Goal: Task Accomplishment & Management: Complete application form

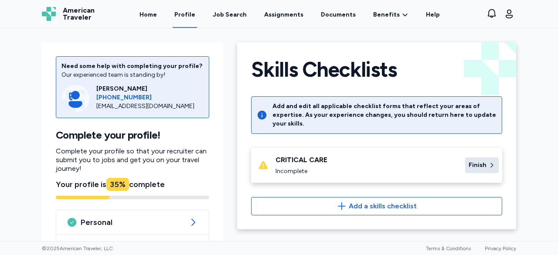
click at [477, 161] on span "Finish" at bounding box center [478, 165] width 18 height 9
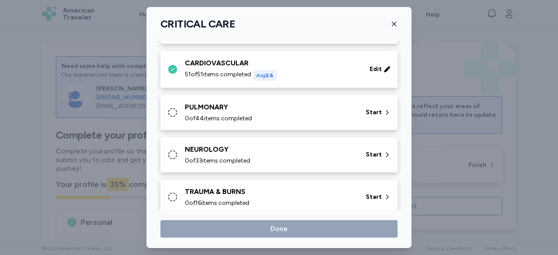
scroll to position [44, 0]
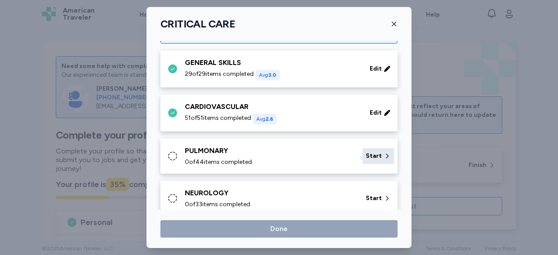
click at [369, 156] on span "Start" at bounding box center [374, 156] width 16 height 9
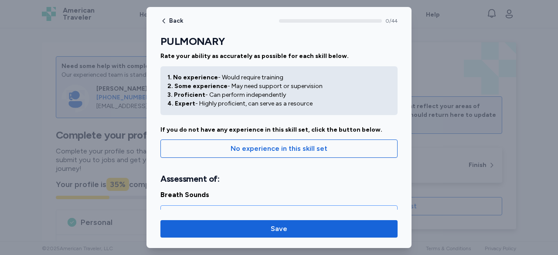
scroll to position [0, 0]
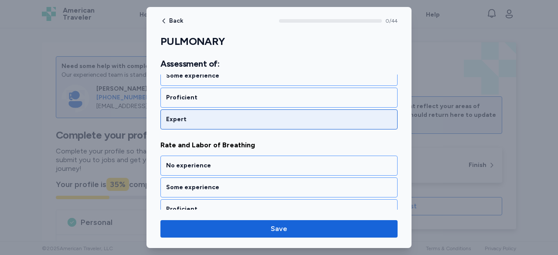
click at [191, 116] on div "Expert" at bounding box center [279, 119] width 226 height 9
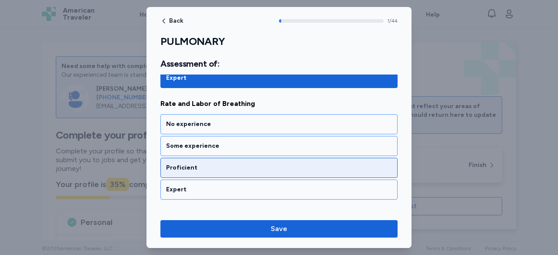
scroll to position [221, 0]
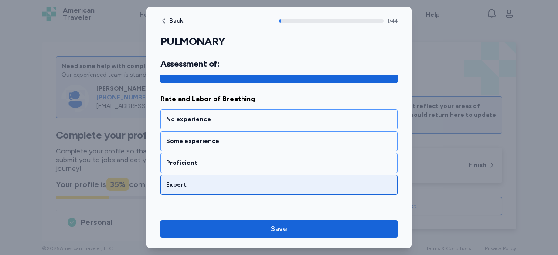
click at [226, 185] on div "Expert" at bounding box center [279, 185] width 226 height 9
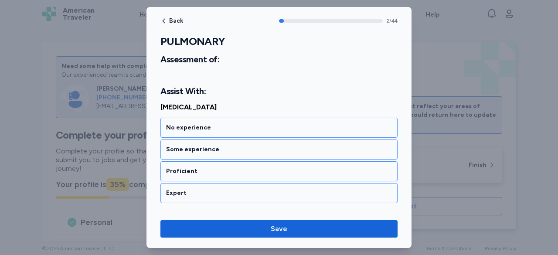
scroll to position [352, 0]
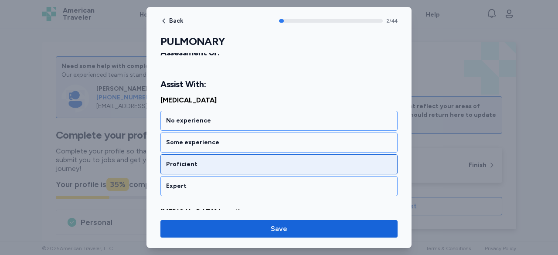
click at [227, 160] on div "Proficient" at bounding box center [279, 164] width 226 height 9
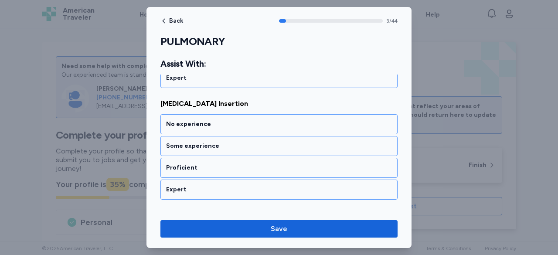
scroll to position [463, 0]
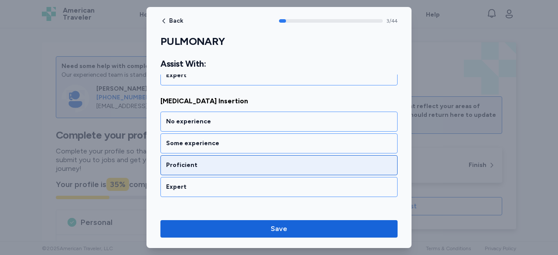
click at [229, 161] on div "Proficient" at bounding box center [279, 165] width 226 height 9
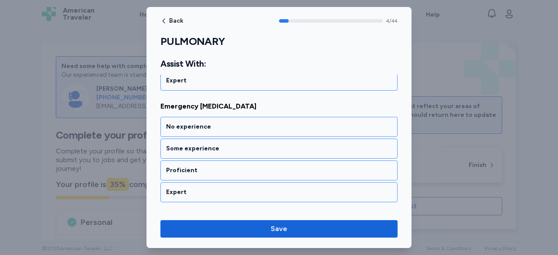
scroll to position [574, 0]
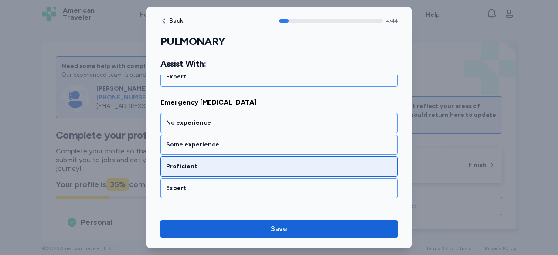
click at [229, 162] on div "Proficient" at bounding box center [279, 166] width 226 height 9
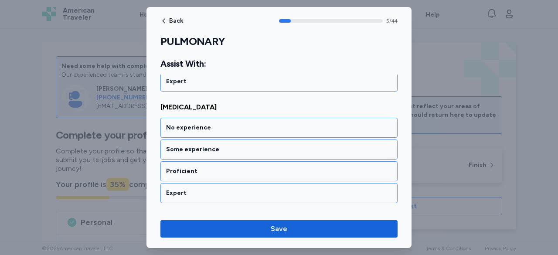
scroll to position [684, 0]
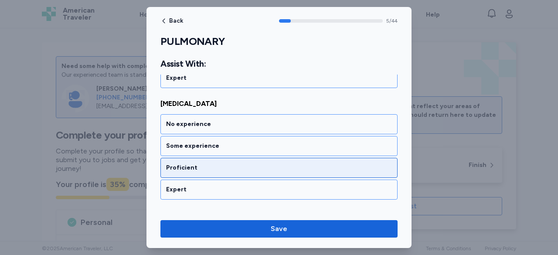
click at [245, 164] on div "Proficient" at bounding box center [279, 168] width 226 height 9
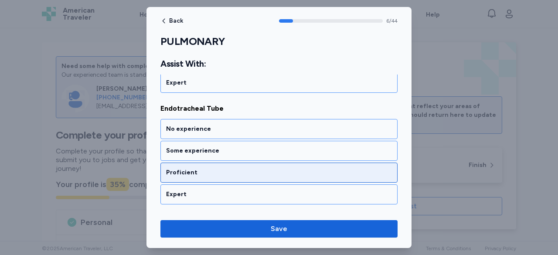
scroll to position [795, 0]
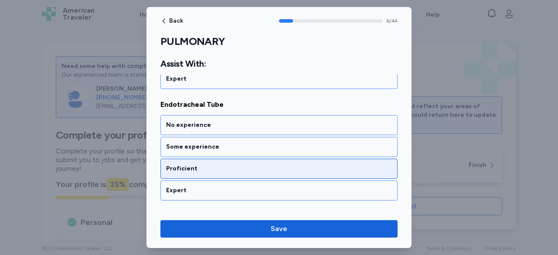
click at [243, 164] on div "Proficient" at bounding box center [279, 168] width 226 height 9
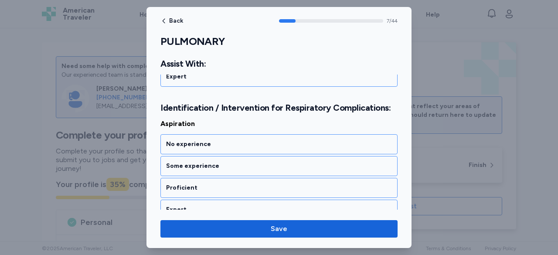
scroll to position [916, 0]
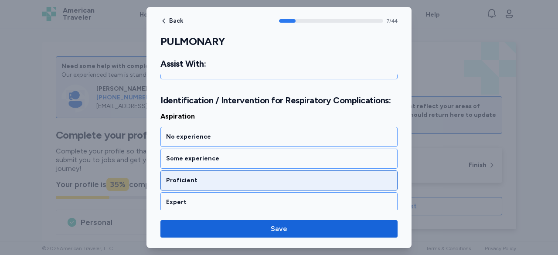
click at [238, 176] on div "Proficient" at bounding box center [279, 180] width 226 height 9
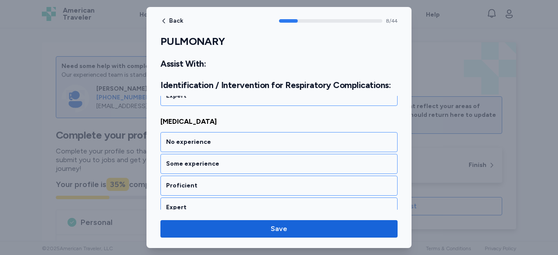
scroll to position [1026, 0]
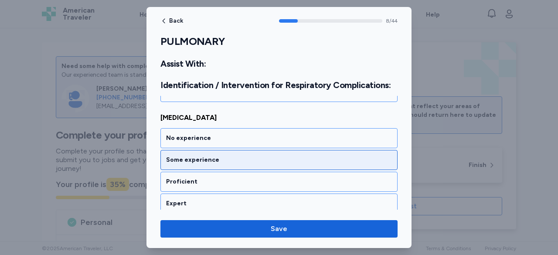
click at [246, 156] on div "Some experience" at bounding box center [279, 160] width 226 height 9
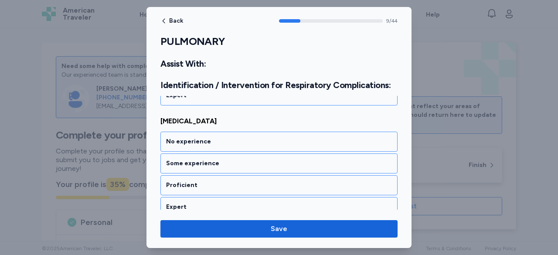
scroll to position [1137, 0]
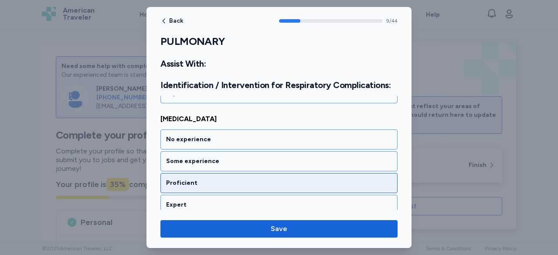
click at [251, 179] on div "Proficient" at bounding box center [279, 183] width 226 height 9
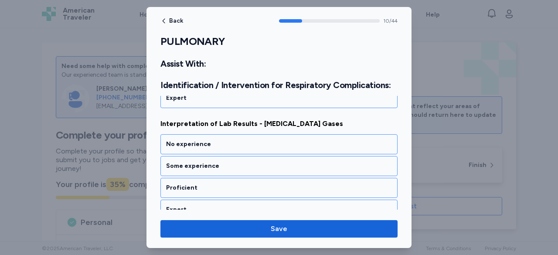
scroll to position [1247, 0]
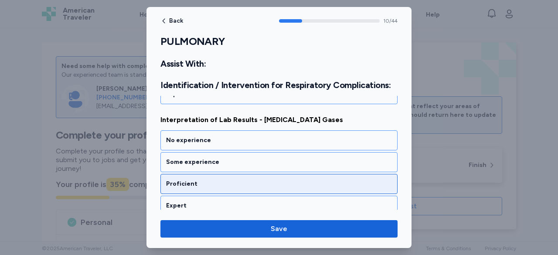
click at [250, 180] on div "Proficient" at bounding box center [279, 184] width 226 height 9
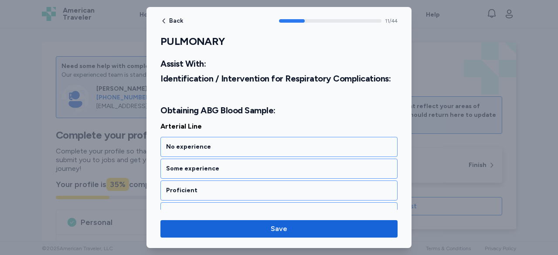
scroll to position [1379, 0]
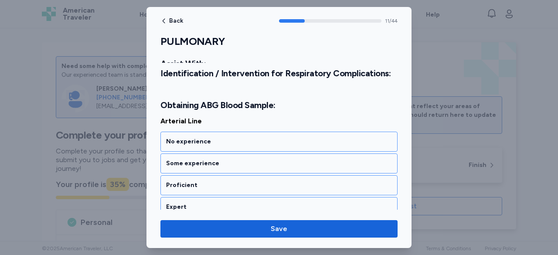
click at [250, 181] on div "Proficient" at bounding box center [279, 185] width 226 height 9
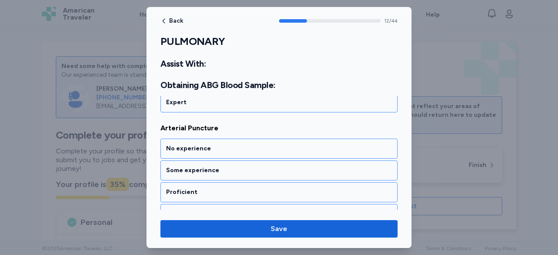
scroll to position [1490, 0]
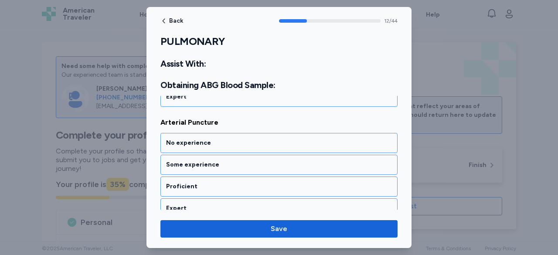
click at [250, 182] on div "Proficient" at bounding box center [279, 186] width 226 height 9
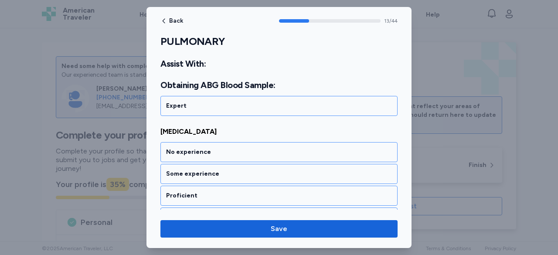
scroll to position [1600, 0]
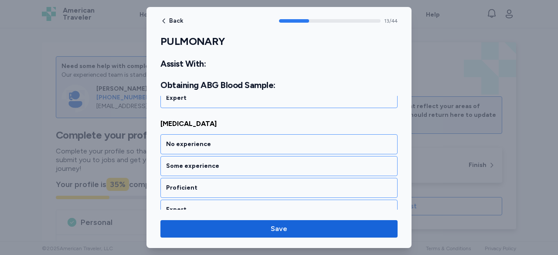
click at [250, 184] on div "Proficient" at bounding box center [279, 188] width 226 height 9
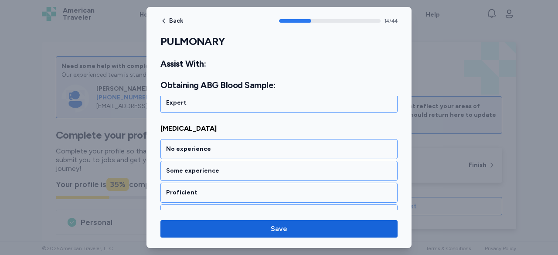
scroll to position [1711, 0]
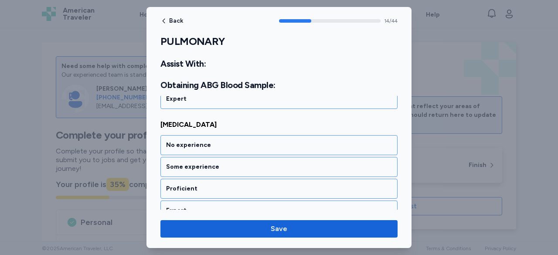
click at [250, 185] on div "Proficient" at bounding box center [279, 189] width 226 height 9
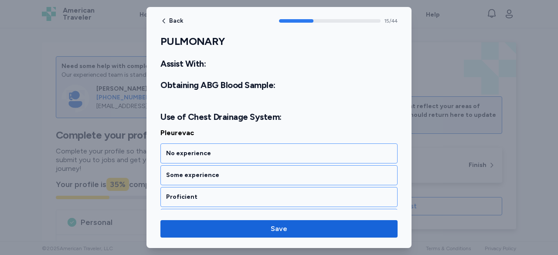
scroll to position [1842, 0]
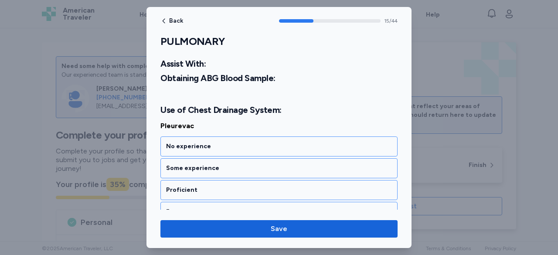
click at [250, 186] on div "Proficient" at bounding box center [279, 190] width 226 height 9
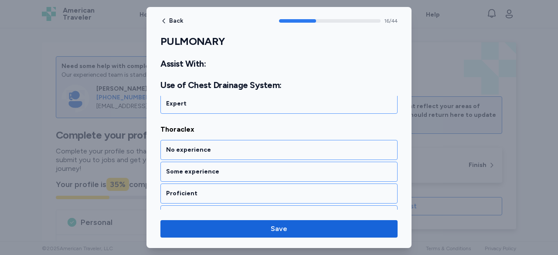
scroll to position [1953, 0]
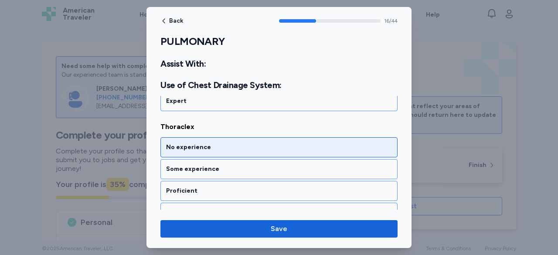
click at [260, 143] on div "No experience" at bounding box center [279, 147] width 226 height 9
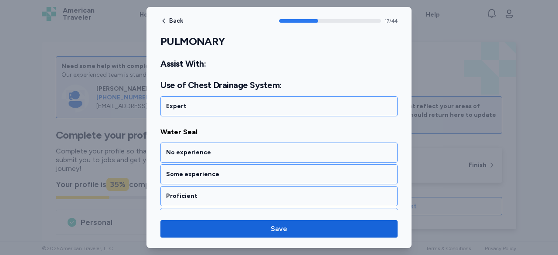
scroll to position [2064, 0]
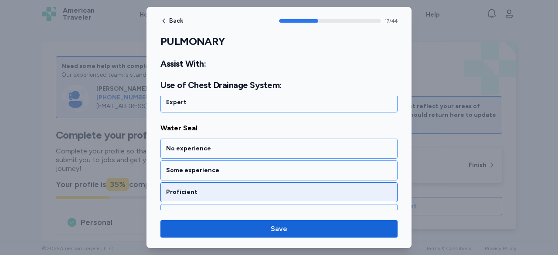
click at [270, 182] on div "Proficient" at bounding box center [279, 192] width 237 height 20
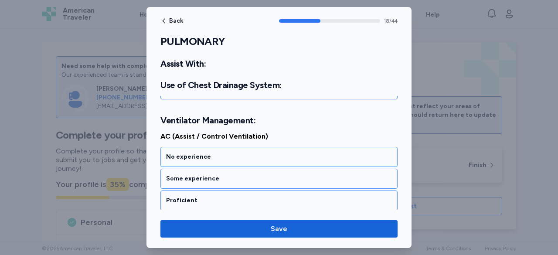
scroll to position [2195, 0]
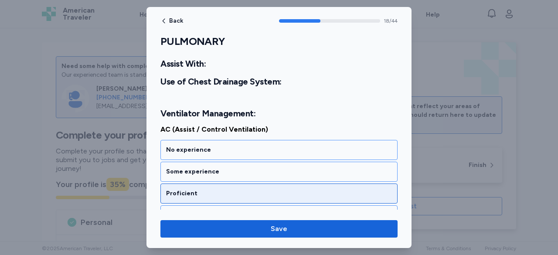
click at [270, 189] on div "Proficient" at bounding box center [279, 193] width 226 height 9
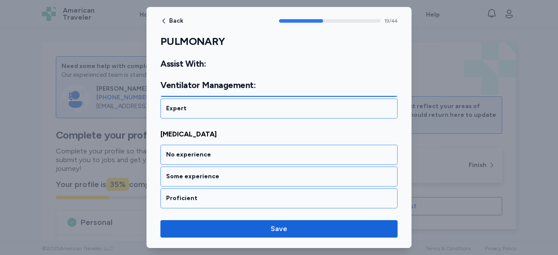
scroll to position [2306, 0]
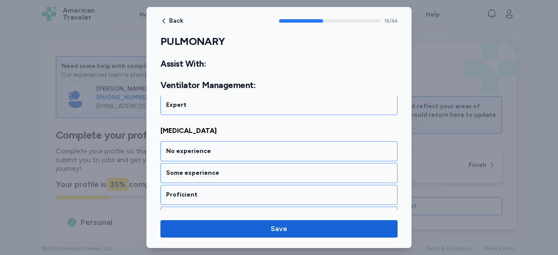
click at [270, 191] on div "Proficient" at bounding box center [279, 195] width 226 height 9
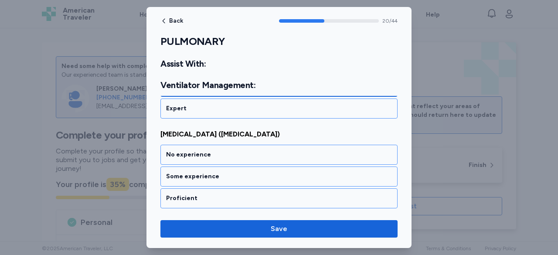
scroll to position [2416, 0]
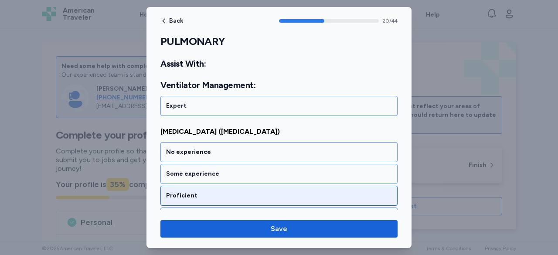
click at [266, 191] on div "Proficient" at bounding box center [279, 195] width 226 height 9
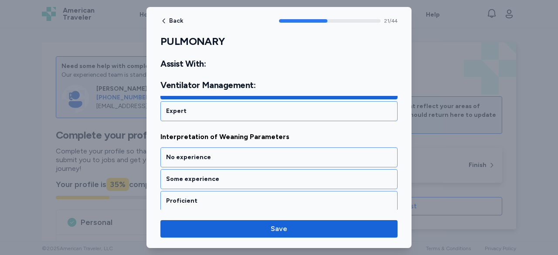
scroll to position [2527, 0]
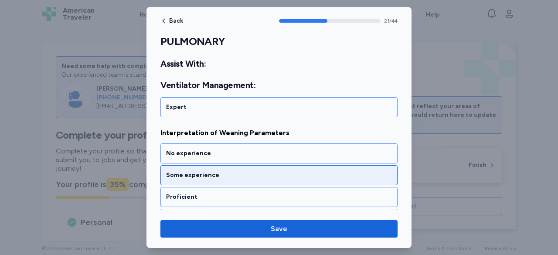
click at [256, 171] on div "Some experience" at bounding box center [279, 175] width 226 height 9
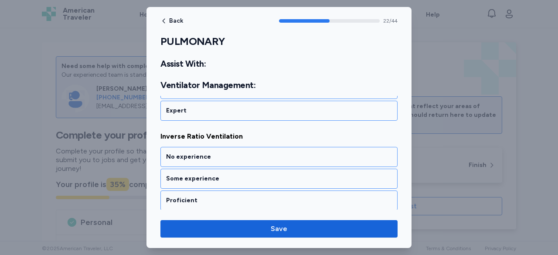
scroll to position [2637, 0]
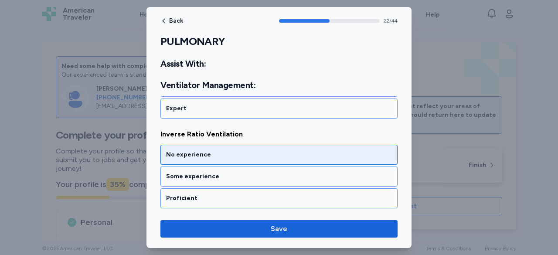
click at [243, 150] on div "No experience" at bounding box center [279, 154] width 226 height 9
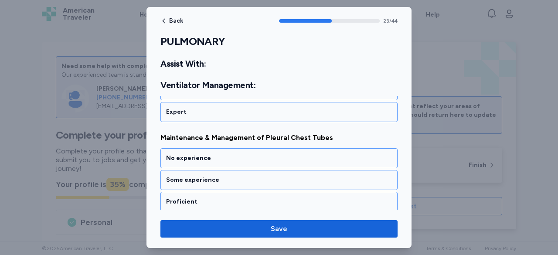
scroll to position [2748, 0]
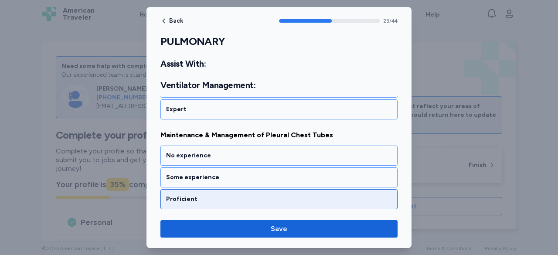
click at [253, 195] on div "Proficient" at bounding box center [279, 199] width 226 height 9
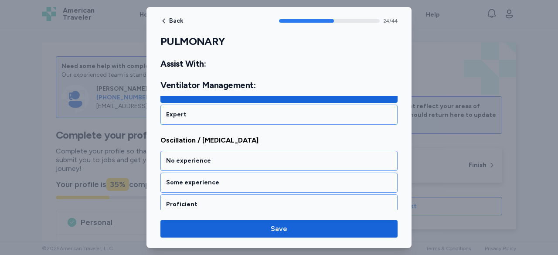
scroll to position [2858, 0]
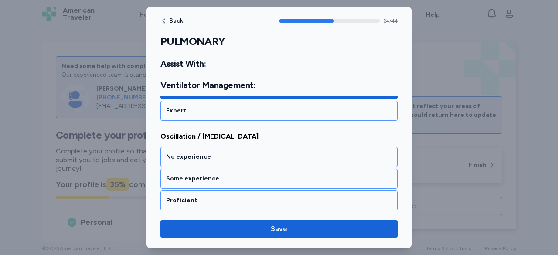
click at [253, 196] on div "Proficient" at bounding box center [279, 200] width 226 height 9
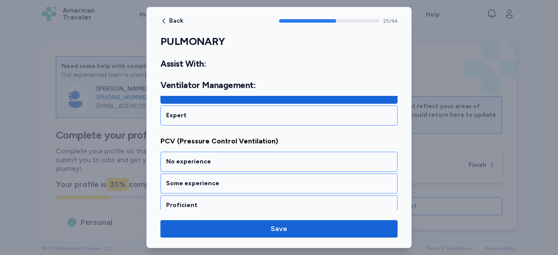
scroll to position [2969, 0]
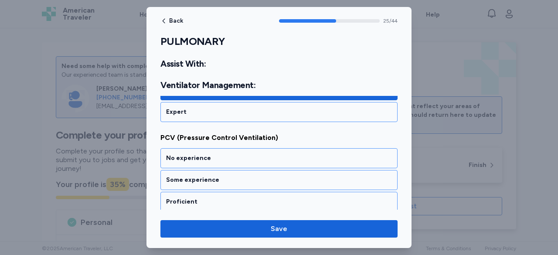
click at [253, 198] on div "Proficient" at bounding box center [279, 202] width 226 height 9
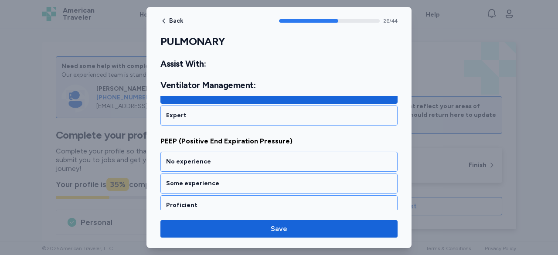
scroll to position [3079, 0]
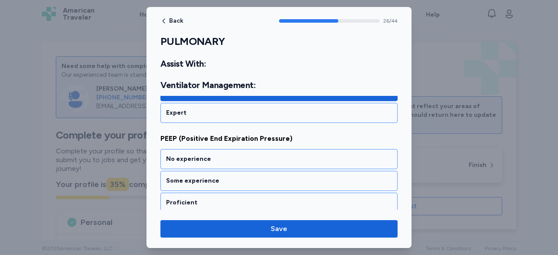
click at [253, 198] on div "Proficient" at bounding box center [279, 202] width 226 height 9
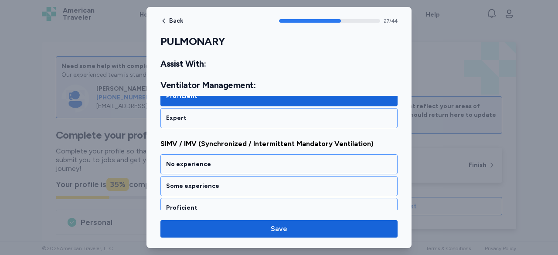
scroll to position [3190, 0]
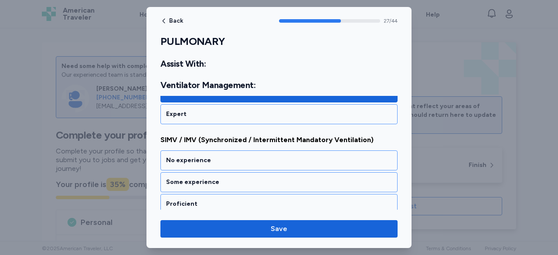
click at [253, 200] on div "Proficient" at bounding box center [279, 204] width 226 height 9
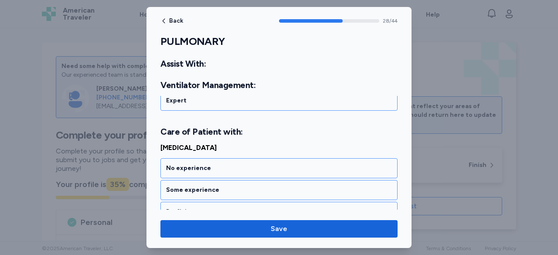
scroll to position [3322, 0]
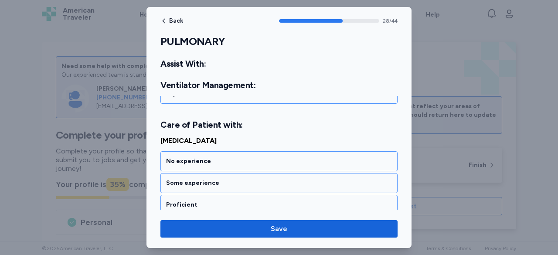
click at [253, 201] on div "Proficient" at bounding box center [279, 205] width 226 height 9
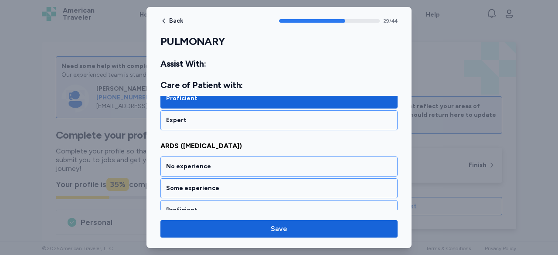
scroll to position [3432, 0]
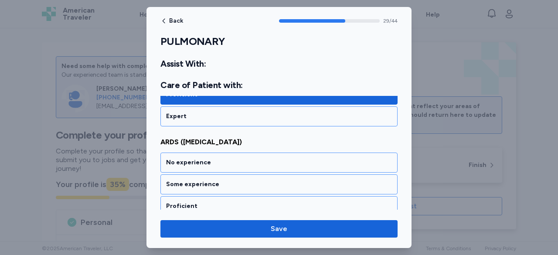
click at [253, 202] on div "Proficient" at bounding box center [279, 206] width 226 height 9
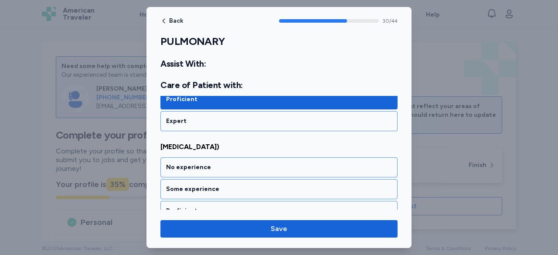
scroll to position [3543, 0]
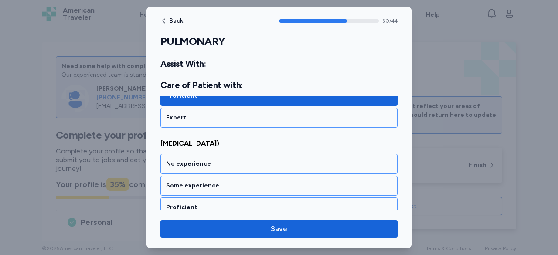
click at [253, 203] on div "Proficient" at bounding box center [279, 207] width 226 height 9
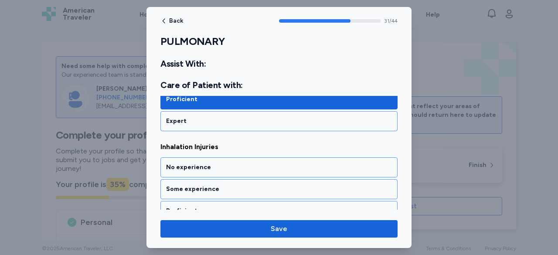
scroll to position [3653, 0]
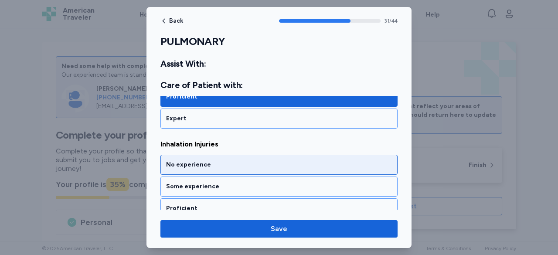
click at [259, 161] on div "No experience" at bounding box center [279, 165] width 226 height 9
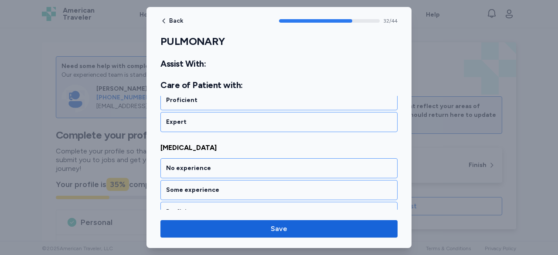
scroll to position [3764, 0]
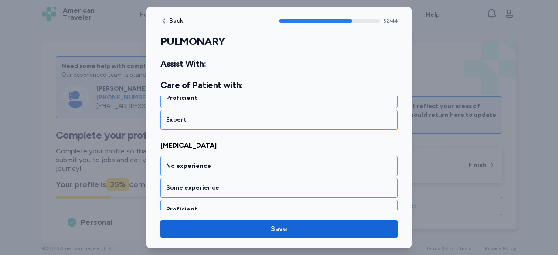
click at [259, 162] on div "No experience" at bounding box center [279, 166] width 226 height 9
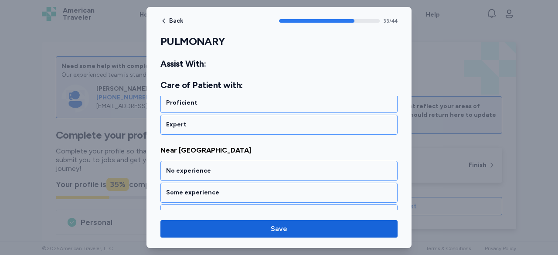
scroll to position [3874, 0]
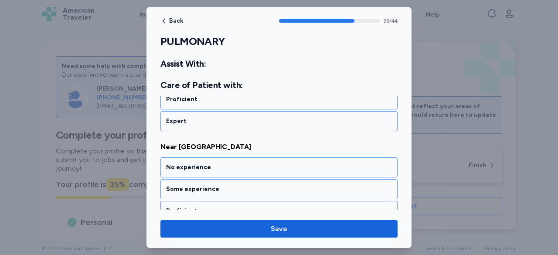
click at [259, 163] on div "No experience" at bounding box center [279, 167] width 226 height 9
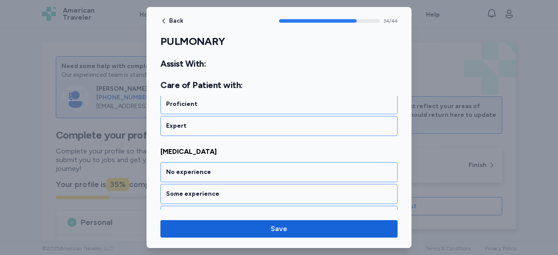
scroll to position [3985, 0]
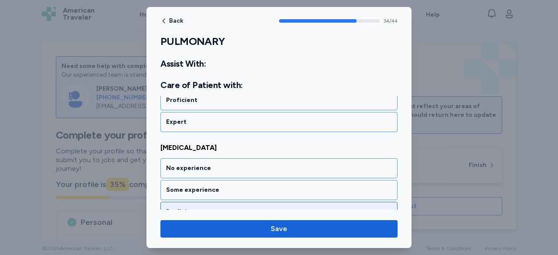
click at [255, 208] on div "Proficient" at bounding box center [279, 212] width 226 height 9
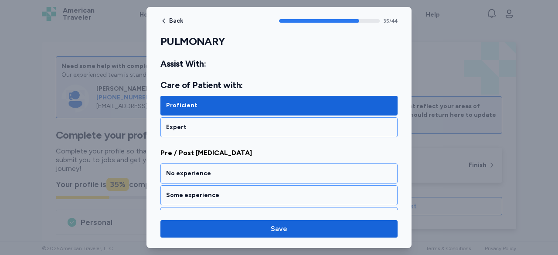
scroll to position [4095, 0]
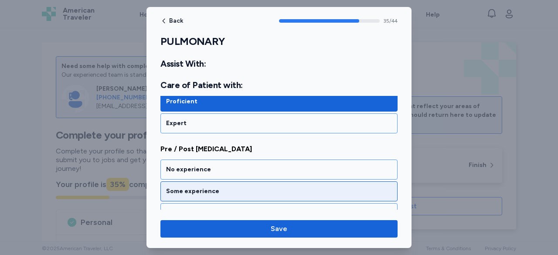
click at [255, 187] on div "Some experience" at bounding box center [279, 191] width 226 height 9
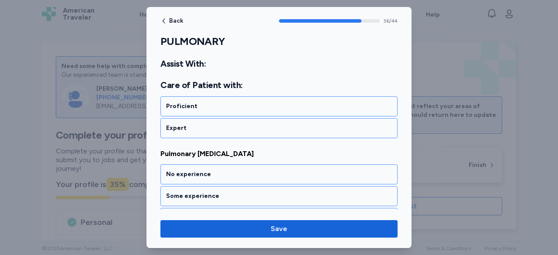
scroll to position [4206, 0]
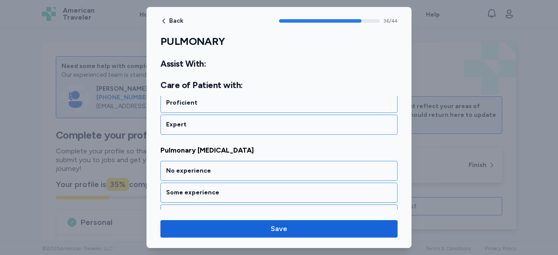
click at [255, 188] on div "Some experience" at bounding box center [279, 192] width 226 height 9
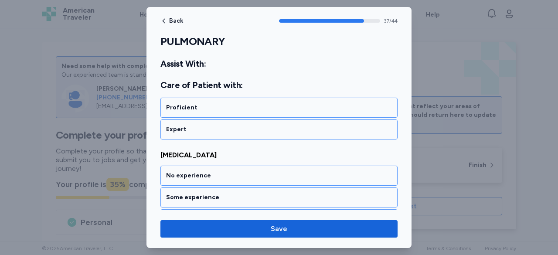
scroll to position [4316, 0]
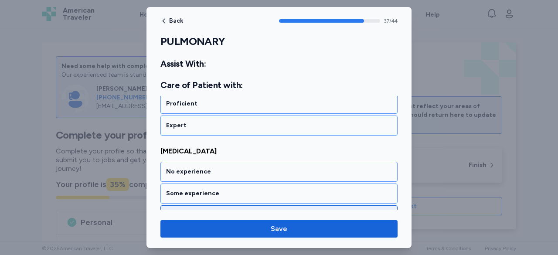
click at [261, 211] on div "Proficient" at bounding box center [279, 215] width 226 height 9
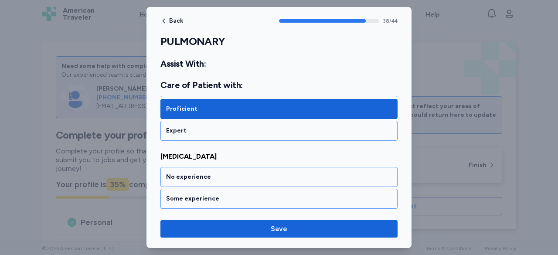
scroll to position [4427, 0]
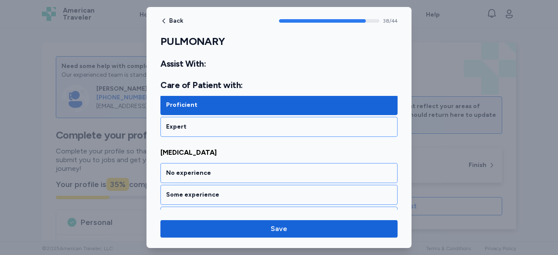
click at [261, 212] on div "Proficient" at bounding box center [279, 216] width 226 height 9
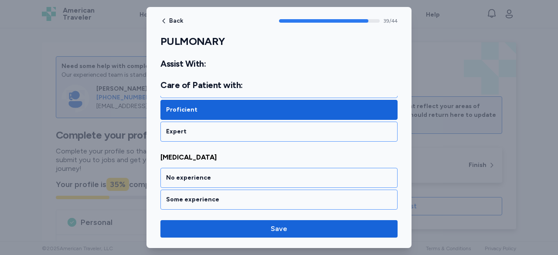
scroll to position [4537, 0]
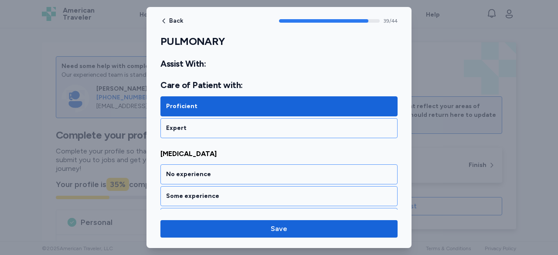
click at [261, 214] on div "Proficient" at bounding box center [279, 218] width 226 height 9
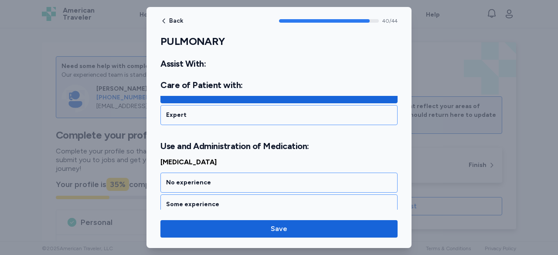
scroll to position [4669, 0]
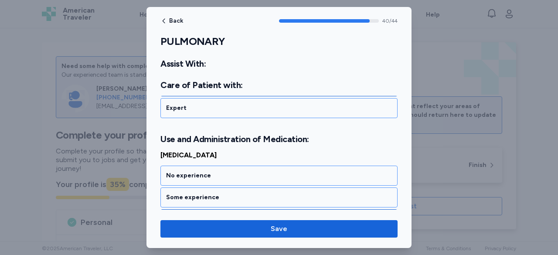
click at [261, 215] on div "Proficient" at bounding box center [279, 219] width 226 height 9
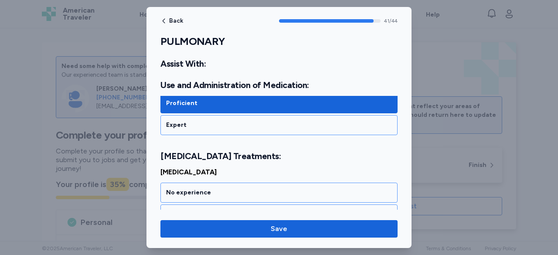
scroll to position [4790, 0]
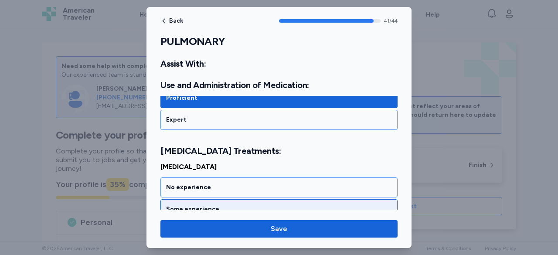
click at [260, 205] on div "Some experience" at bounding box center [279, 209] width 226 height 9
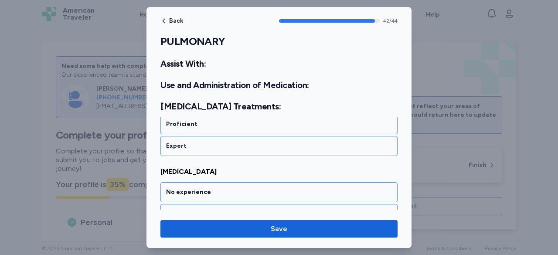
scroll to position [4901, 0]
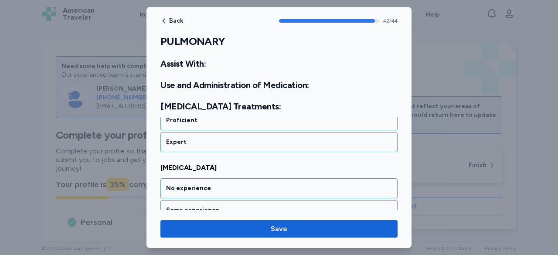
click at [260, 206] on div "Some experience" at bounding box center [279, 210] width 226 height 9
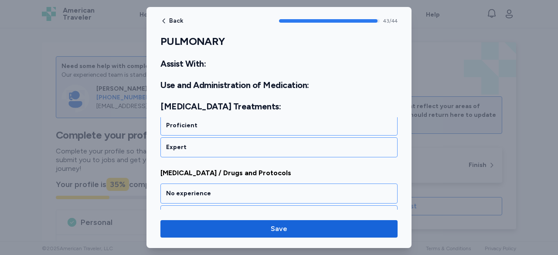
scroll to position [5011, 0]
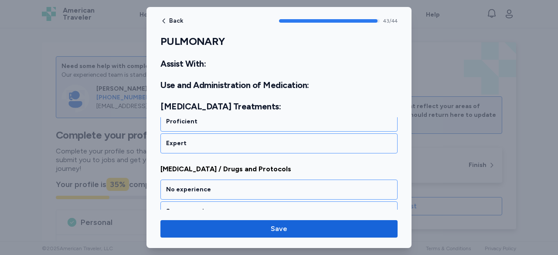
click at [263, 229] on div "Proficient" at bounding box center [279, 233] width 226 height 9
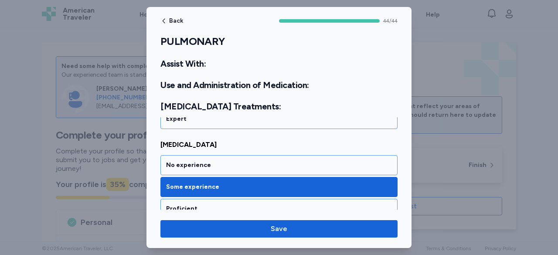
scroll to position [4880, 0]
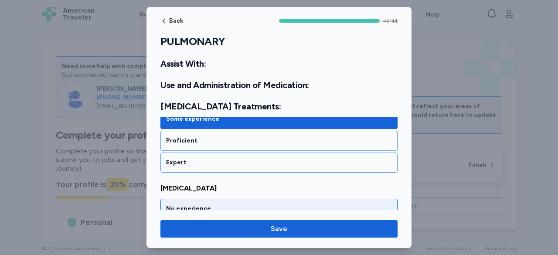
click at [236, 205] on div "No experience" at bounding box center [279, 209] width 226 height 9
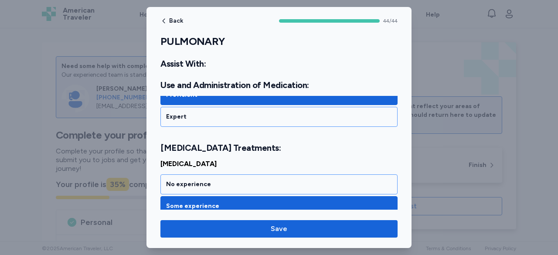
scroll to position [4750, 0]
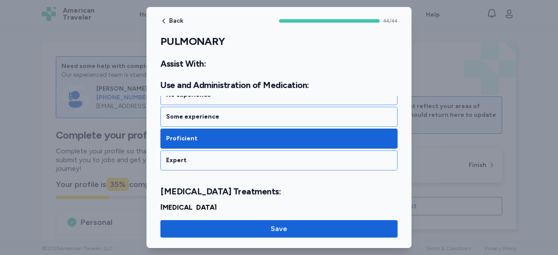
click at [230, 224] on div "No experience" at bounding box center [279, 228] width 226 height 9
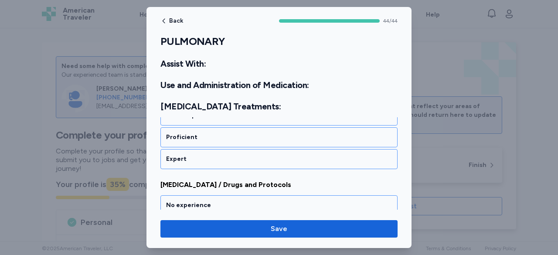
scroll to position [5017, 0]
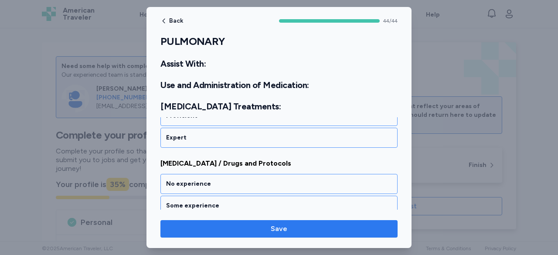
click at [281, 230] on span "Save" at bounding box center [279, 229] width 17 height 10
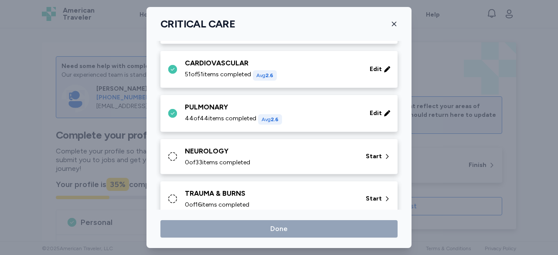
scroll to position [131, 0]
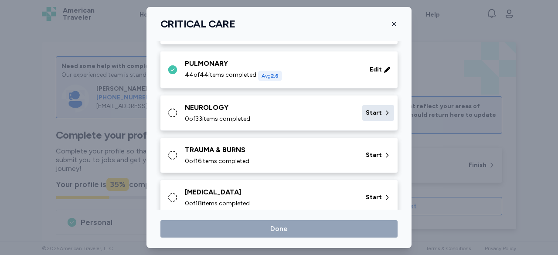
click at [371, 110] on span "Start" at bounding box center [374, 113] width 16 height 9
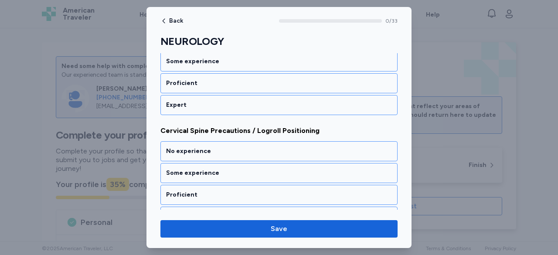
scroll to position [174, 0]
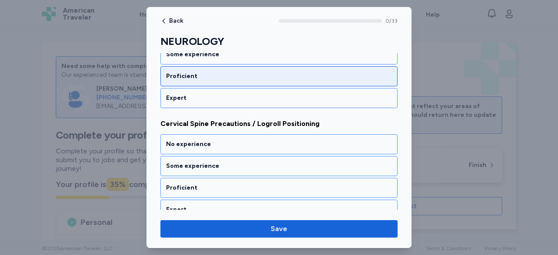
click at [224, 75] on div "Proficient" at bounding box center [279, 76] width 226 height 9
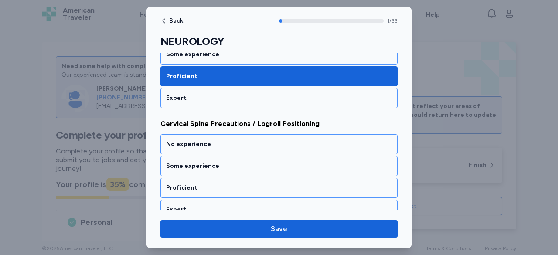
scroll to position [210, 0]
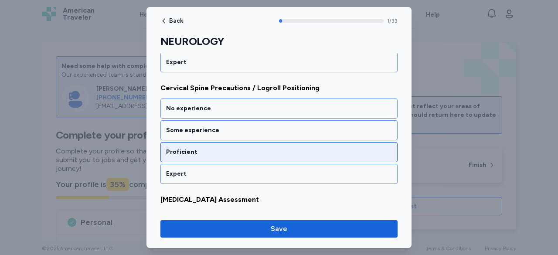
click at [252, 150] on div "Proficient" at bounding box center [279, 152] width 226 height 9
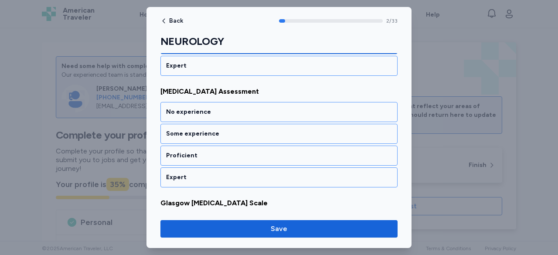
scroll to position [321, 0]
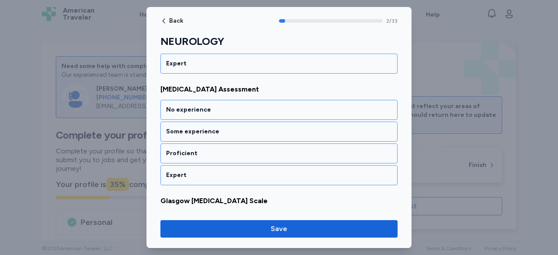
click at [252, 150] on div "Proficient" at bounding box center [279, 153] width 226 height 9
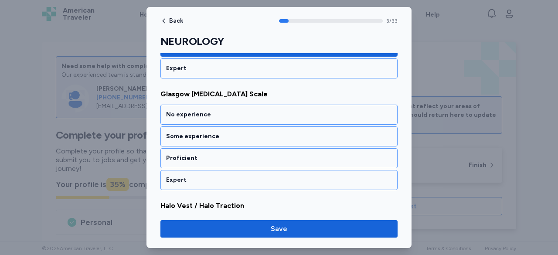
scroll to position [431, 0]
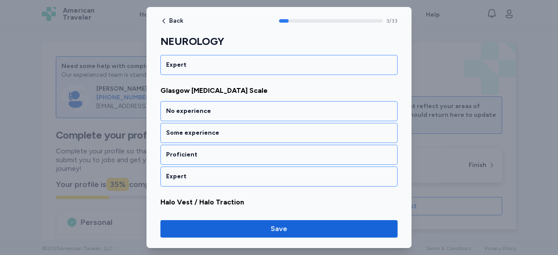
click at [252, 150] on div "Proficient" at bounding box center [279, 154] width 226 height 9
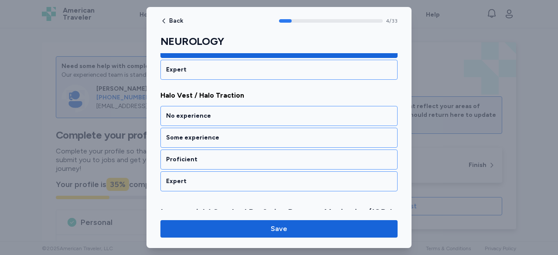
scroll to position [542, 0]
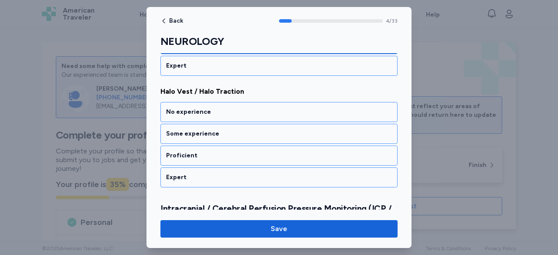
click at [252, 151] on div "Proficient" at bounding box center [279, 155] width 226 height 9
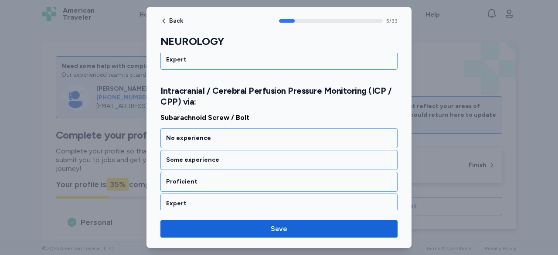
scroll to position [668, 0]
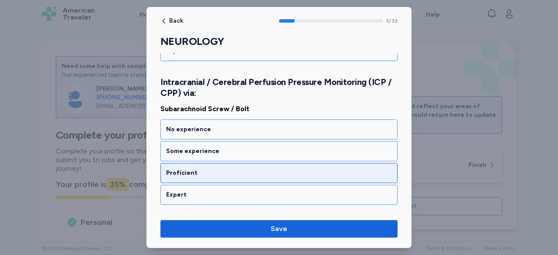
click at [259, 169] on div "Proficient" at bounding box center [279, 173] width 226 height 9
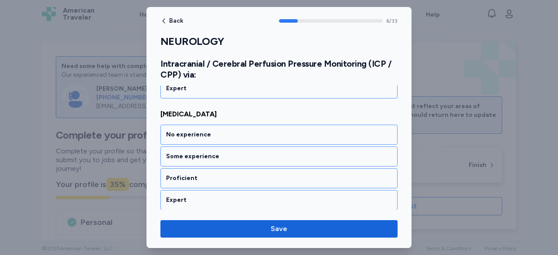
scroll to position [779, 0]
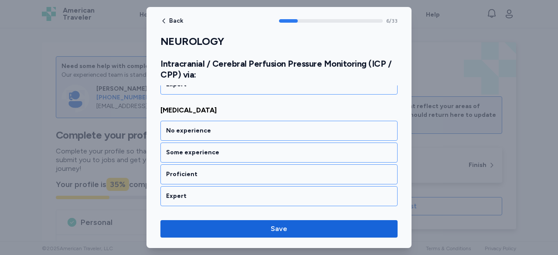
click at [259, 170] on div "Proficient" at bounding box center [279, 174] width 226 height 9
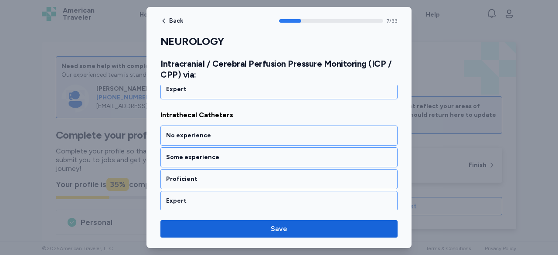
scroll to position [889, 0]
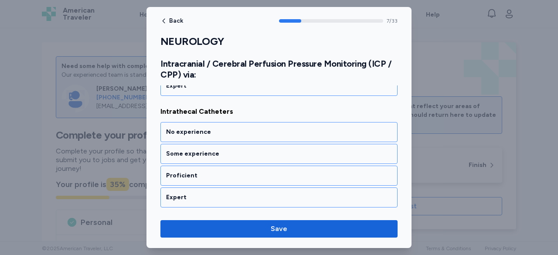
click at [259, 171] on div "Proficient" at bounding box center [279, 175] width 226 height 9
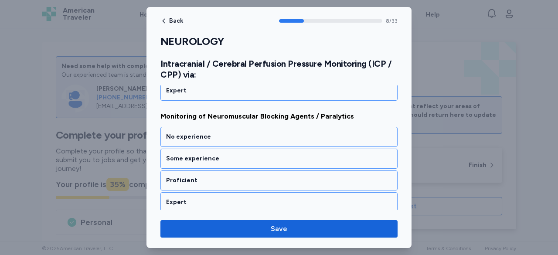
scroll to position [1000, 0]
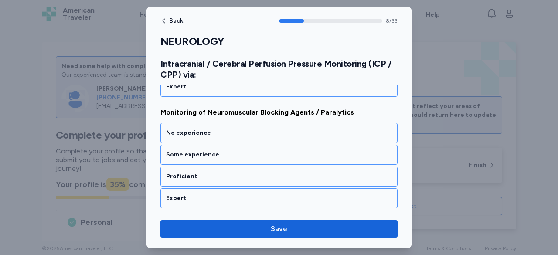
click at [259, 172] on div "Proficient" at bounding box center [279, 176] width 226 height 9
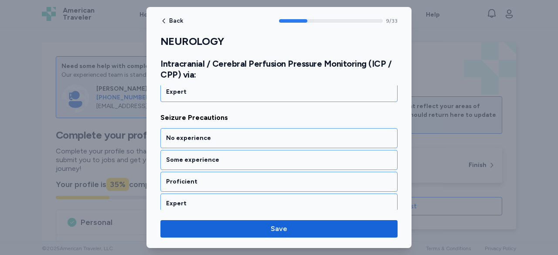
scroll to position [1110, 0]
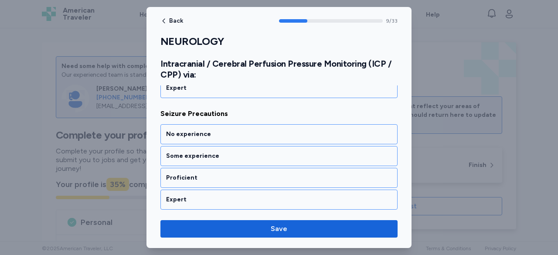
click at [259, 174] on div "Proficient" at bounding box center [279, 178] width 226 height 9
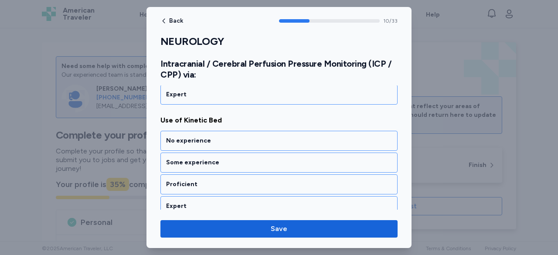
scroll to position [1220, 0]
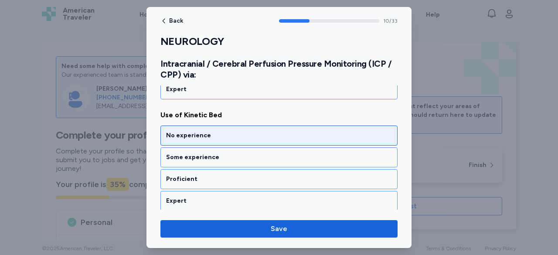
click at [255, 131] on div "No experience" at bounding box center [279, 135] width 226 height 9
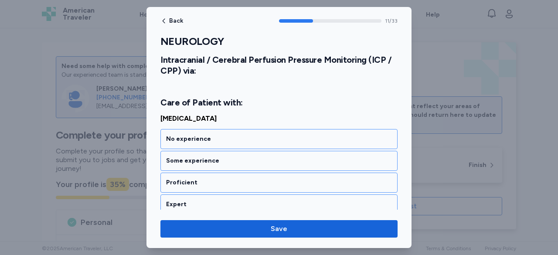
scroll to position [1358, 0]
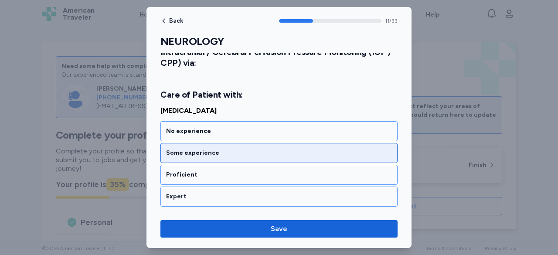
click at [262, 149] on div "Some experience" at bounding box center [279, 153] width 226 height 9
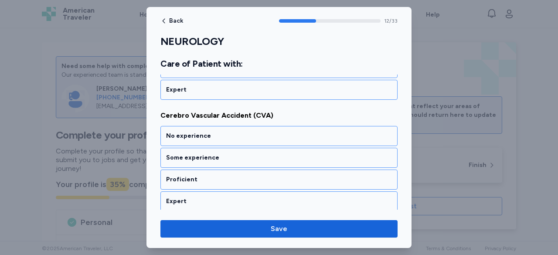
scroll to position [1468, 0]
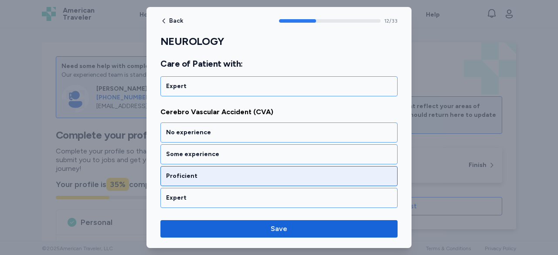
click at [256, 172] on div "Proficient" at bounding box center [279, 176] width 226 height 9
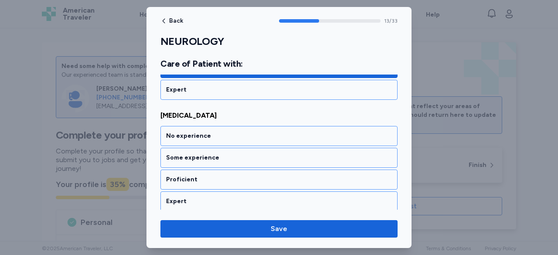
scroll to position [1579, 0]
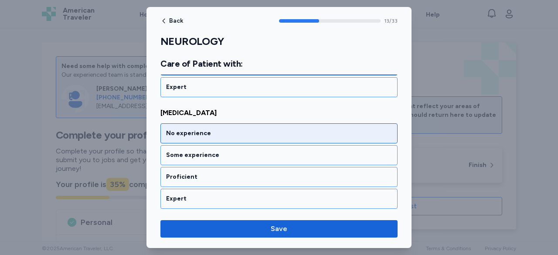
click at [260, 129] on div "No experience" at bounding box center [279, 133] width 226 height 9
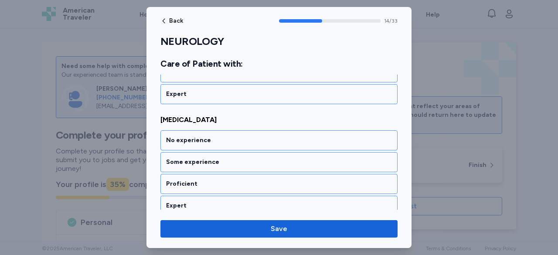
scroll to position [1689, 0]
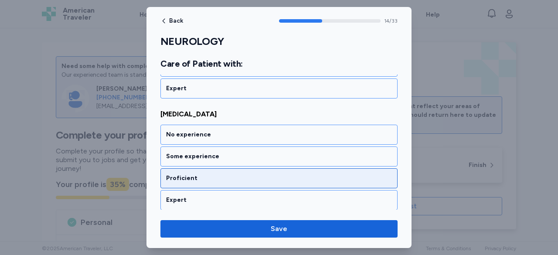
click at [264, 174] on div "Proficient" at bounding box center [279, 178] width 226 height 9
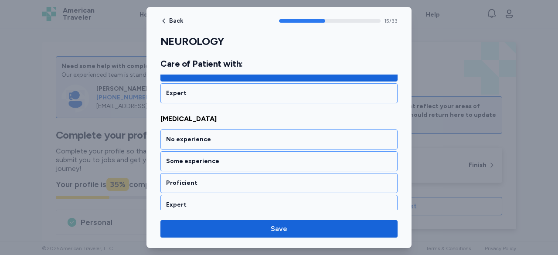
scroll to position [1800, 0]
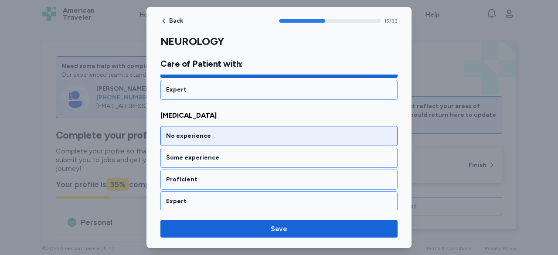
click at [260, 132] on div "No experience" at bounding box center [279, 136] width 226 height 9
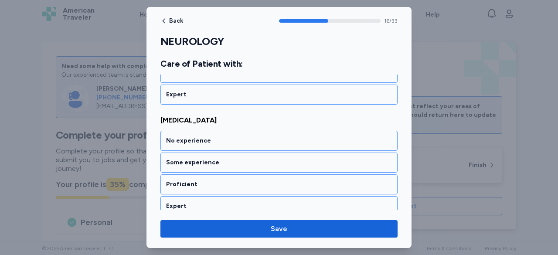
scroll to position [1910, 0]
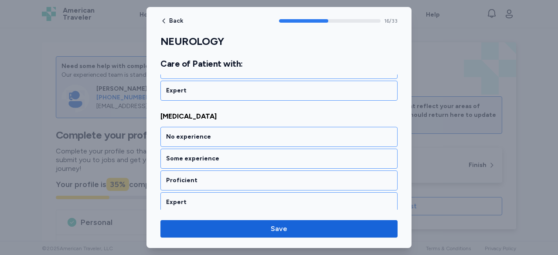
click at [260, 133] on div "No experience" at bounding box center [279, 137] width 226 height 9
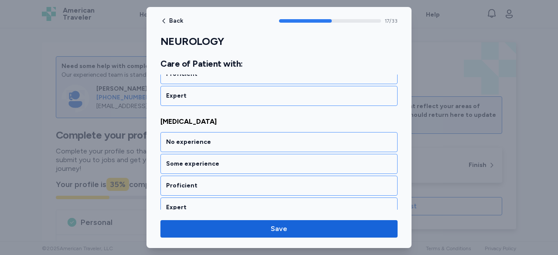
scroll to position [2021, 0]
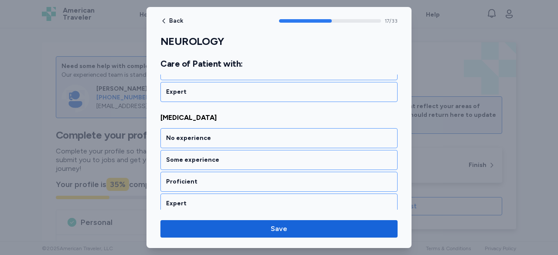
click at [260, 134] on div "No experience" at bounding box center [279, 138] width 226 height 9
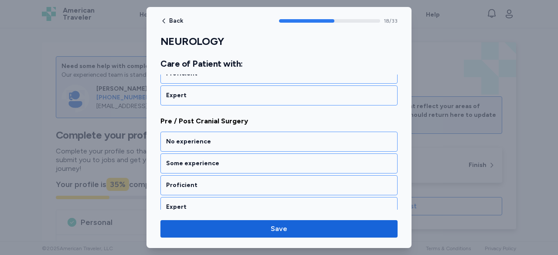
scroll to position [2131, 0]
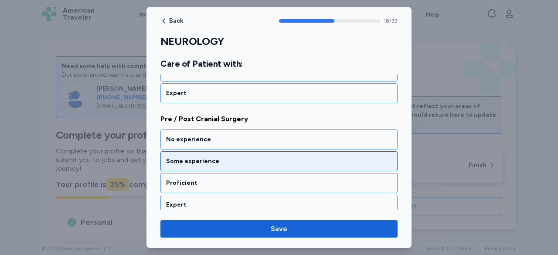
click at [263, 157] on div "Some experience" at bounding box center [279, 161] width 226 height 9
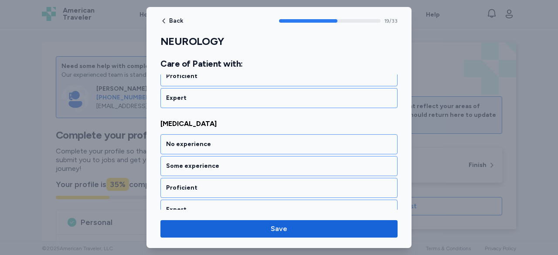
scroll to position [2242, 0]
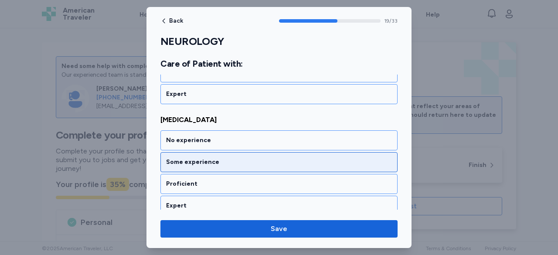
click at [267, 158] on div "Some experience" at bounding box center [279, 162] width 226 height 9
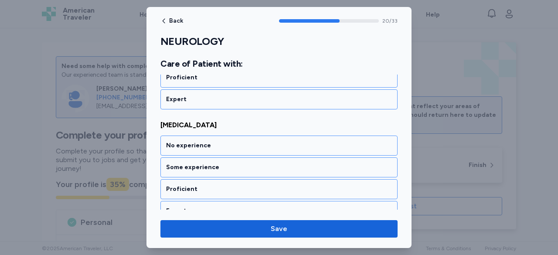
scroll to position [2352, 0]
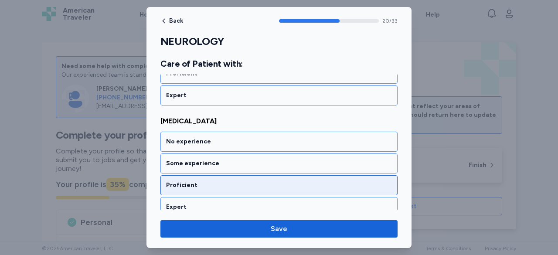
click at [268, 181] on div "Proficient" at bounding box center [279, 185] width 226 height 9
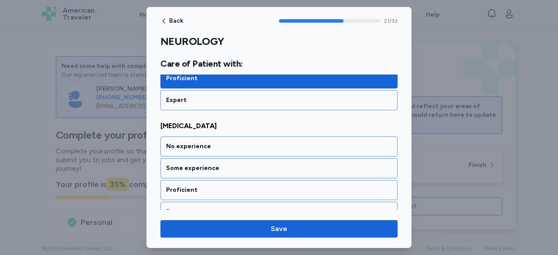
scroll to position [2463, 0]
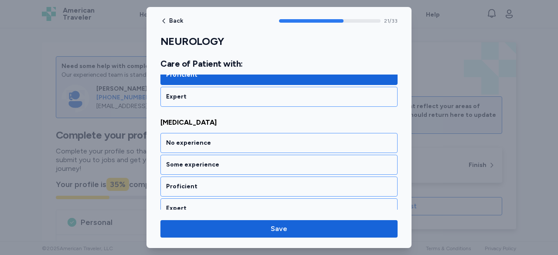
click at [268, 182] on div "Proficient" at bounding box center [279, 186] width 226 height 9
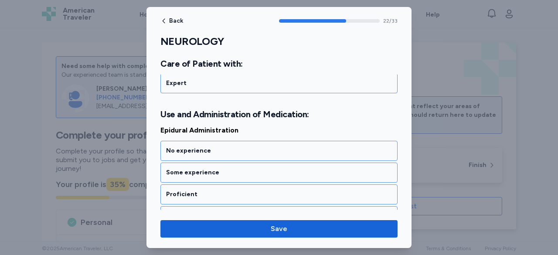
scroll to position [2595, 0]
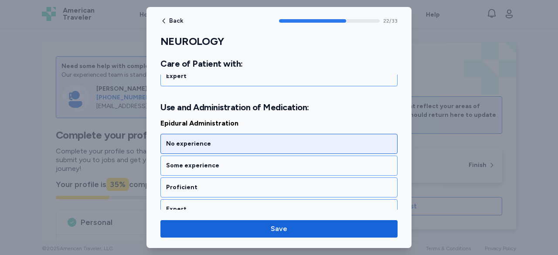
click at [251, 140] on div "No experience" at bounding box center [279, 144] width 226 height 9
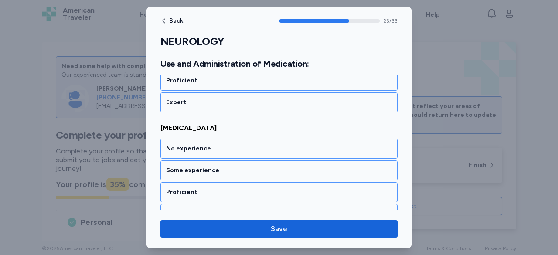
scroll to position [2705, 0]
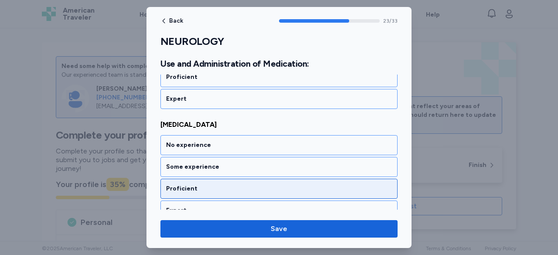
click at [263, 185] on div "Proficient" at bounding box center [279, 189] width 226 height 9
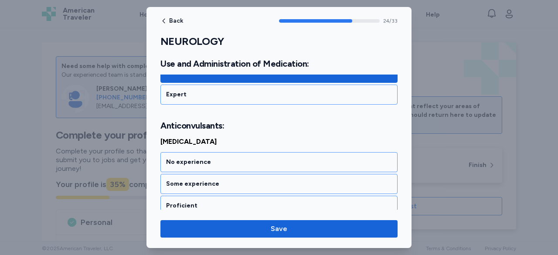
scroll to position [2826, 0]
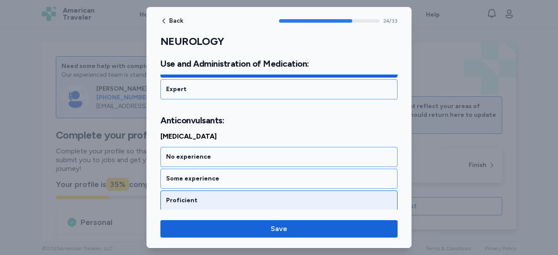
click at [263, 196] on div "Proficient" at bounding box center [279, 200] width 226 height 9
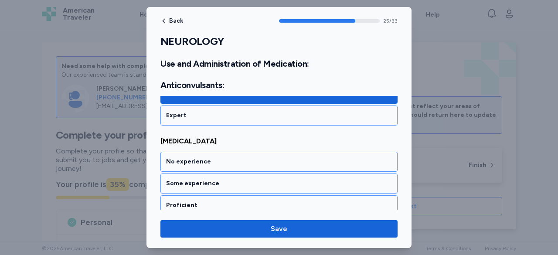
scroll to position [2937, 0]
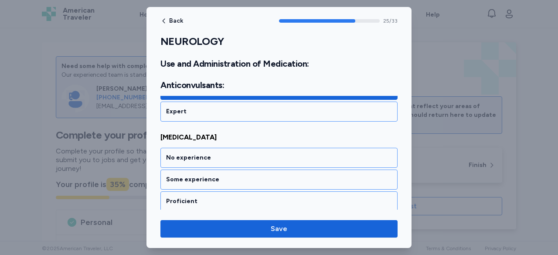
click at [263, 197] on div "Proficient" at bounding box center [279, 201] width 226 height 9
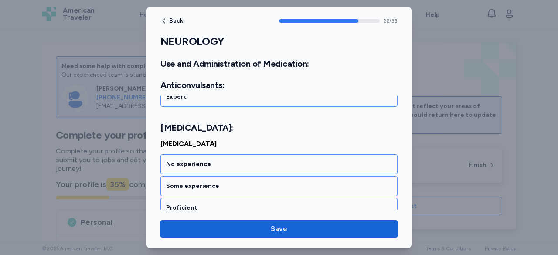
scroll to position [3069, 0]
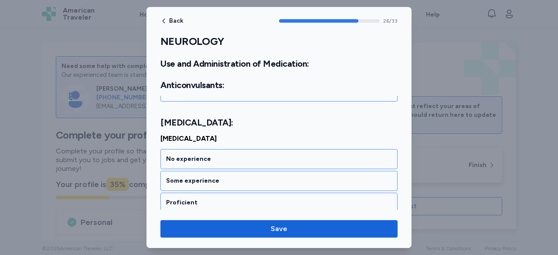
click at [263, 198] on div "Proficient" at bounding box center [279, 202] width 226 height 9
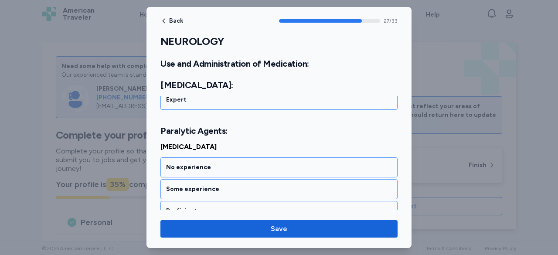
scroll to position [3201, 0]
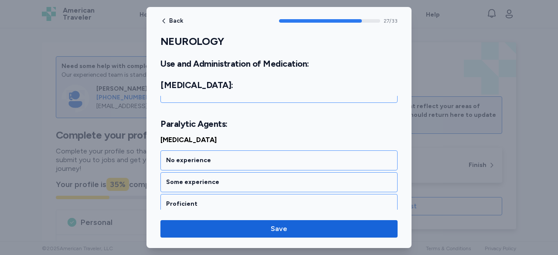
click at [263, 200] on div "Proficient" at bounding box center [279, 204] width 226 height 9
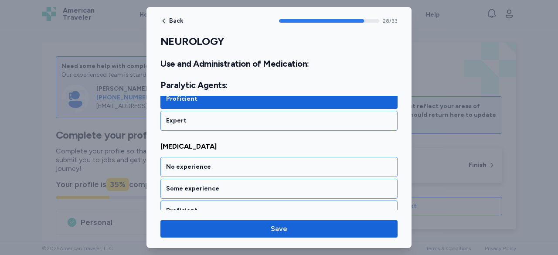
scroll to position [3312, 0]
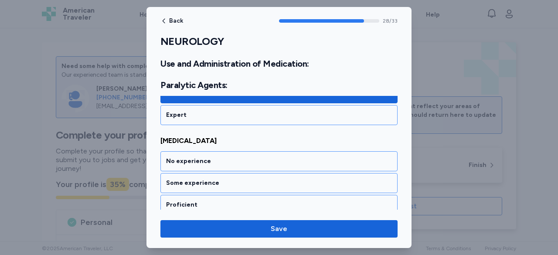
click at [263, 201] on div "Proficient" at bounding box center [279, 205] width 226 height 9
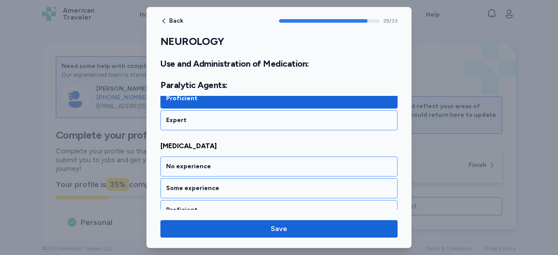
scroll to position [3422, 0]
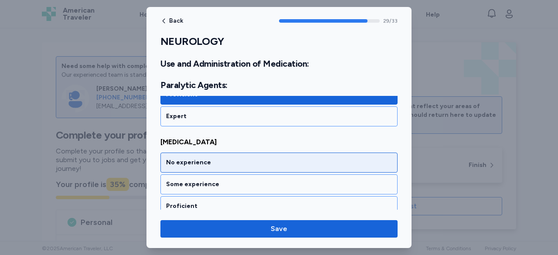
click at [257, 158] on div "No experience" at bounding box center [279, 162] width 226 height 9
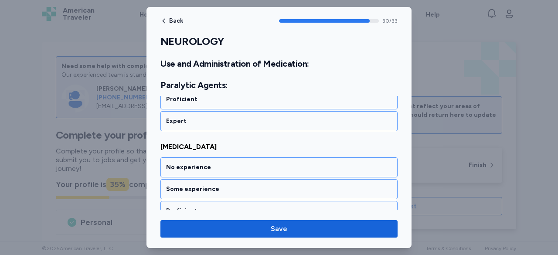
scroll to position [3532, 0]
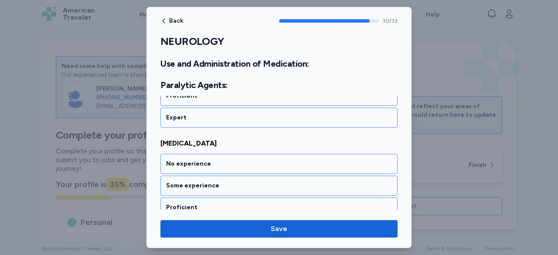
click at [257, 160] on div "No experience" at bounding box center [279, 164] width 226 height 9
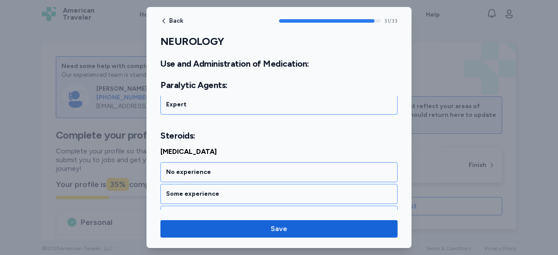
scroll to position [3664, 0]
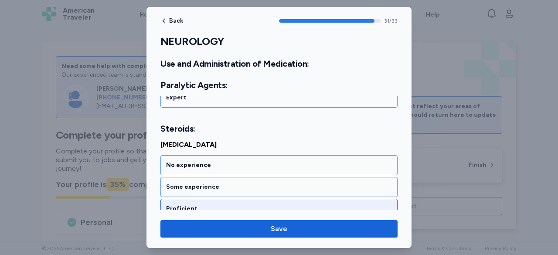
click at [250, 205] on div "Proficient" at bounding box center [279, 209] width 226 height 9
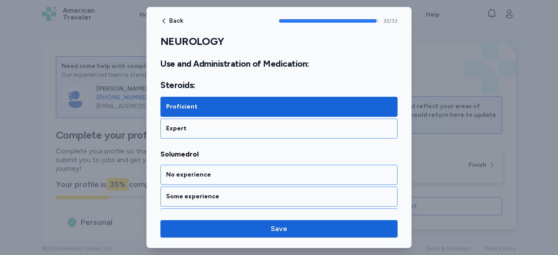
scroll to position [3770, 0]
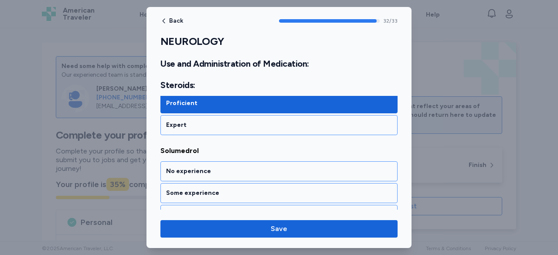
click at [250, 205] on div "Proficient" at bounding box center [279, 215] width 237 height 20
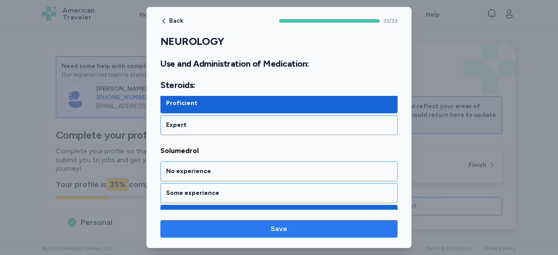
click at [283, 230] on span "Save" at bounding box center [279, 229] width 17 height 10
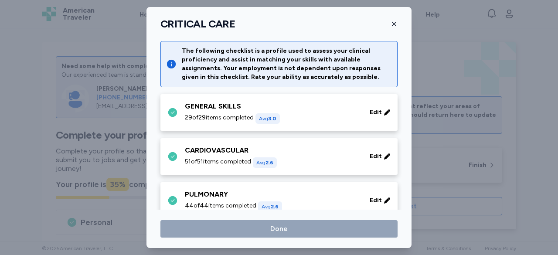
scroll to position [131, 0]
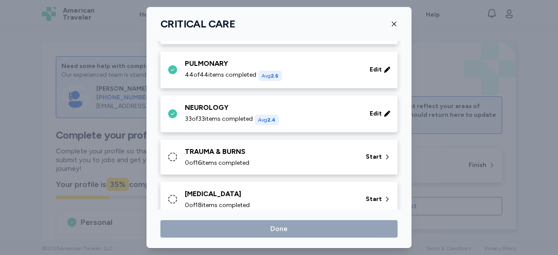
click at [338, 154] on div "TRAUMA & BURNS" at bounding box center [270, 152] width 171 height 10
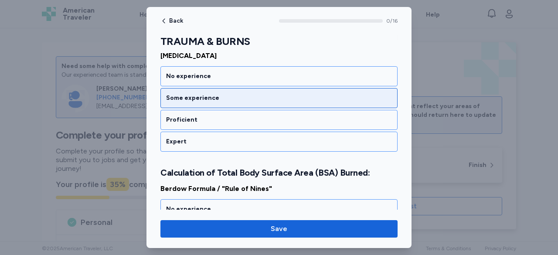
click at [255, 95] on div "Some experience" at bounding box center [279, 98] width 226 height 9
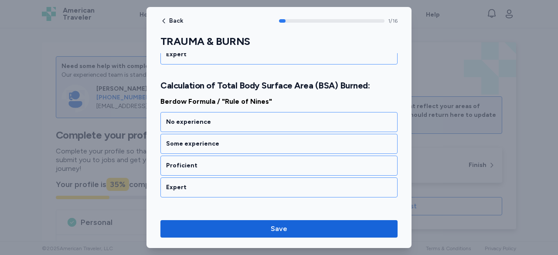
scroll to position [221, 0]
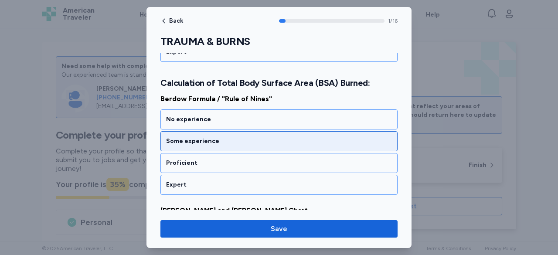
click at [263, 138] on div "Some experience" at bounding box center [279, 141] width 226 height 9
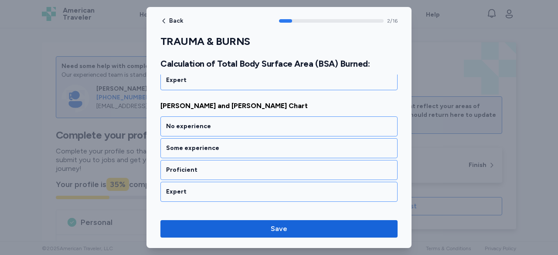
scroll to position [331, 0]
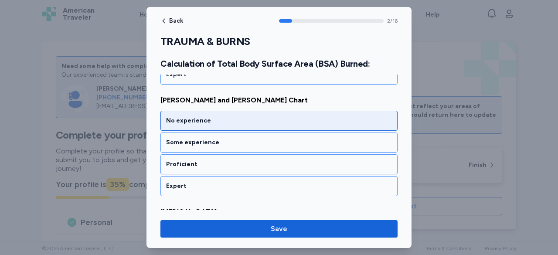
click at [267, 116] on div "No experience" at bounding box center [279, 120] width 226 height 9
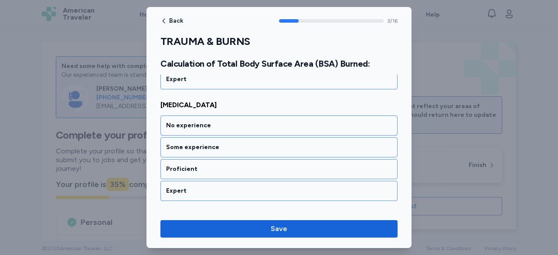
scroll to position [441, 0]
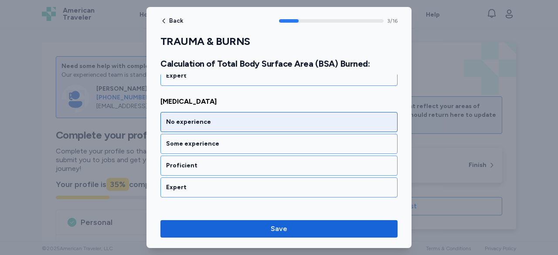
click at [267, 122] on div "No experience" at bounding box center [279, 122] width 226 height 9
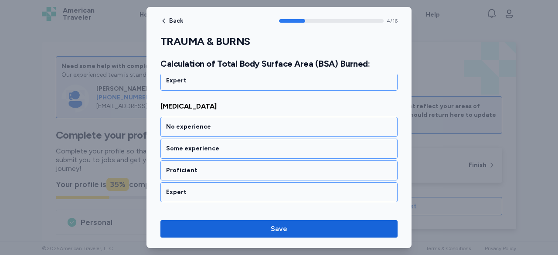
scroll to position [552, 0]
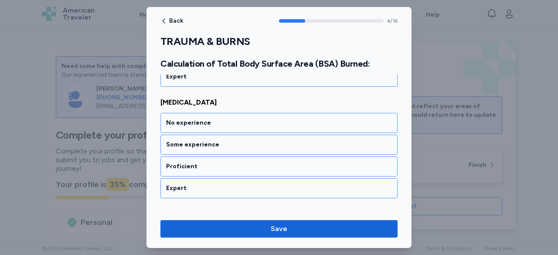
click at [267, 122] on div "No experience" at bounding box center [279, 123] width 226 height 9
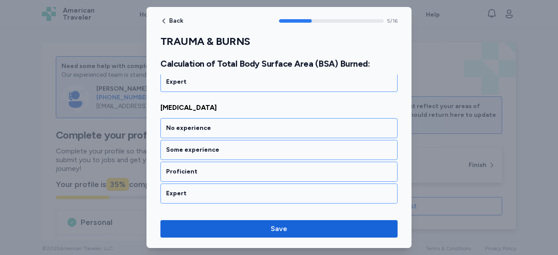
scroll to position [663, 0]
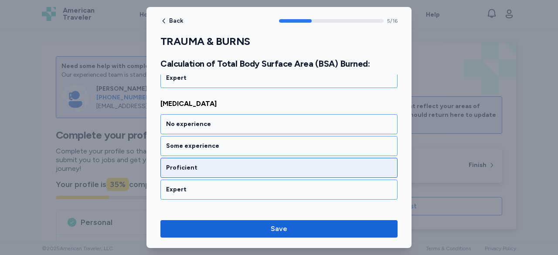
click at [278, 164] on div "Proficient" at bounding box center [279, 168] width 226 height 9
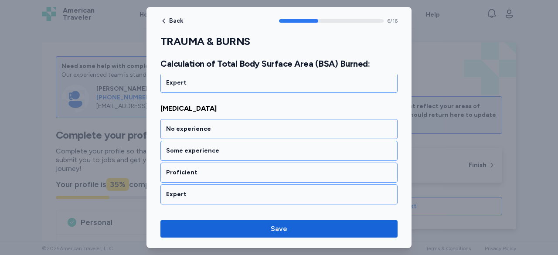
scroll to position [773, 0]
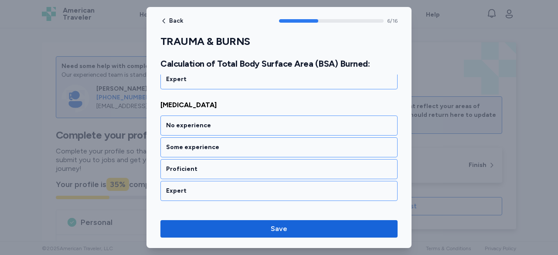
click at [278, 165] on div "Proficient" at bounding box center [279, 169] width 226 height 9
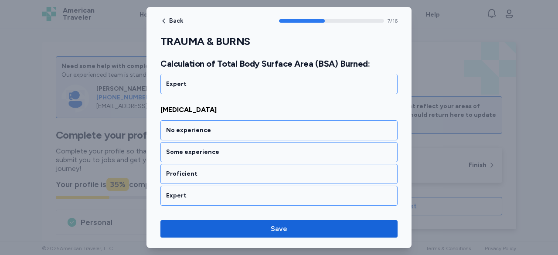
scroll to position [884, 0]
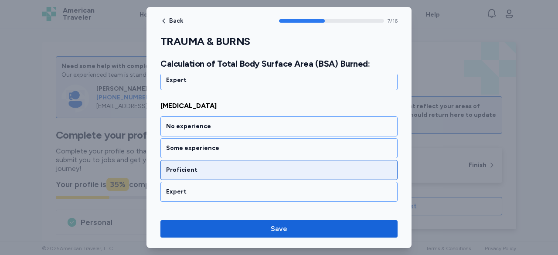
click at [278, 166] on div "Proficient" at bounding box center [279, 170] width 226 height 9
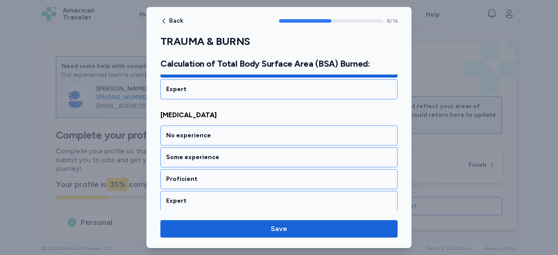
scroll to position [994, 0]
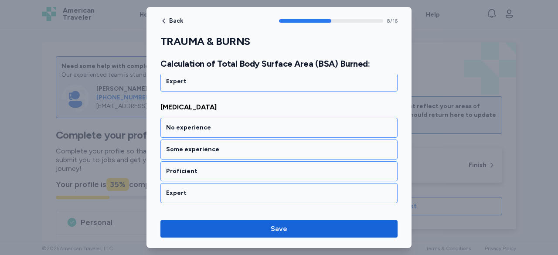
click at [278, 167] on div "Proficient" at bounding box center [279, 171] width 226 height 9
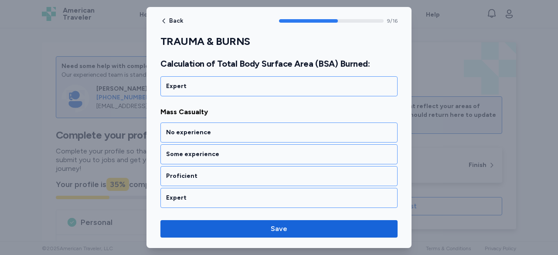
scroll to position [1104, 0]
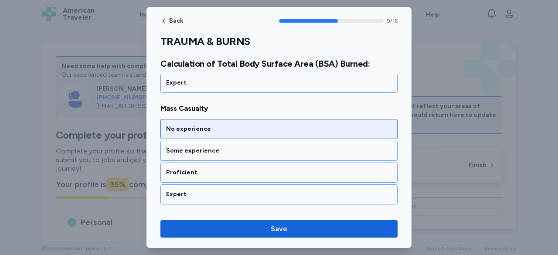
click at [273, 125] on div "No experience" at bounding box center [279, 129] width 226 height 9
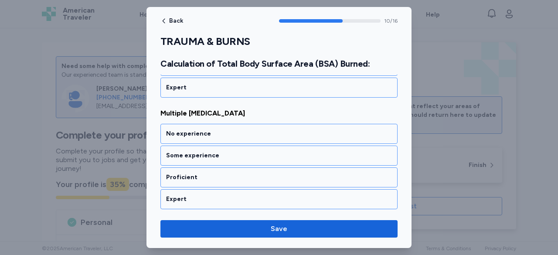
scroll to position [1215, 0]
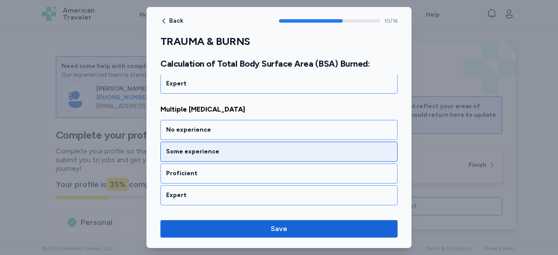
click at [273, 147] on div "Some experience" at bounding box center [279, 151] width 226 height 9
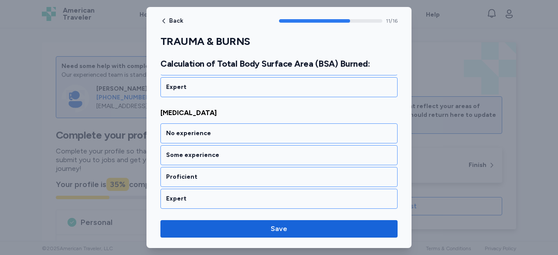
scroll to position [1326, 0]
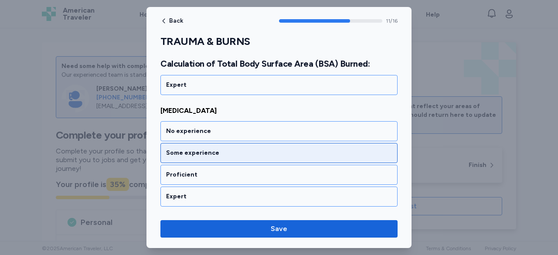
click at [265, 149] on div "Some experience" at bounding box center [279, 153] width 226 height 9
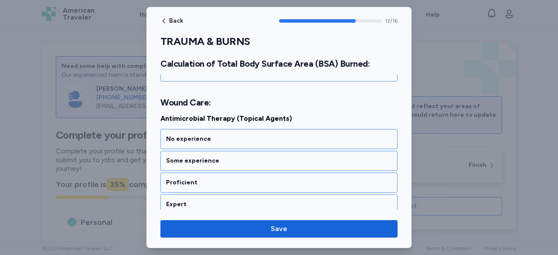
scroll to position [1458, 0]
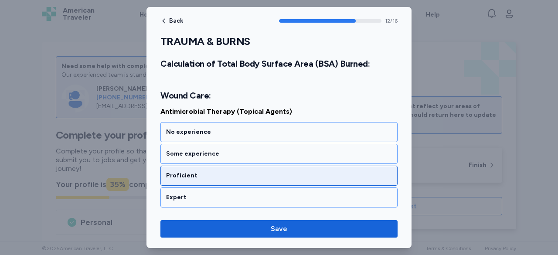
click at [253, 171] on div "Proficient" at bounding box center [279, 175] width 226 height 9
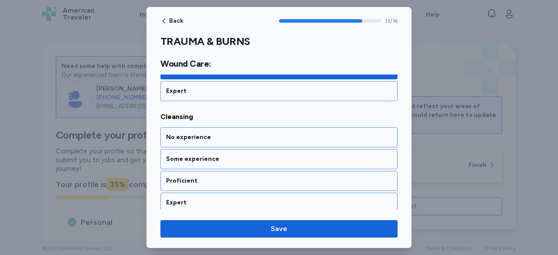
scroll to position [1568, 0]
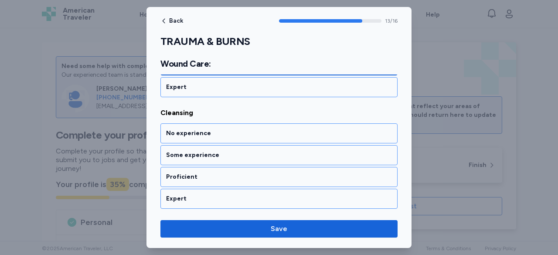
click at [253, 173] on div "Proficient" at bounding box center [279, 177] width 226 height 9
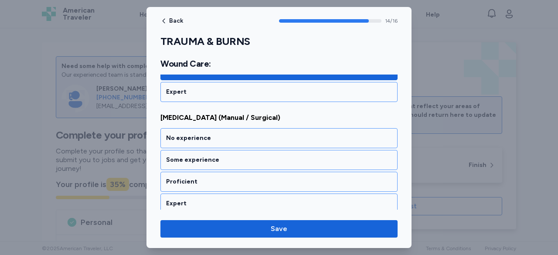
scroll to position [1678, 0]
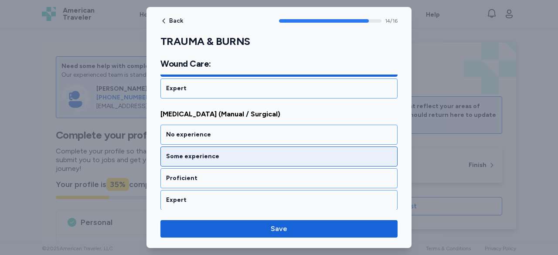
click at [249, 152] on div "Some experience" at bounding box center [279, 156] width 226 height 9
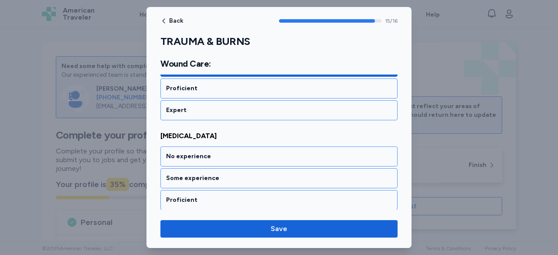
scroll to position [1773, 0]
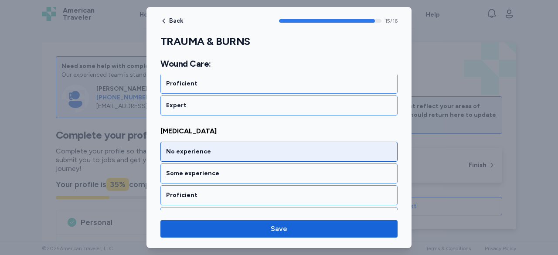
click at [250, 147] on div "No experience" at bounding box center [279, 151] width 226 height 9
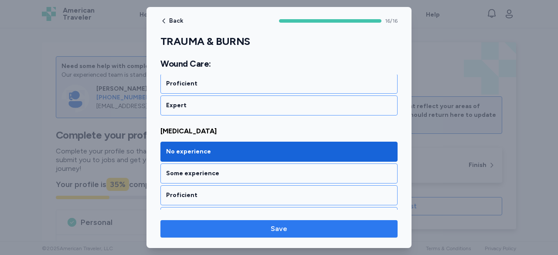
click at [290, 228] on span "Save" at bounding box center [278, 229] width 223 height 10
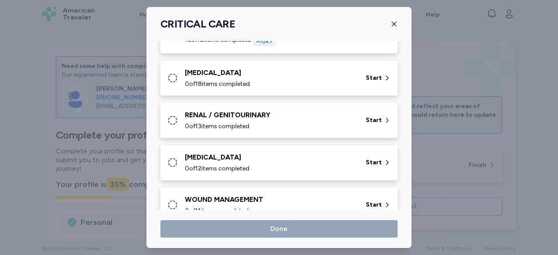
scroll to position [262, 0]
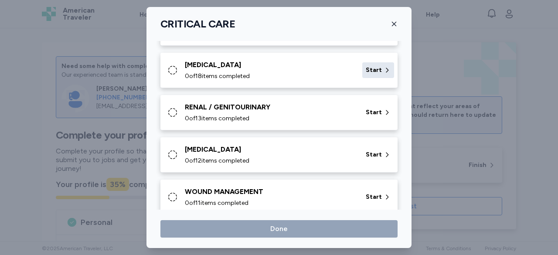
click at [371, 69] on span "Start" at bounding box center [374, 70] width 16 height 9
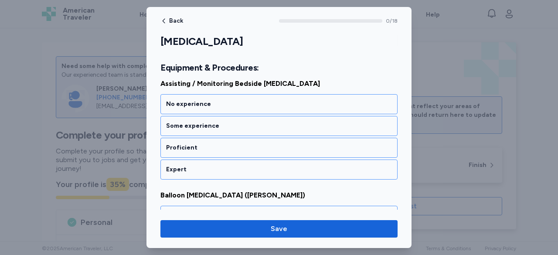
scroll to position [131, 0]
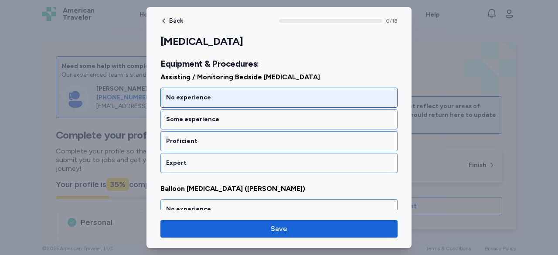
click at [252, 96] on div "No experience" at bounding box center [279, 97] width 226 height 9
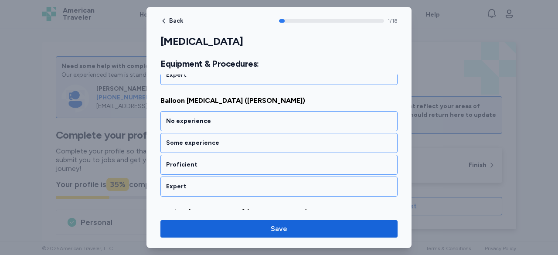
scroll to position [221, 0]
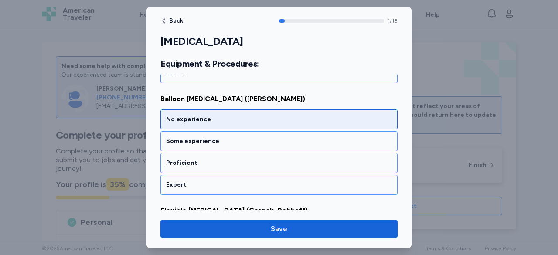
click at [253, 118] on div "No experience" at bounding box center [279, 119] width 226 height 9
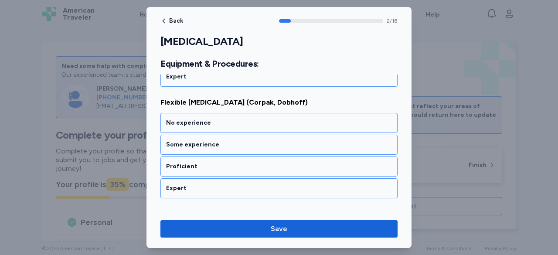
scroll to position [331, 0]
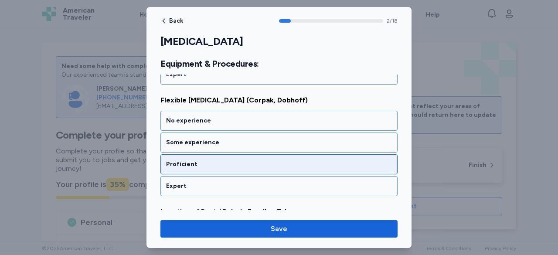
click at [270, 160] on div "Proficient" at bounding box center [279, 164] width 226 height 9
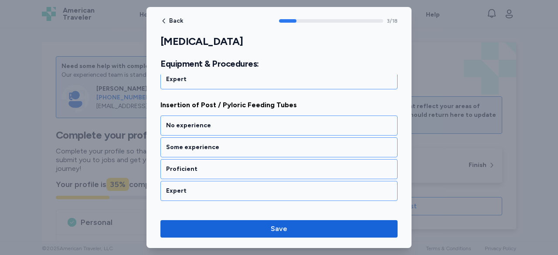
scroll to position [441, 0]
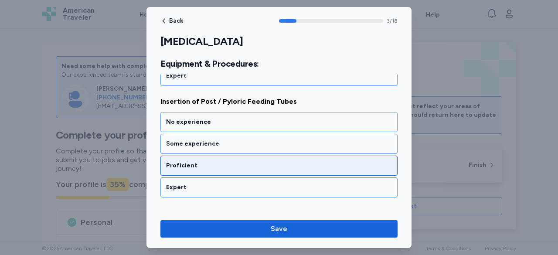
click at [253, 161] on div "Proficient" at bounding box center [279, 165] width 226 height 9
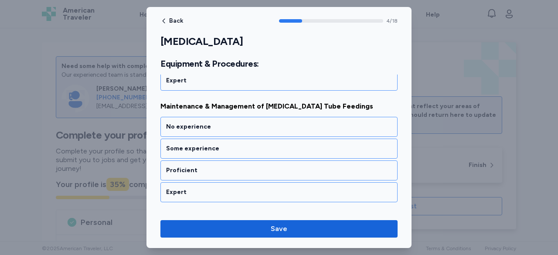
scroll to position [552, 0]
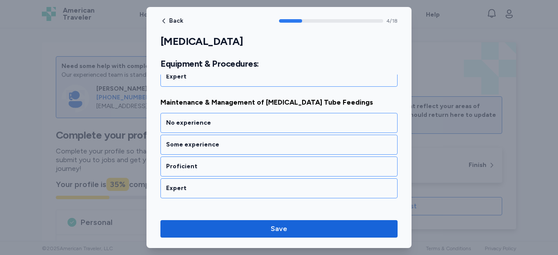
click at [253, 162] on div "Proficient" at bounding box center [279, 166] width 226 height 9
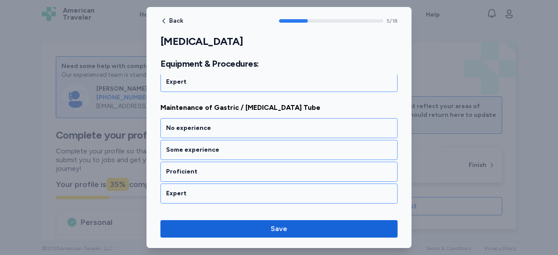
scroll to position [663, 0]
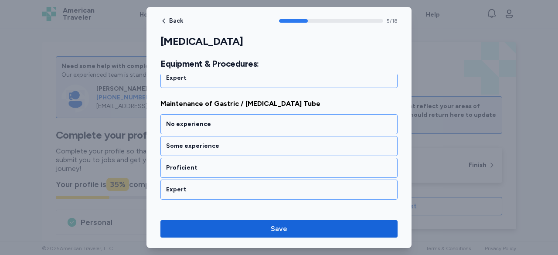
click at [253, 164] on div "Proficient" at bounding box center [279, 168] width 226 height 9
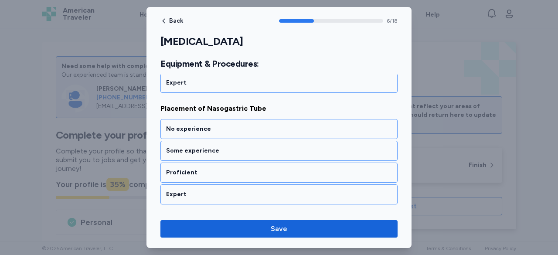
scroll to position [773, 0]
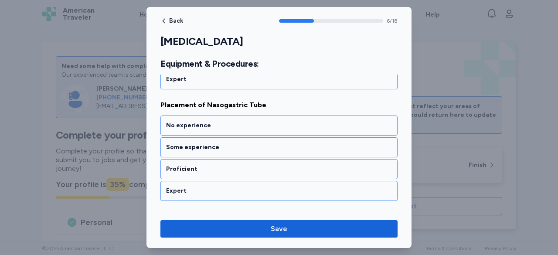
click at [253, 165] on div "Proficient" at bounding box center [279, 169] width 226 height 9
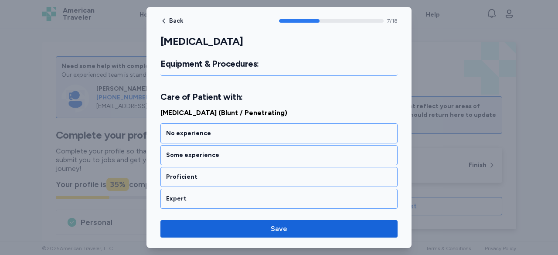
scroll to position [905, 0]
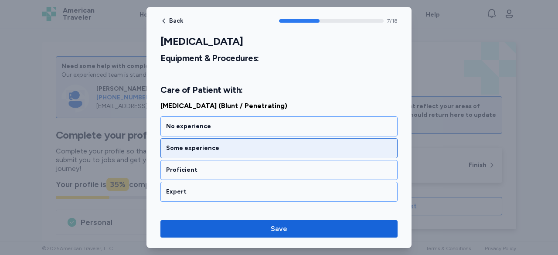
click at [265, 144] on div "Some experience" at bounding box center [279, 148] width 226 height 9
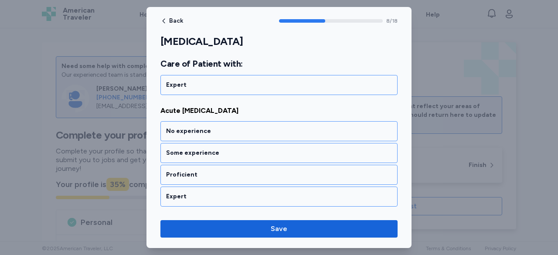
scroll to position [1015, 0]
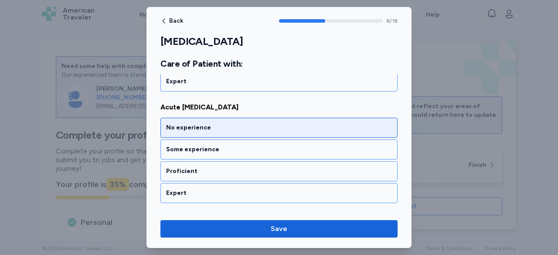
click at [254, 123] on div "No experience" at bounding box center [279, 127] width 226 height 9
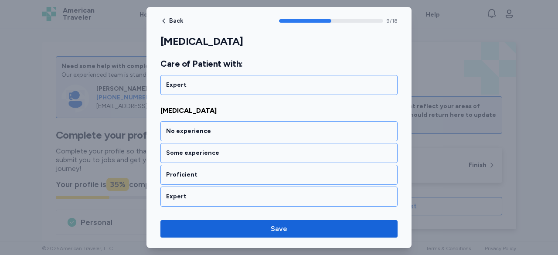
scroll to position [1126, 0]
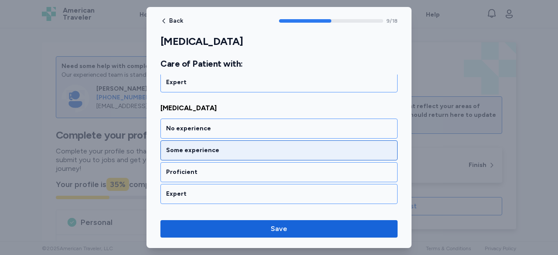
click at [239, 146] on div "Some experience" at bounding box center [279, 150] width 226 height 9
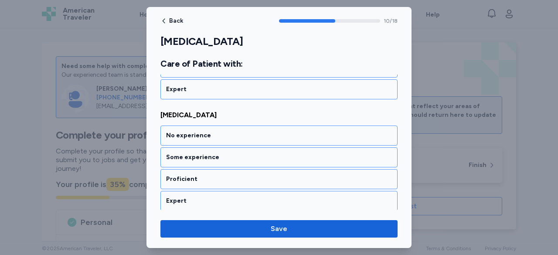
scroll to position [1237, 0]
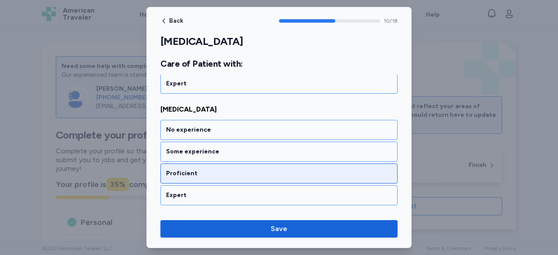
click at [257, 169] on div "Proficient" at bounding box center [279, 173] width 226 height 9
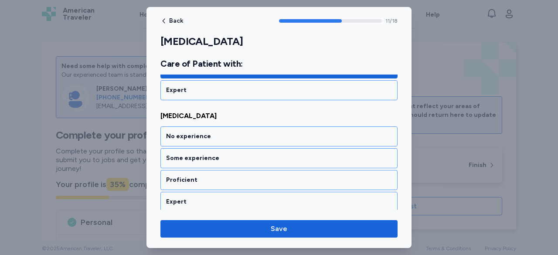
scroll to position [1347, 0]
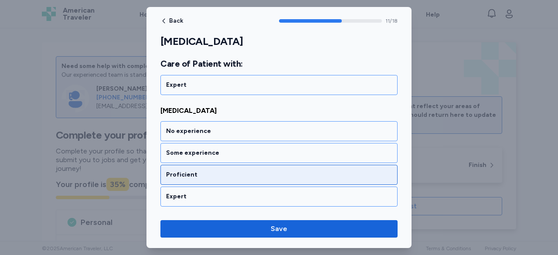
click at [257, 171] on div "Proficient" at bounding box center [279, 175] width 226 height 9
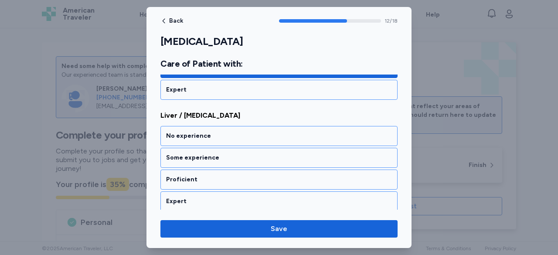
scroll to position [1458, 0]
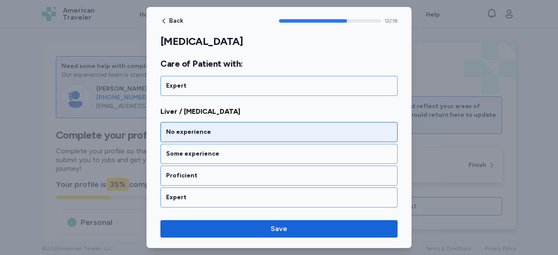
click at [242, 128] on div "No experience" at bounding box center [279, 132] width 226 height 9
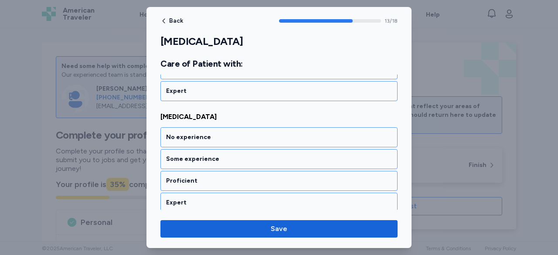
scroll to position [1568, 0]
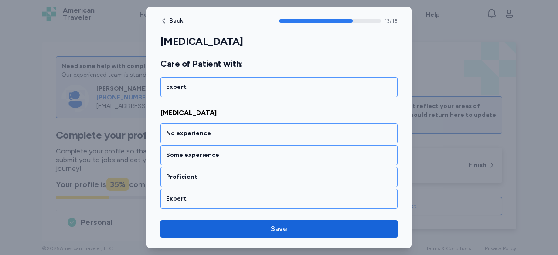
click at [242, 129] on div "No experience" at bounding box center [279, 133] width 226 height 9
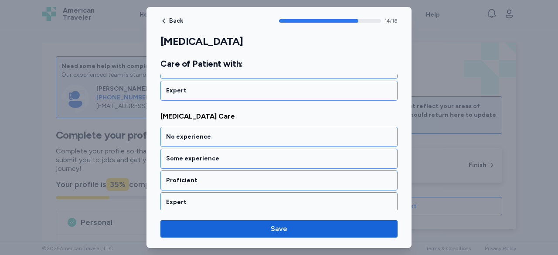
scroll to position [1678, 0]
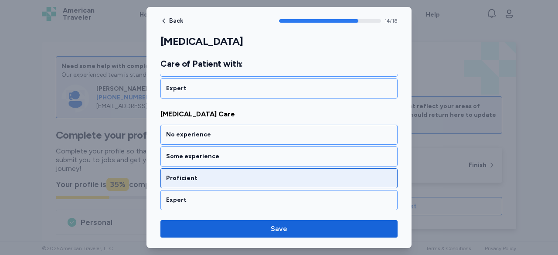
click at [249, 174] on div "Proficient" at bounding box center [279, 178] width 226 height 9
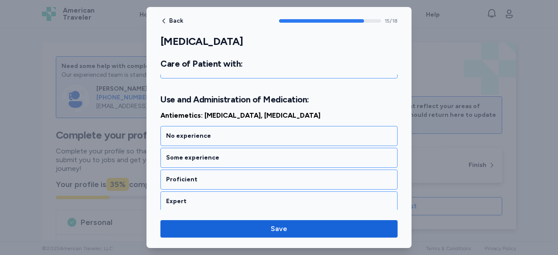
scroll to position [1810, 0]
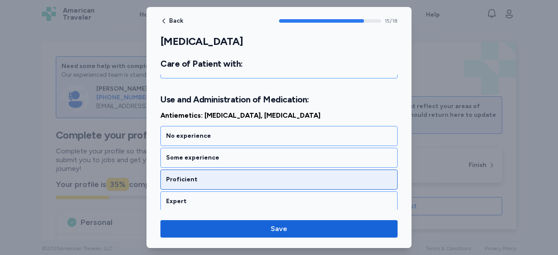
click at [252, 175] on div "Proficient" at bounding box center [279, 179] width 226 height 9
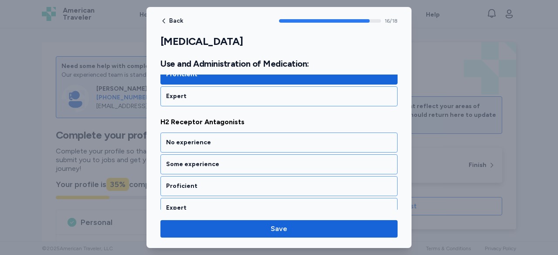
scroll to position [1921, 0]
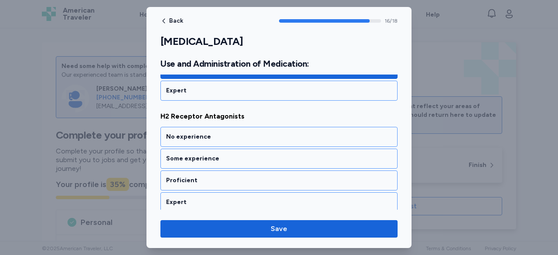
click at [252, 176] on div "Proficient" at bounding box center [279, 180] width 226 height 9
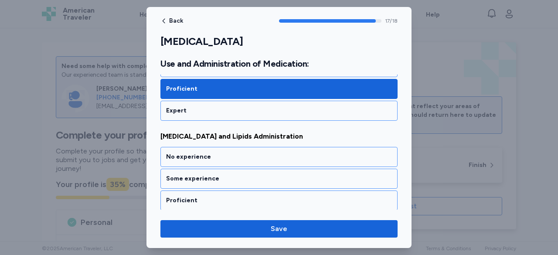
scroll to position [2016, 0]
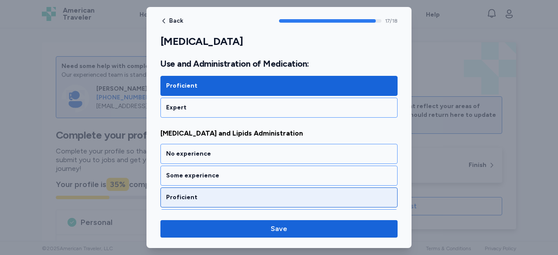
click at [241, 193] on div "Proficient" at bounding box center [279, 197] width 226 height 9
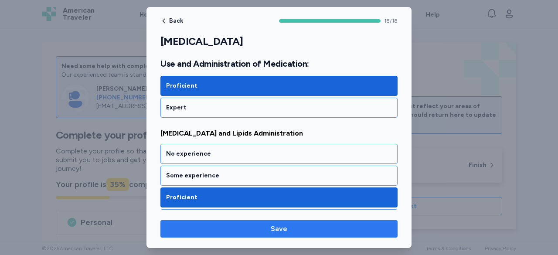
click at [280, 227] on span "Save" at bounding box center [279, 229] width 17 height 10
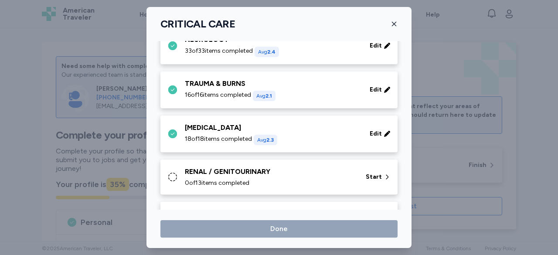
scroll to position [218, 0]
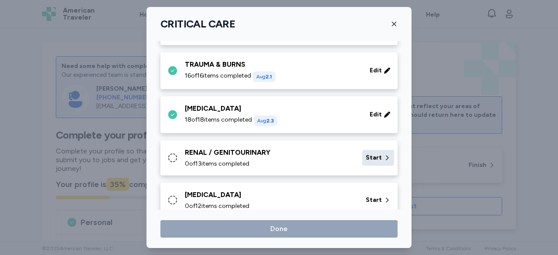
click at [370, 157] on span "Start" at bounding box center [374, 158] width 16 height 9
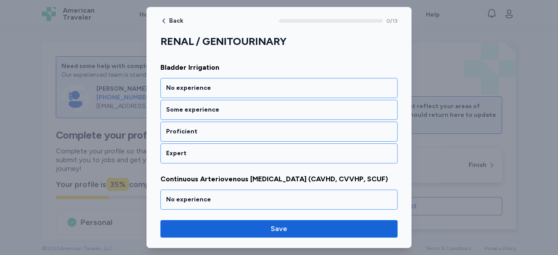
scroll to position [131, 0]
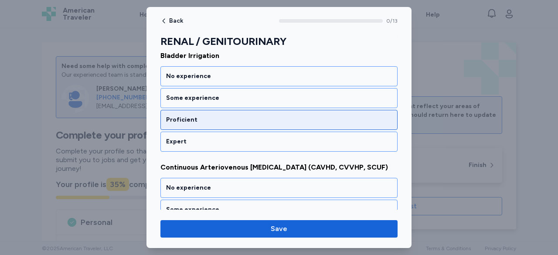
click at [219, 118] on div "Proficient" at bounding box center [279, 120] width 226 height 9
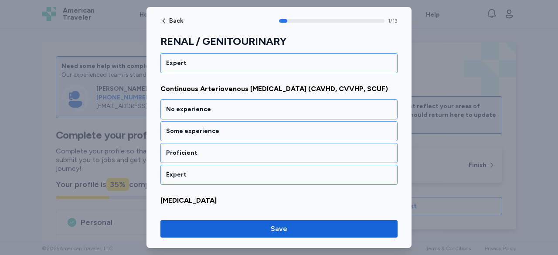
scroll to position [210, 0]
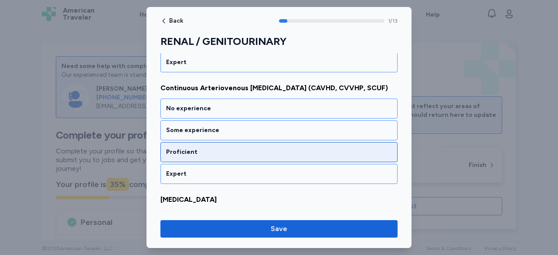
click at [236, 148] on div "Proficient" at bounding box center [279, 152] width 226 height 9
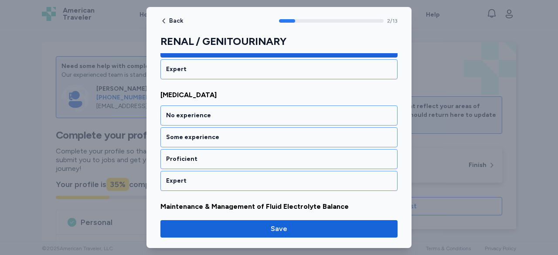
scroll to position [321, 0]
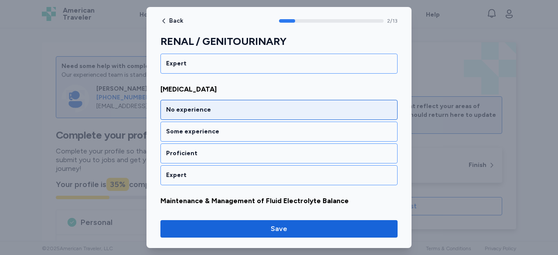
click at [245, 108] on div "No experience" at bounding box center [279, 110] width 226 height 9
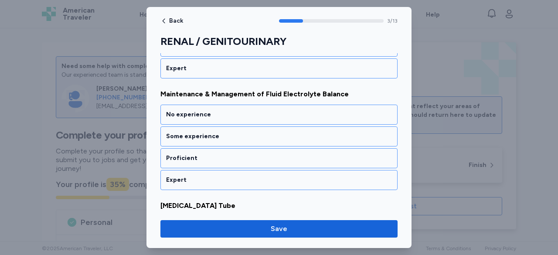
scroll to position [431, 0]
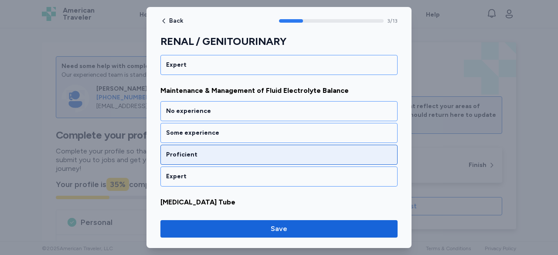
click at [230, 150] on div "Proficient" at bounding box center [279, 154] width 226 height 9
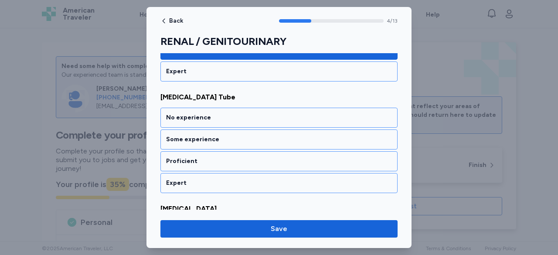
scroll to position [542, 0]
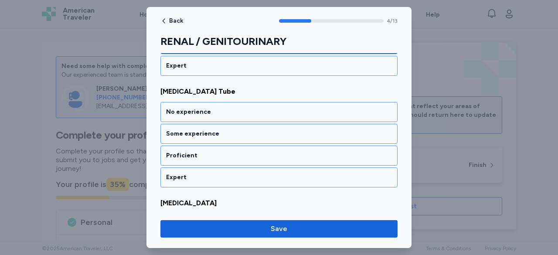
click at [230, 151] on div "Proficient" at bounding box center [279, 155] width 226 height 9
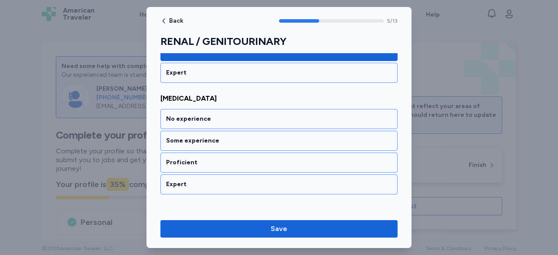
scroll to position [652, 0]
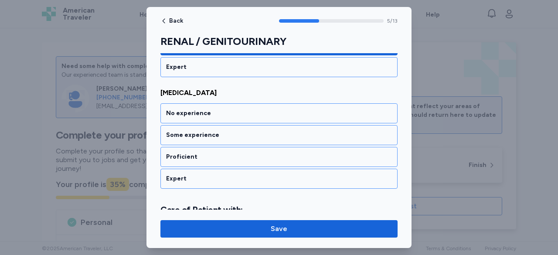
click at [230, 153] on div "Proficient" at bounding box center [279, 157] width 226 height 9
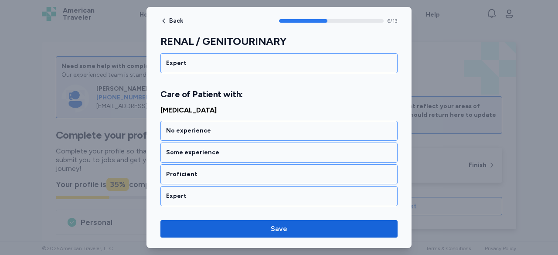
scroll to position [773, 0]
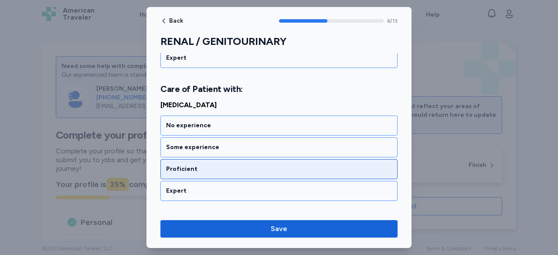
click at [235, 165] on div "Proficient" at bounding box center [279, 169] width 226 height 9
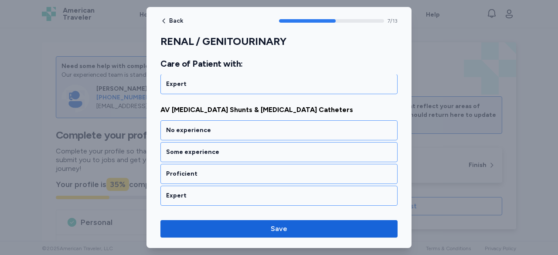
scroll to position [884, 0]
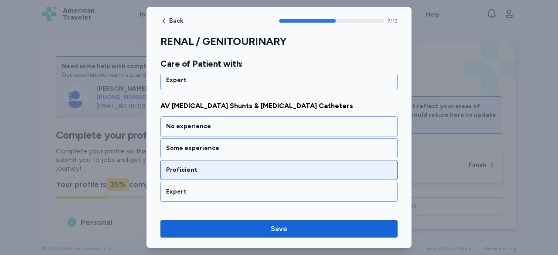
click at [238, 166] on div "Proficient" at bounding box center [279, 170] width 226 height 9
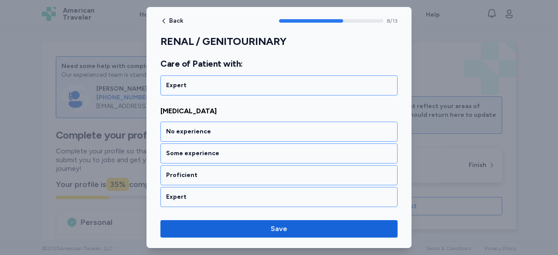
scroll to position [994, 0]
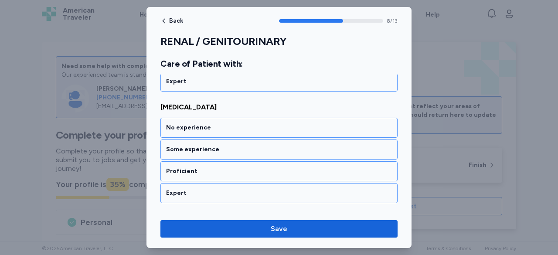
click at [238, 167] on div "Proficient" at bounding box center [279, 171] width 226 height 9
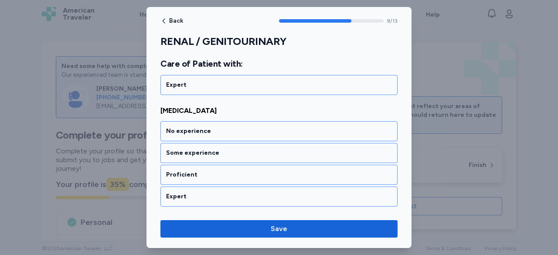
scroll to position [1104, 0]
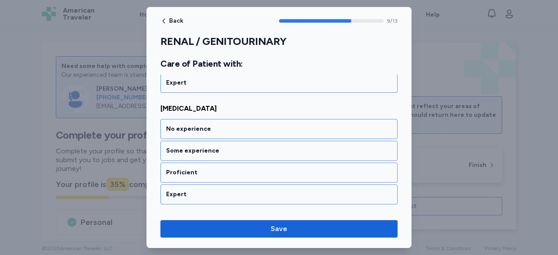
click at [238, 168] on div "Proficient" at bounding box center [279, 172] width 226 height 9
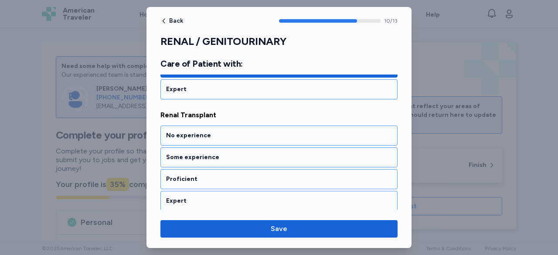
scroll to position [1215, 0]
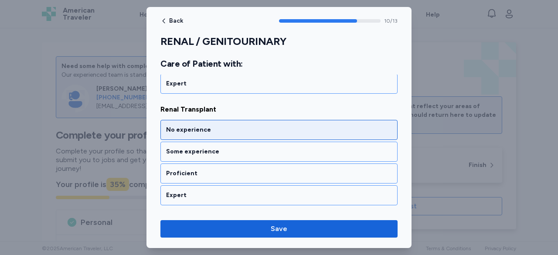
click at [235, 126] on div "No experience" at bounding box center [279, 130] width 226 height 9
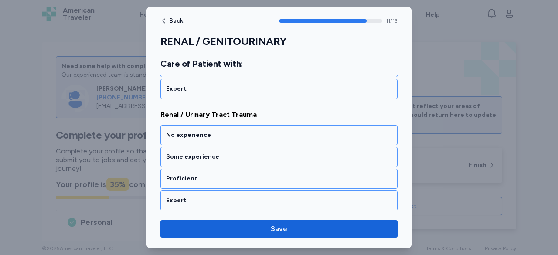
scroll to position [1326, 0]
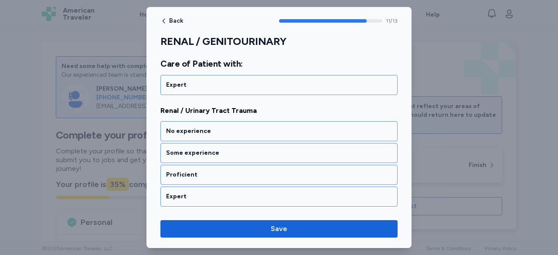
click at [235, 127] on div "No experience" at bounding box center [279, 131] width 226 height 9
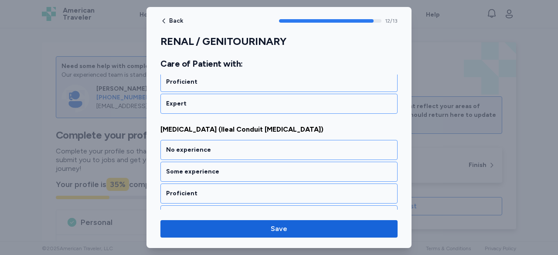
scroll to position [1420, 0]
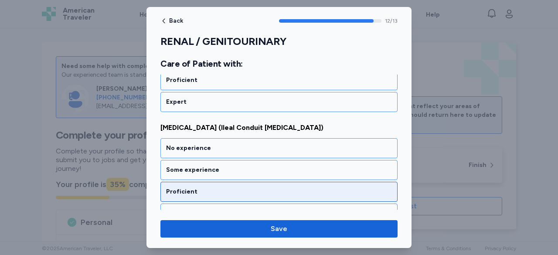
click at [270, 188] on div "Proficient" at bounding box center [279, 192] width 226 height 9
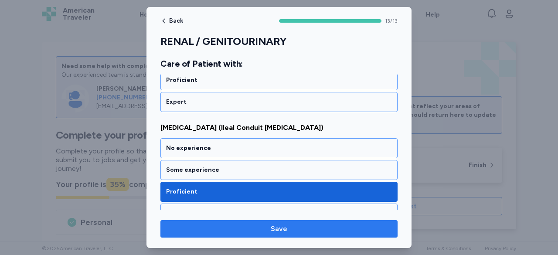
click at [280, 229] on span "Save" at bounding box center [279, 229] width 17 height 10
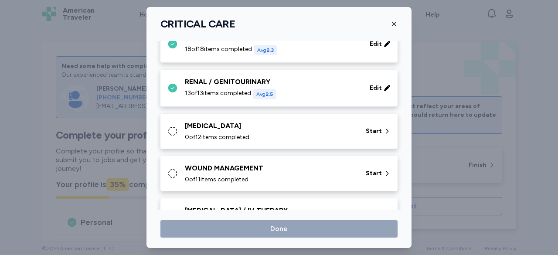
scroll to position [305, 0]
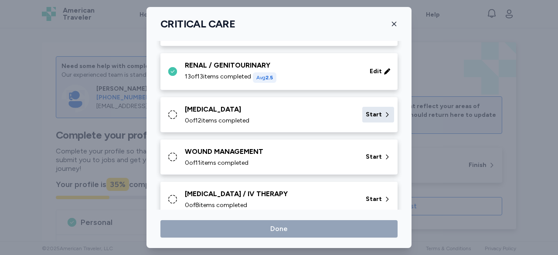
click at [367, 114] on span "Start" at bounding box center [374, 114] width 16 height 9
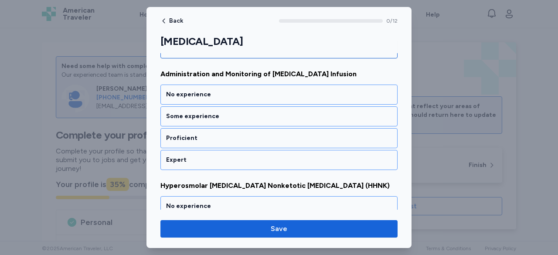
scroll to position [131, 0]
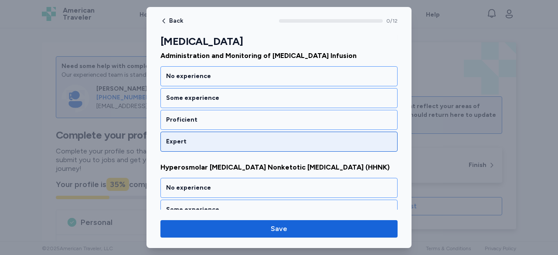
click at [223, 142] on div "Expert" at bounding box center [279, 141] width 226 height 9
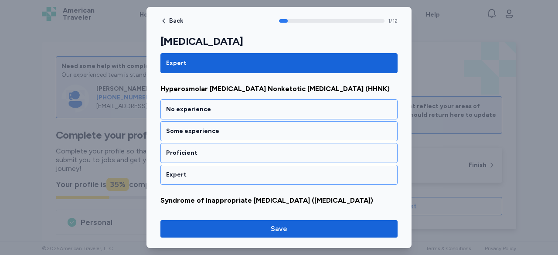
scroll to position [210, 0]
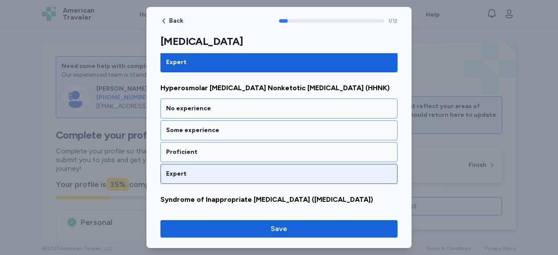
click at [229, 174] on div "Expert" at bounding box center [279, 174] width 226 height 9
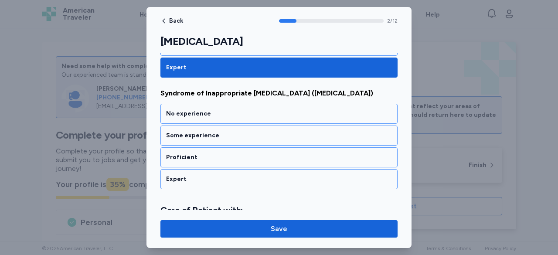
scroll to position [321, 0]
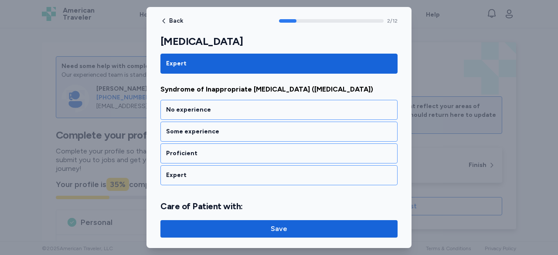
click at [229, 174] on div "Expert" at bounding box center [279, 175] width 226 height 9
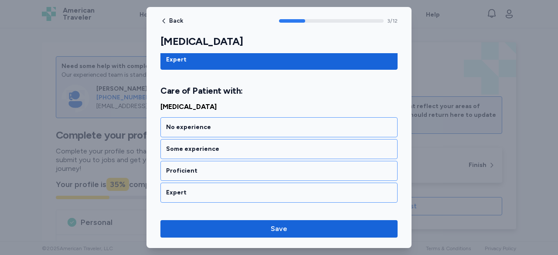
scroll to position [441, 0]
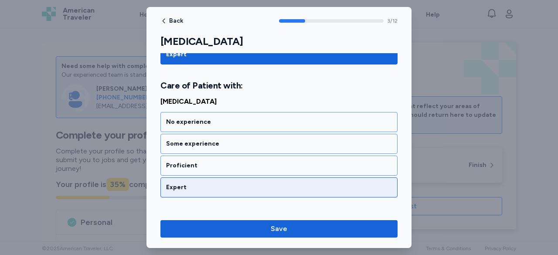
click at [239, 184] on div "Expert" at bounding box center [279, 187] width 226 height 9
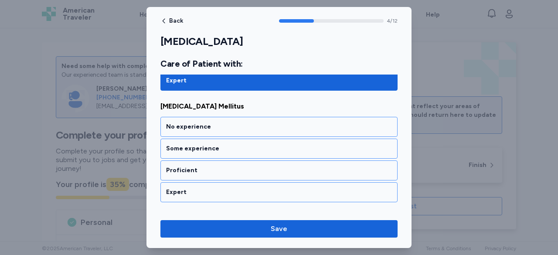
scroll to position [552, 0]
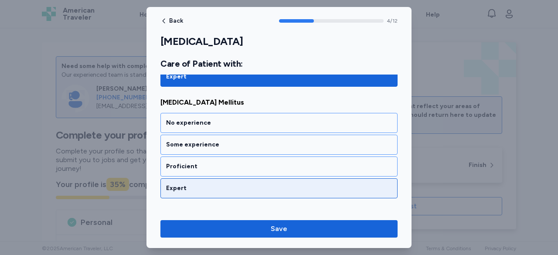
click at [237, 184] on div "Expert" at bounding box center [279, 188] width 226 height 9
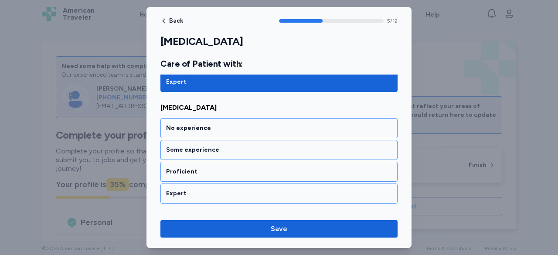
scroll to position [663, 0]
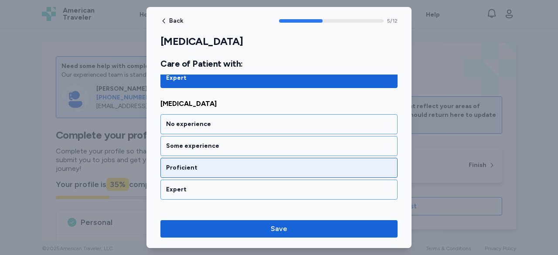
click at [227, 164] on div "Proficient" at bounding box center [279, 168] width 226 height 9
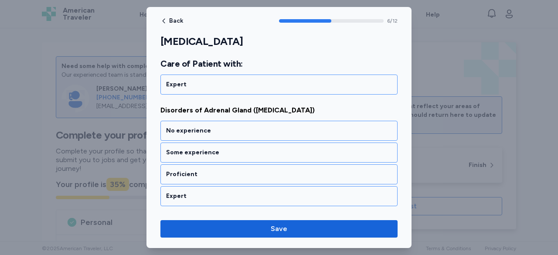
scroll to position [773, 0]
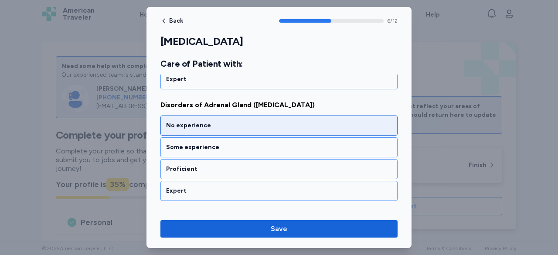
click at [228, 121] on div "No experience" at bounding box center [279, 125] width 226 height 9
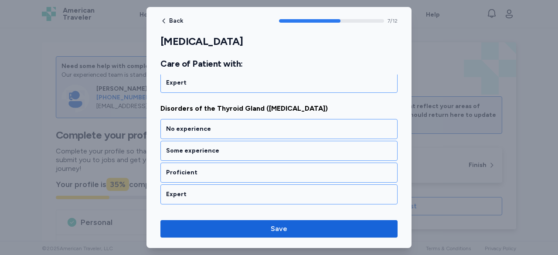
scroll to position [884, 0]
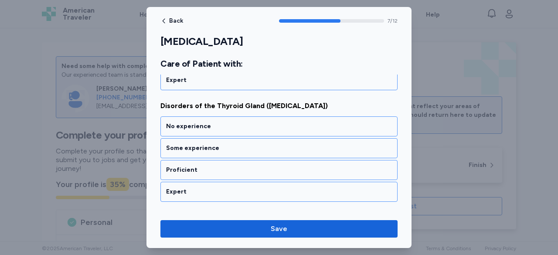
click at [228, 122] on div "No experience" at bounding box center [279, 126] width 226 height 9
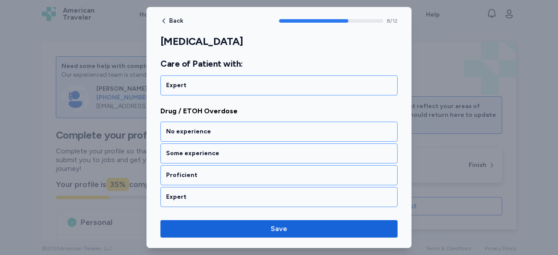
scroll to position [994, 0]
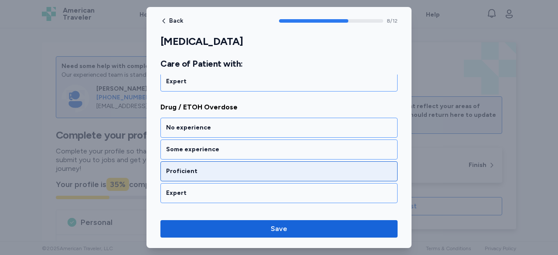
click at [243, 167] on div "Proficient" at bounding box center [279, 171] width 226 height 9
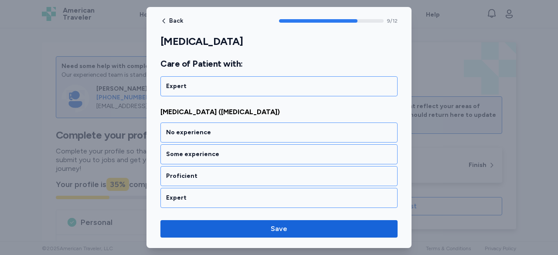
scroll to position [1104, 0]
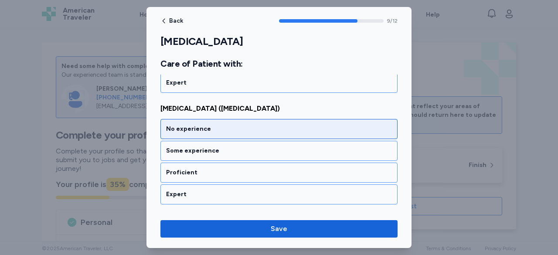
click at [239, 125] on div "No experience" at bounding box center [279, 129] width 226 height 9
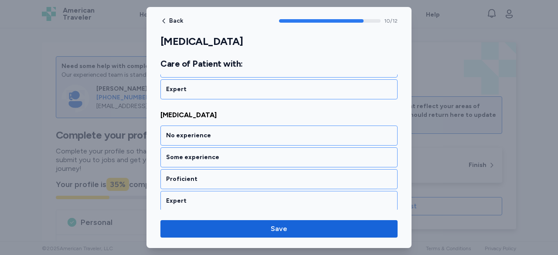
scroll to position [1215, 0]
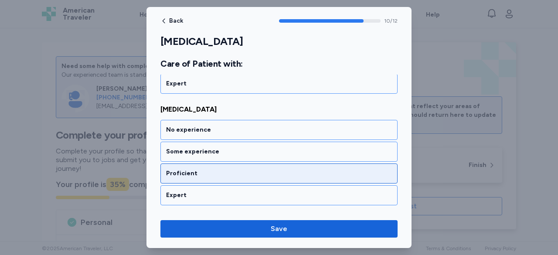
click at [244, 169] on div "Proficient" at bounding box center [279, 173] width 226 height 9
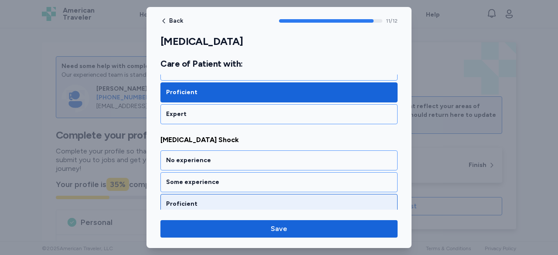
scroll to position [1310, 0]
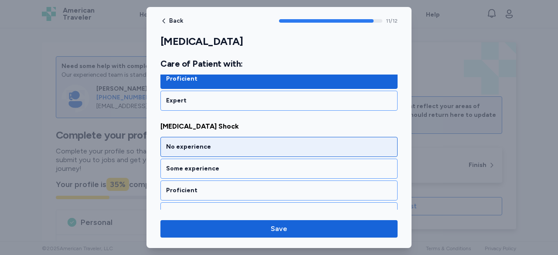
click at [243, 143] on div "No experience" at bounding box center [279, 147] width 226 height 9
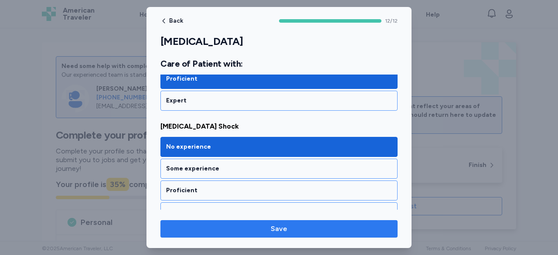
click at [278, 228] on span "Save" at bounding box center [279, 229] width 17 height 10
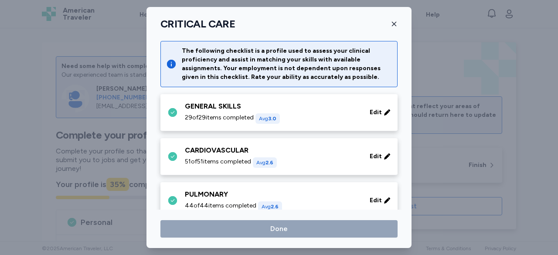
scroll to position [305, 0]
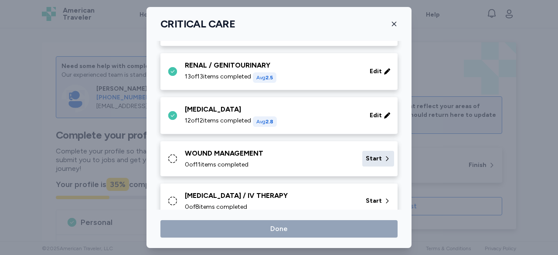
click at [370, 156] on span "Start" at bounding box center [374, 158] width 16 height 9
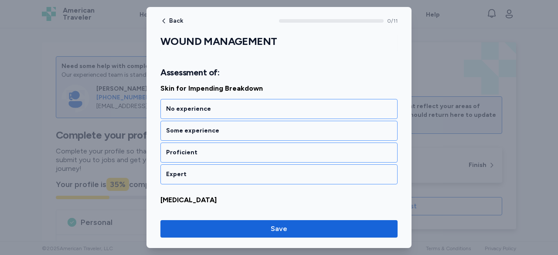
scroll to position [131, 0]
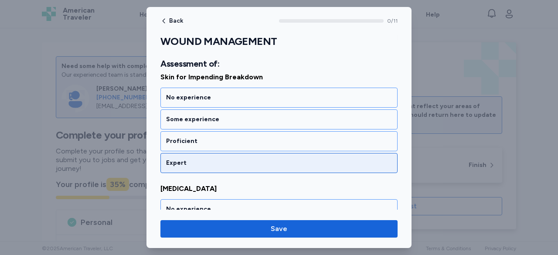
click at [226, 159] on div "Expert" at bounding box center [279, 163] width 226 height 9
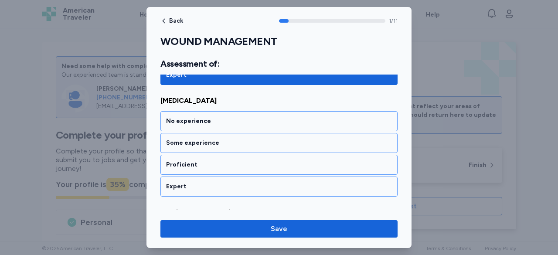
scroll to position [221, 0]
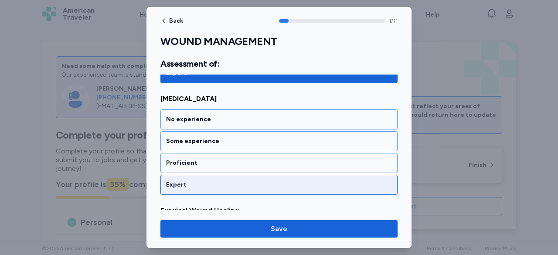
click at [231, 181] on div "Expert" at bounding box center [279, 185] width 226 height 9
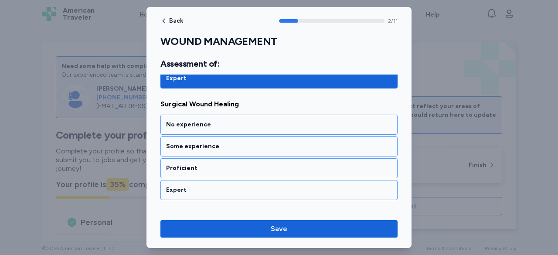
scroll to position [331, 0]
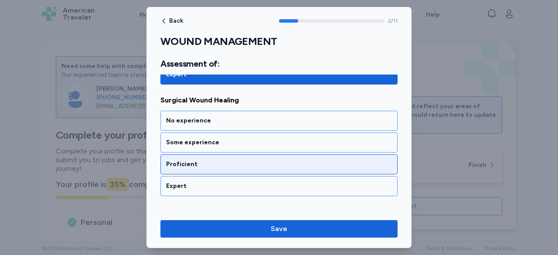
click at [230, 162] on div "Proficient" at bounding box center [279, 164] width 226 height 9
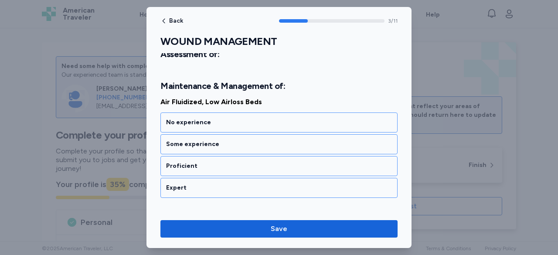
scroll to position [463, 0]
click at [230, 162] on div "Proficient" at bounding box center [279, 165] width 226 height 9
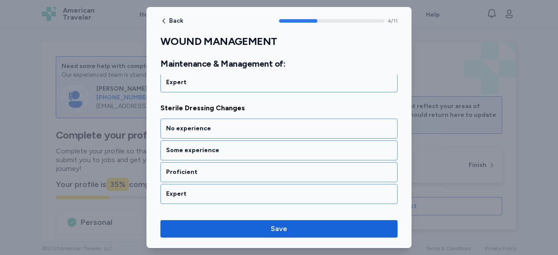
scroll to position [574, 0]
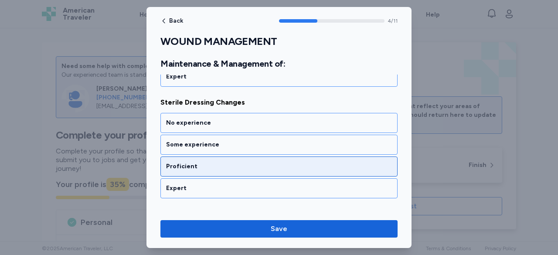
click at [232, 162] on div "Proficient" at bounding box center [279, 166] width 226 height 9
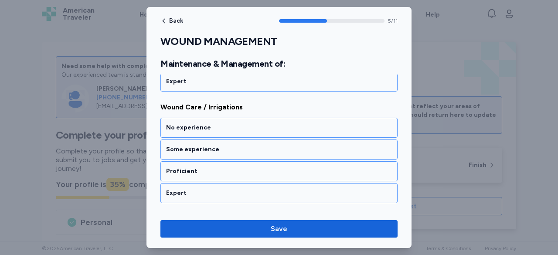
scroll to position [684, 0]
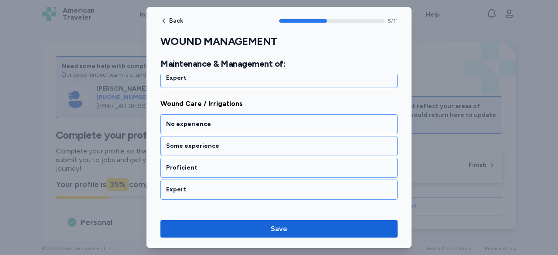
click at [232, 164] on div "Proficient" at bounding box center [279, 168] width 226 height 9
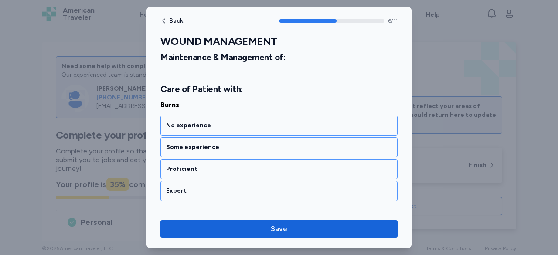
scroll to position [816, 0]
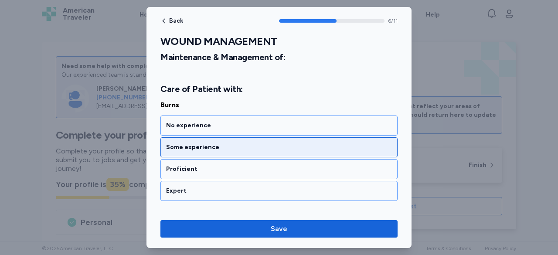
click at [239, 143] on div "Some experience" at bounding box center [279, 147] width 226 height 9
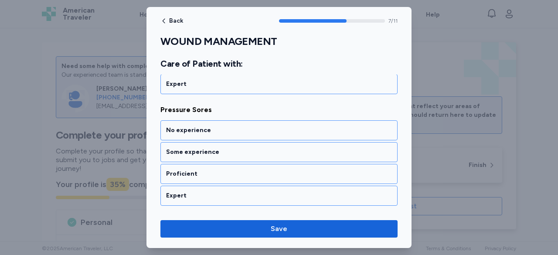
scroll to position [926, 0]
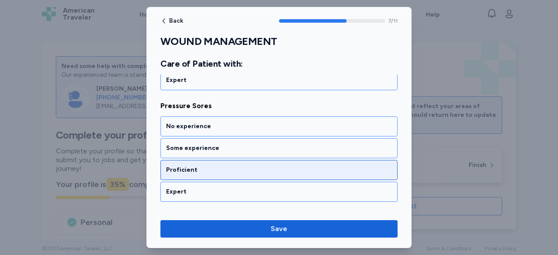
click at [218, 166] on div "Proficient" at bounding box center [279, 170] width 226 height 9
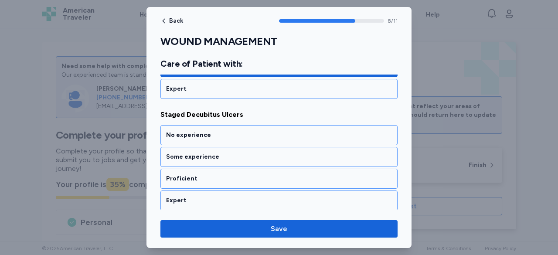
scroll to position [1037, 0]
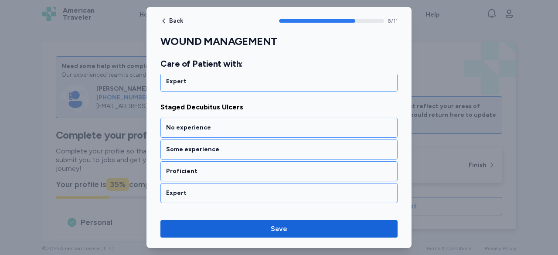
click at [218, 167] on div "Proficient" at bounding box center [279, 171] width 226 height 9
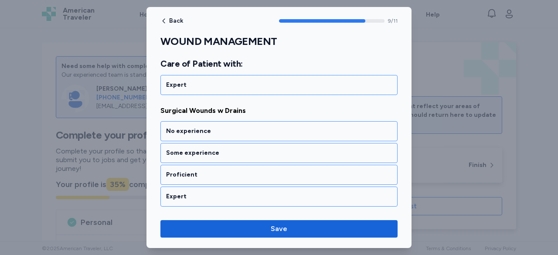
scroll to position [1147, 0]
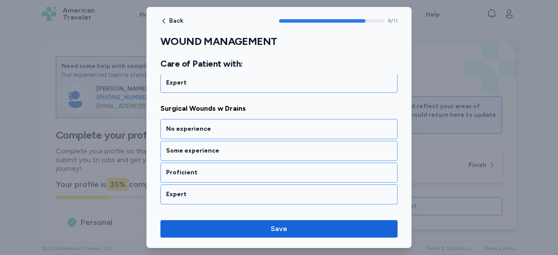
click at [218, 168] on div "Proficient" at bounding box center [279, 172] width 226 height 9
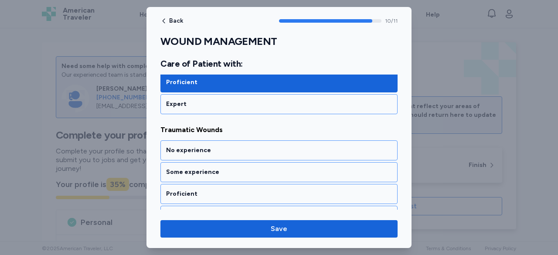
scroll to position [1242, 0]
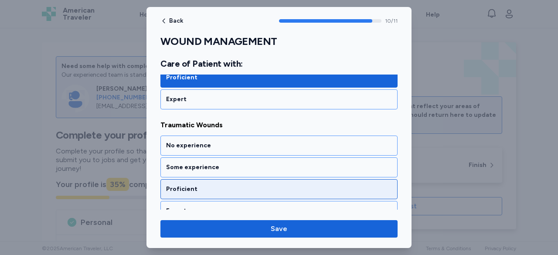
click at [225, 185] on div "Proficient" at bounding box center [279, 189] width 226 height 9
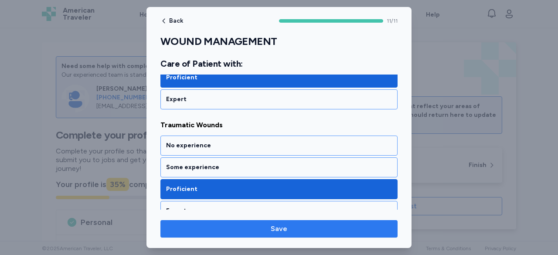
click at [280, 227] on span "Save" at bounding box center [279, 229] width 17 height 10
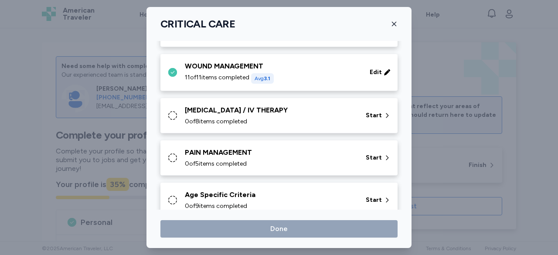
scroll to position [407, 0]
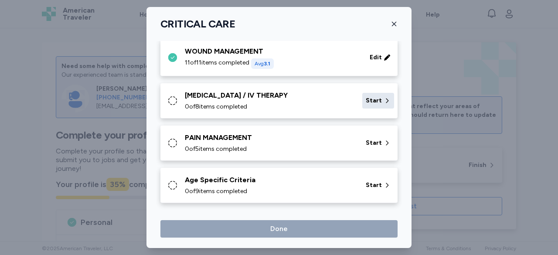
click at [369, 97] on span "Start" at bounding box center [374, 100] width 16 height 9
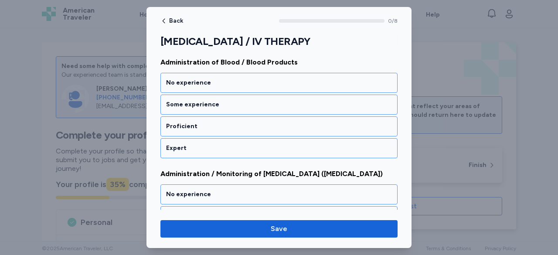
scroll to position [131, 0]
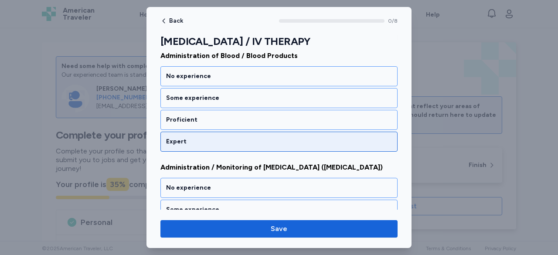
click at [213, 141] on div "Expert" at bounding box center [279, 141] width 226 height 9
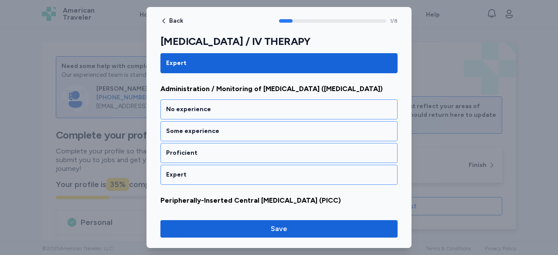
scroll to position [210, 0]
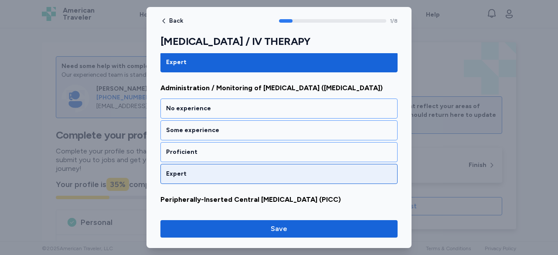
click at [222, 170] on div "Expert" at bounding box center [279, 174] width 226 height 9
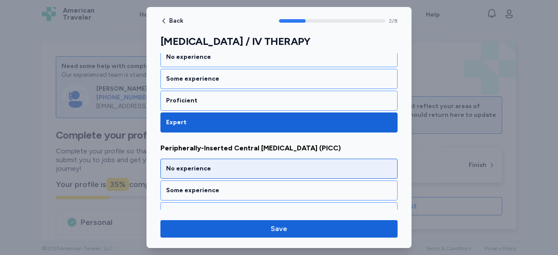
scroll to position [305, 0]
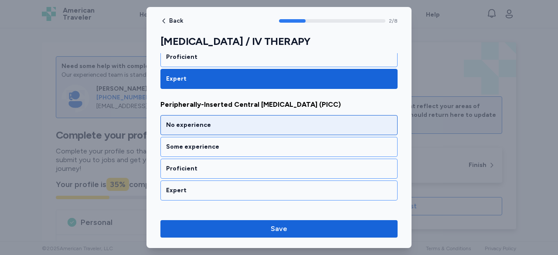
click at [235, 121] on div "No experience" at bounding box center [279, 125] width 226 height 9
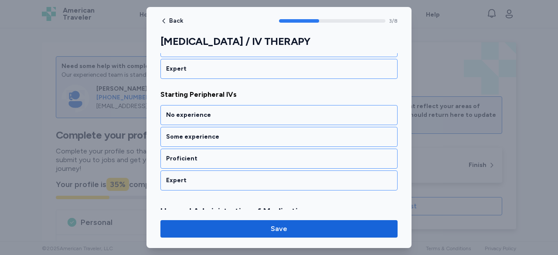
scroll to position [431, 0]
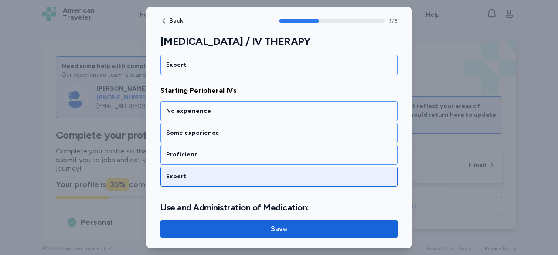
click at [230, 173] on div "Expert" at bounding box center [279, 176] width 226 height 9
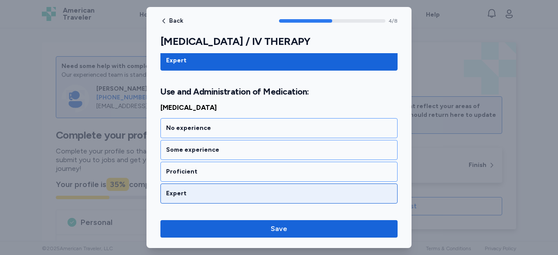
scroll to position [552, 0]
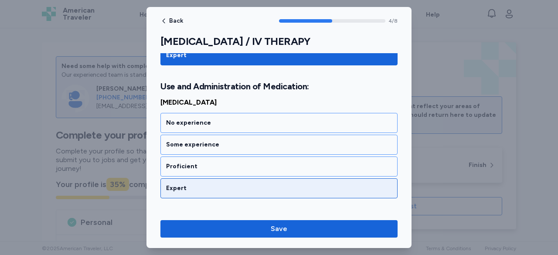
click at [243, 184] on div "Expert" at bounding box center [279, 188] width 226 height 9
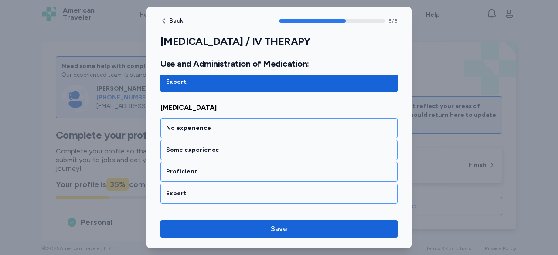
scroll to position [663, 0]
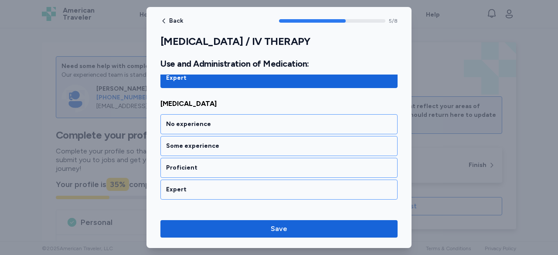
click at [243, 185] on div "Expert" at bounding box center [279, 189] width 226 height 9
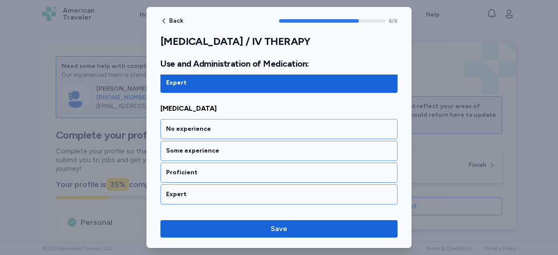
scroll to position [773, 0]
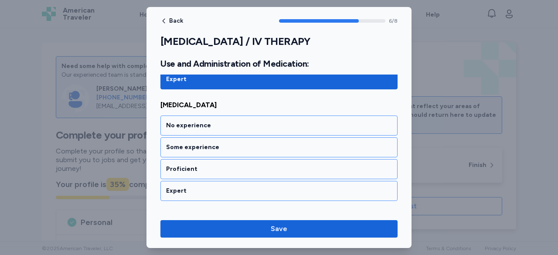
click at [243, 187] on div "Expert" at bounding box center [279, 191] width 226 height 9
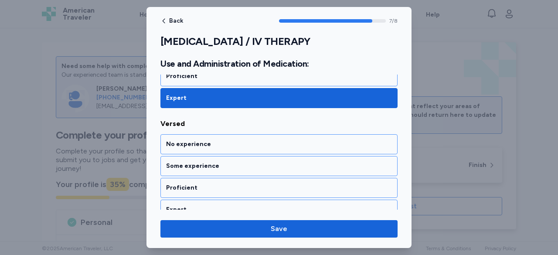
scroll to position [868, 0]
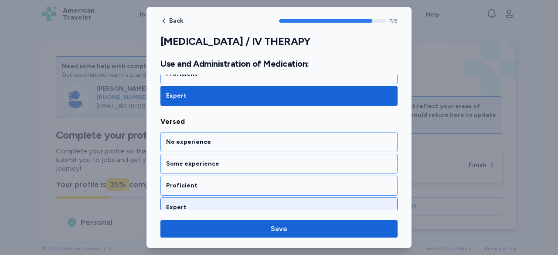
click at [246, 198] on div "Expert" at bounding box center [279, 208] width 237 height 20
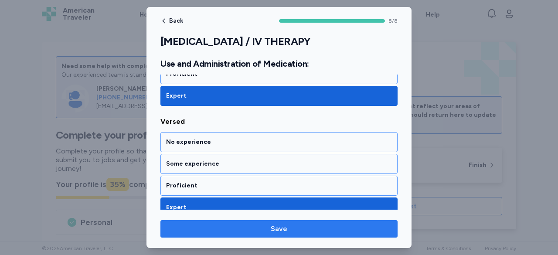
click at [283, 229] on span "Save" at bounding box center [279, 229] width 17 height 10
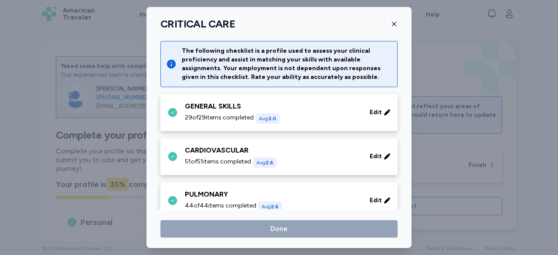
scroll to position [407, 0]
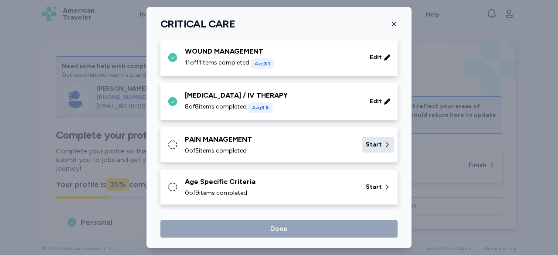
click at [363, 137] on div "Start" at bounding box center [378, 145] width 32 height 16
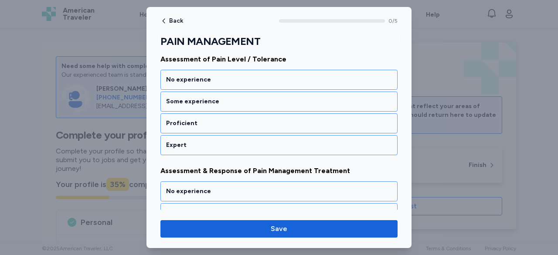
scroll to position [131, 0]
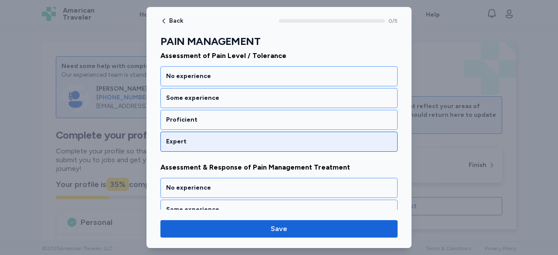
click at [232, 136] on div "Expert" at bounding box center [279, 142] width 237 height 20
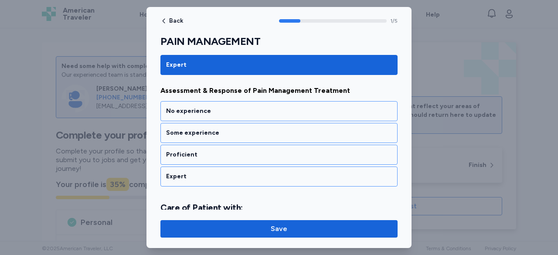
scroll to position [210, 0]
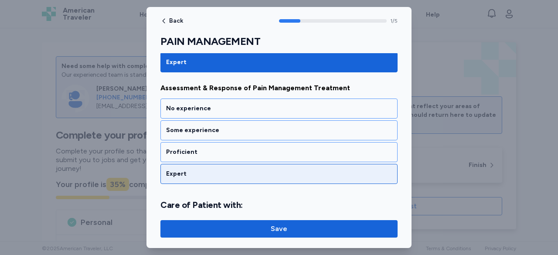
click at [242, 177] on div "Expert" at bounding box center [279, 174] width 237 height 20
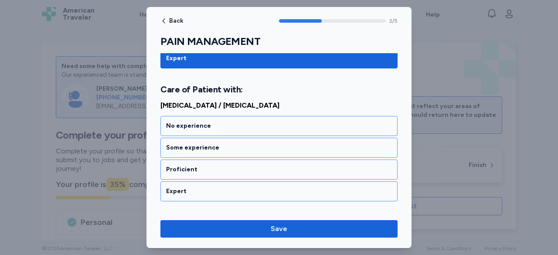
scroll to position [331, 0]
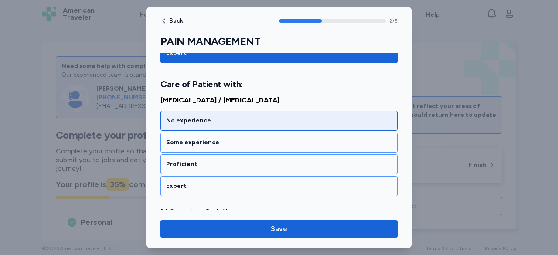
click at [226, 117] on div "No experience" at bounding box center [279, 120] width 226 height 9
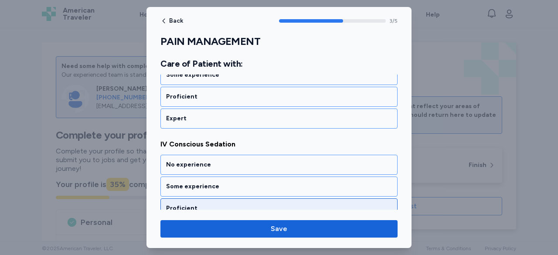
scroll to position [441, 0]
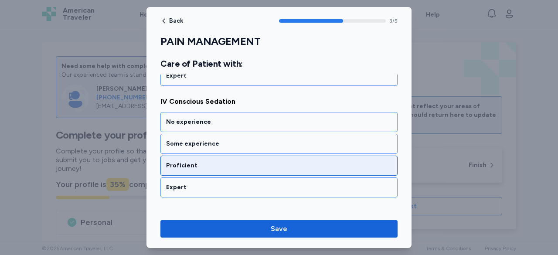
click at [236, 161] on div "Proficient" at bounding box center [279, 165] width 226 height 9
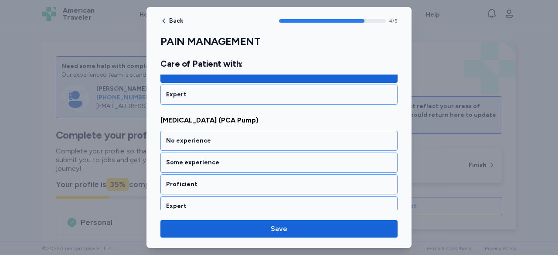
scroll to position [537, 0]
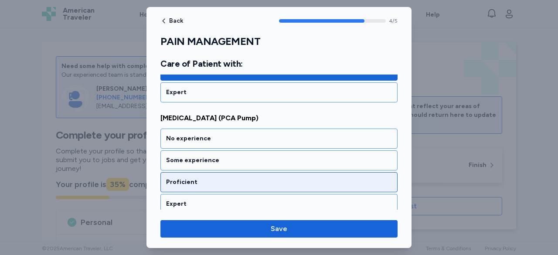
click at [243, 179] on div "Proficient" at bounding box center [279, 182] width 226 height 9
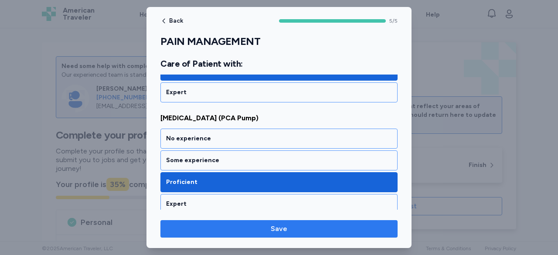
click at [277, 232] on span "Save" at bounding box center [279, 229] width 17 height 10
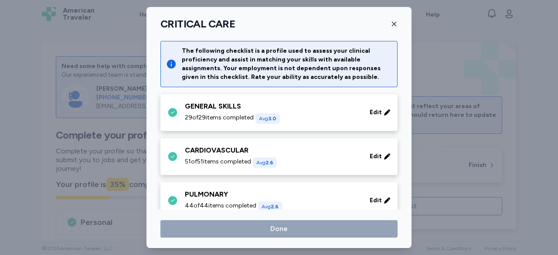
scroll to position [407, 0]
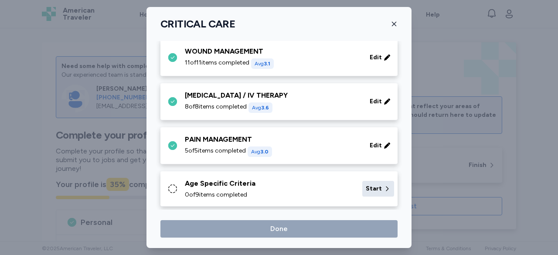
click at [372, 187] on span "Start" at bounding box center [374, 189] width 16 height 9
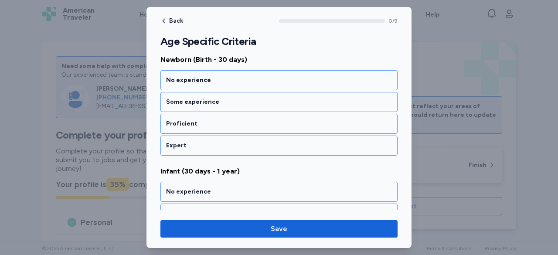
scroll to position [131, 0]
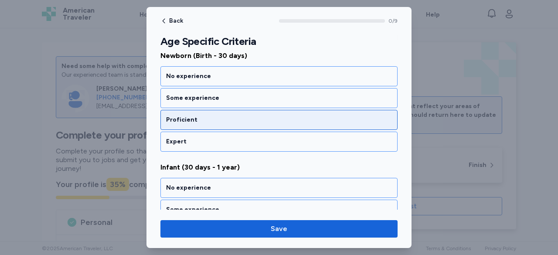
click at [191, 118] on div "Proficient" at bounding box center [279, 120] width 226 height 9
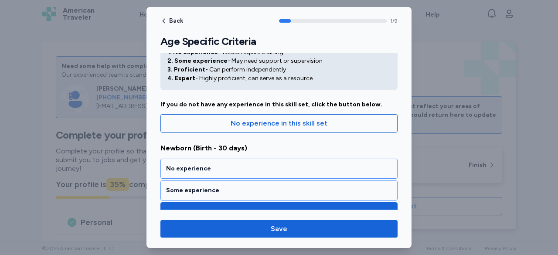
scroll to position [0, 0]
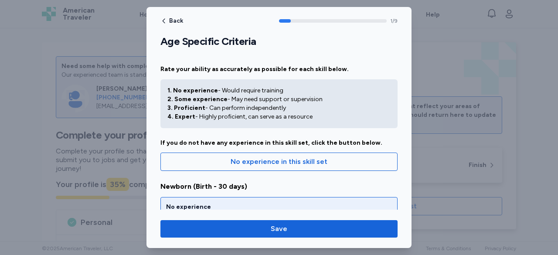
click at [219, 203] on div "No experience" at bounding box center [279, 207] width 226 height 9
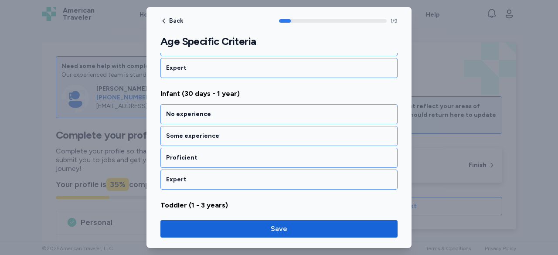
scroll to position [210, 0]
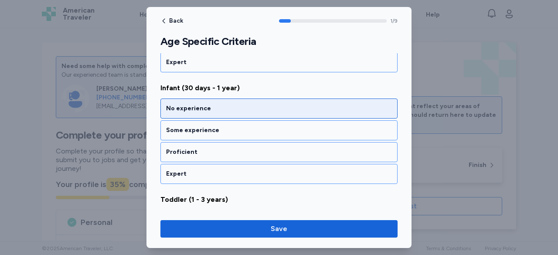
click at [190, 107] on div "No experience" at bounding box center [279, 108] width 226 height 9
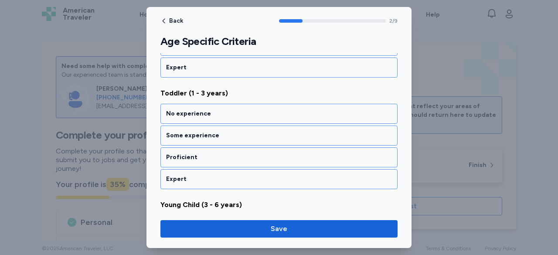
scroll to position [321, 0]
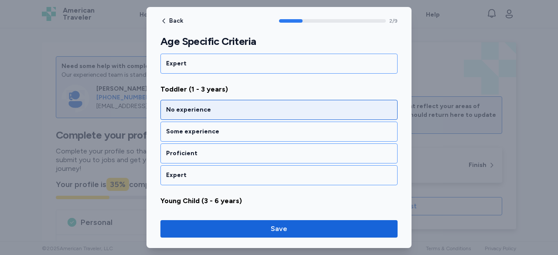
click at [196, 109] on div "No experience" at bounding box center [279, 110] width 226 height 9
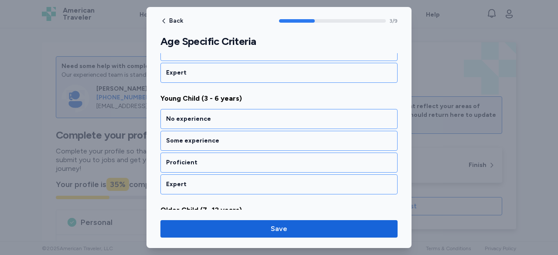
scroll to position [431, 0]
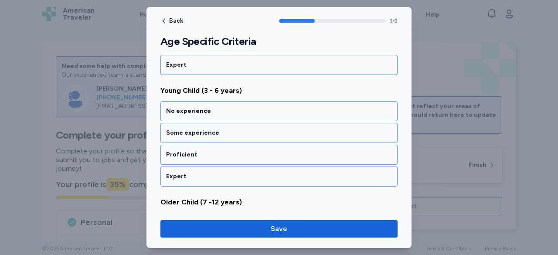
click at [196, 109] on div "No experience" at bounding box center [279, 111] width 226 height 9
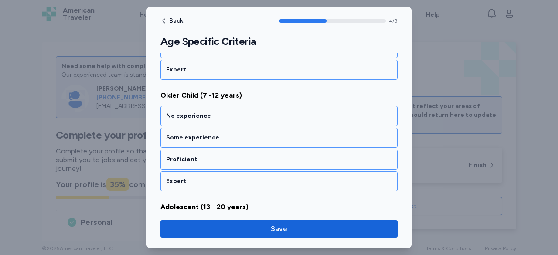
scroll to position [542, 0]
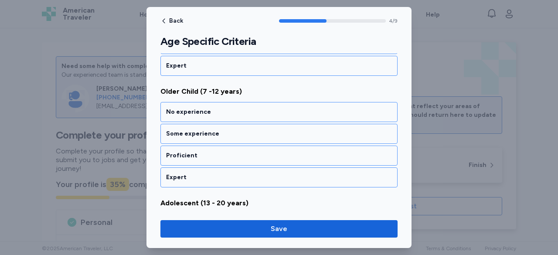
click at [196, 109] on div "No experience" at bounding box center [279, 112] width 226 height 9
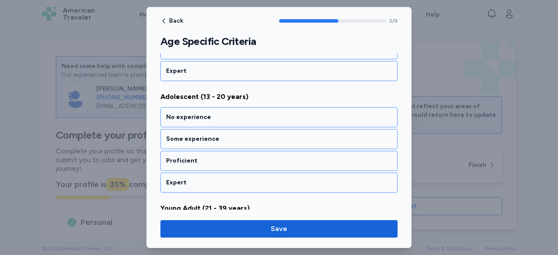
scroll to position [652, 0]
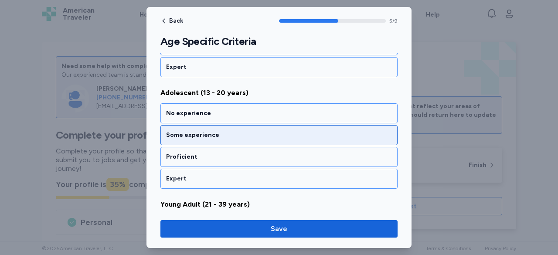
click at [198, 131] on div "Some experience" at bounding box center [279, 135] width 226 height 9
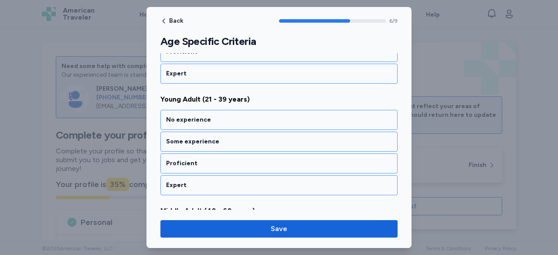
scroll to position [762, 0]
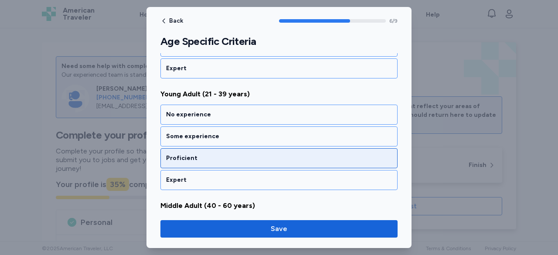
click at [202, 154] on div "Proficient" at bounding box center [279, 158] width 226 height 9
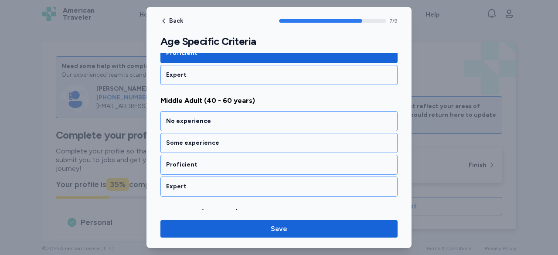
scroll to position [873, 0]
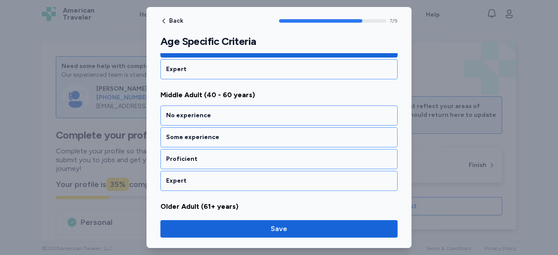
click at [202, 155] on div "Proficient" at bounding box center [279, 159] width 226 height 9
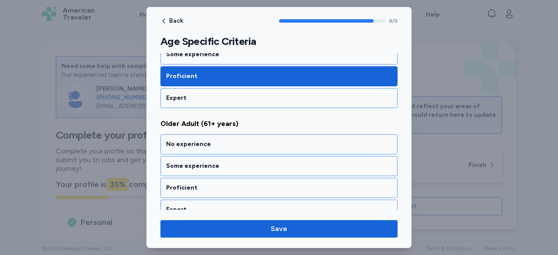
scroll to position [957, 0]
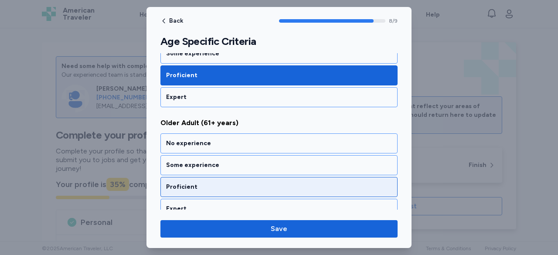
click at [201, 183] on div "Proficient" at bounding box center [279, 187] width 226 height 9
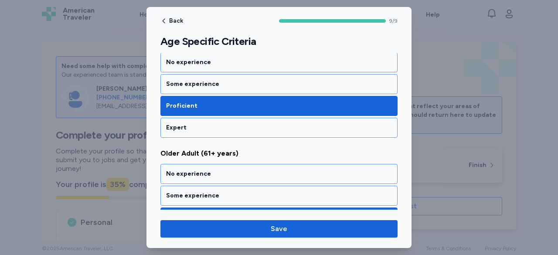
scroll to position [913, 0]
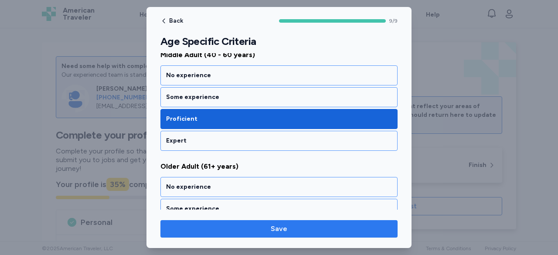
click at [278, 226] on span "Save" at bounding box center [279, 229] width 17 height 10
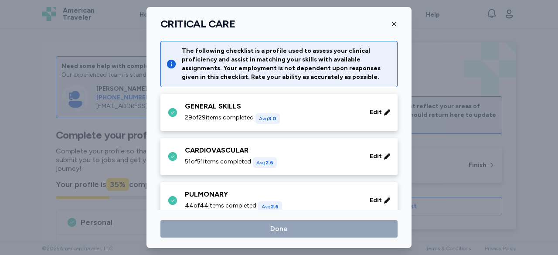
scroll to position [407, 0]
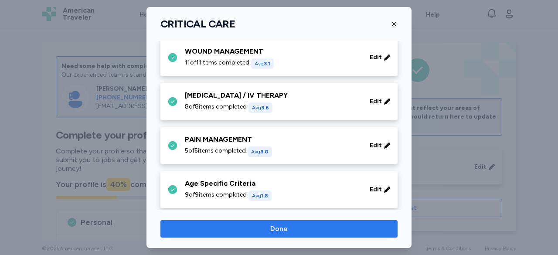
click at [279, 226] on span "Done" at bounding box center [278, 229] width 17 height 10
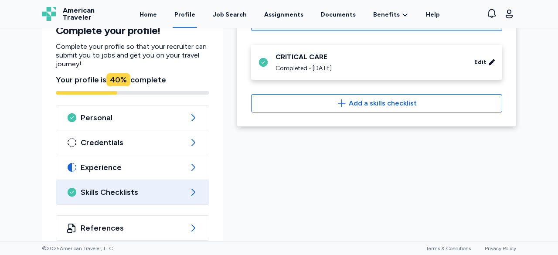
scroll to position [116, 0]
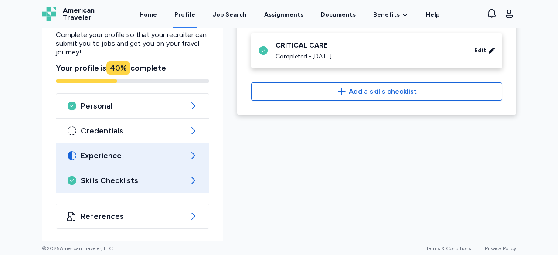
click at [190, 155] on icon at bounding box center [193, 155] width 10 height 10
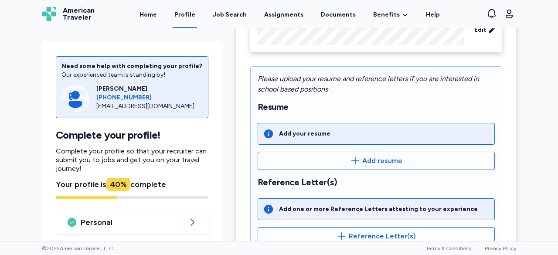
scroll to position [131, 0]
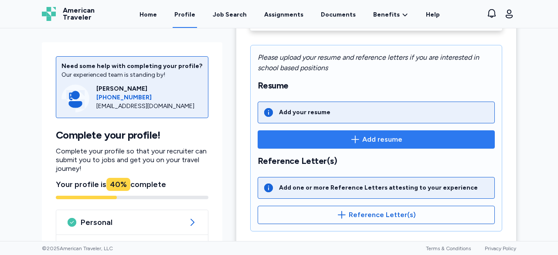
click at [373, 137] on span "Add resume" at bounding box center [382, 139] width 40 height 10
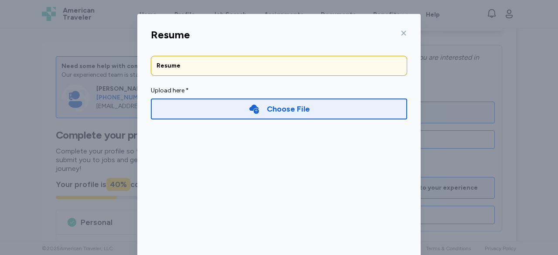
click at [287, 110] on div "Choose File" at bounding box center [288, 109] width 43 height 12
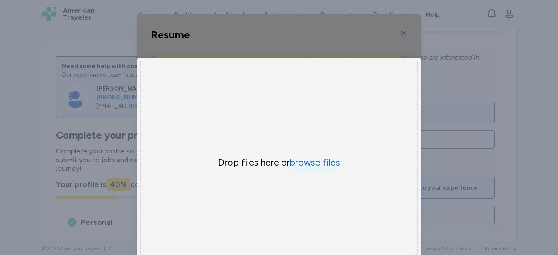
click at [311, 165] on button "browse files" at bounding box center [315, 163] width 50 height 13
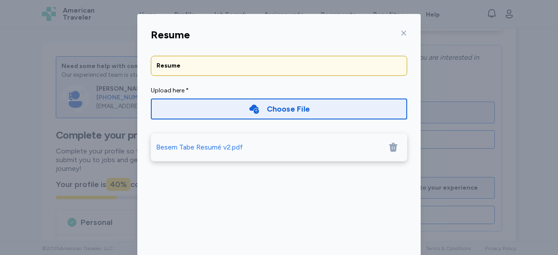
click at [392, 145] on icon at bounding box center [393, 147] width 8 height 9
click at [279, 107] on div "Choose File" at bounding box center [288, 109] width 43 height 12
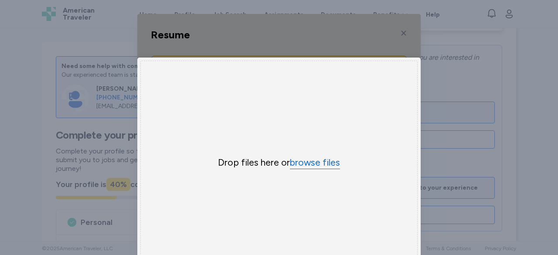
click at [315, 163] on button "browse files" at bounding box center [315, 163] width 50 height 13
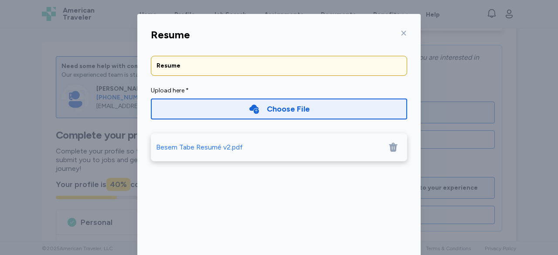
click at [202, 147] on div "Besem Tabe Resumé v2.pdf" at bounding box center [199, 147] width 87 height 10
click at [391, 145] on icon at bounding box center [393, 147] width 8 height 9
click at [282, 111] on div "Choose File" at bounding box center [288, 109] width 43 height 12
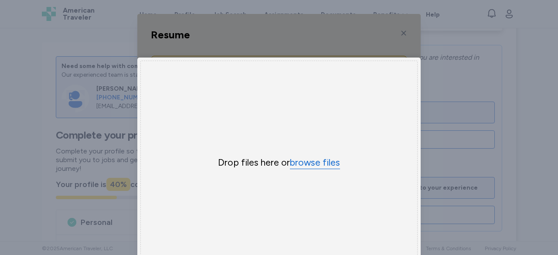
click at [311, 164] on button "browse files" at bounding box center [315, 163] width 50 height 13
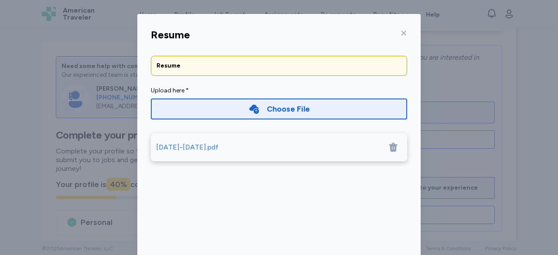
click at [186, 147] on div "September 2-5, 2025.pdf" at bounding box center [187, 147] width 62 height 10
click at [391, 145] on icon at bounding box center [393, 147] width 8 height 9
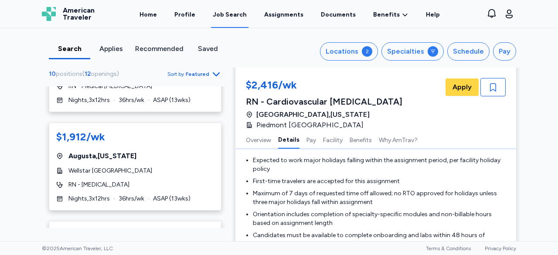
scroll to position [742, 0]
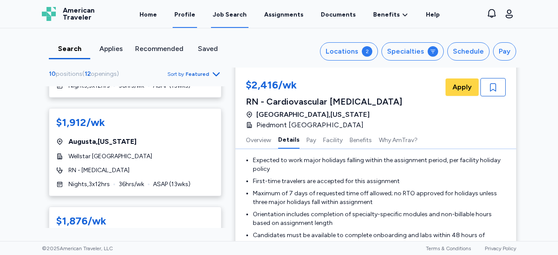
click at [191, 16] on link "Profile" at bounding box center [185, 14] width 24 height 27
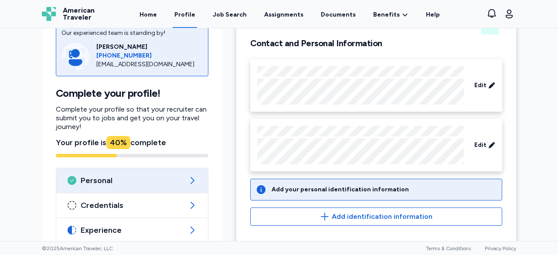
scroll to position [87, 0]
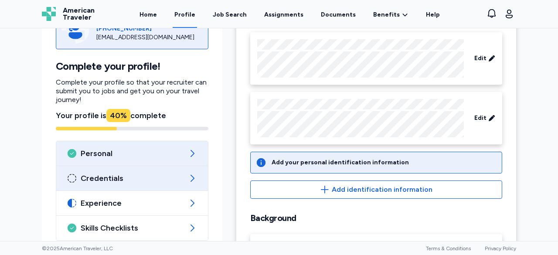
click at [172, 181] on span "Credentials" at bounding box center [132, 178] width 103 height 10
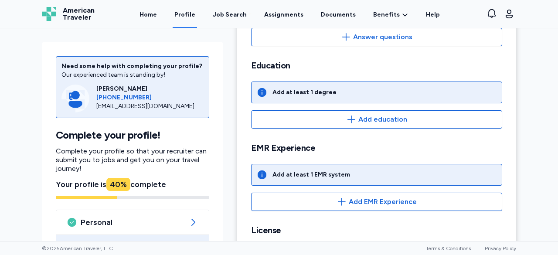
scroll to position [131, 0]
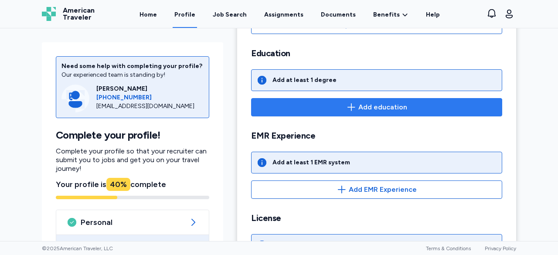
click at [372, 105] on span "Add education" at bounding box center [383, 107] width 49 height 10
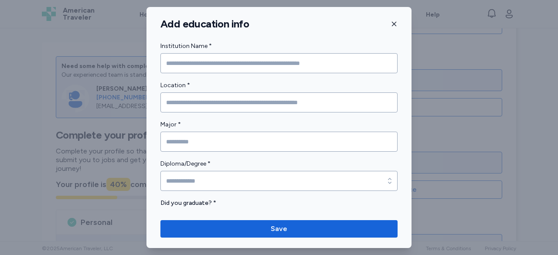
scroll to position [13, 0]
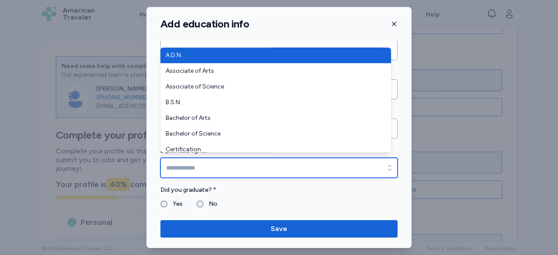
click at [386, 164] on icon "button" at bounding box center [390, 168] width 9 height 9
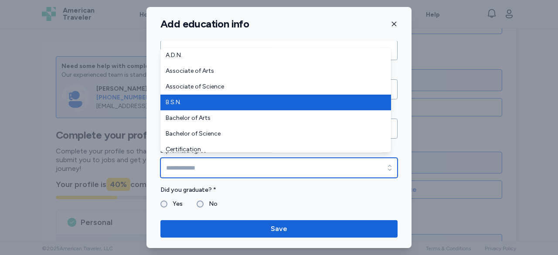
type input "******"
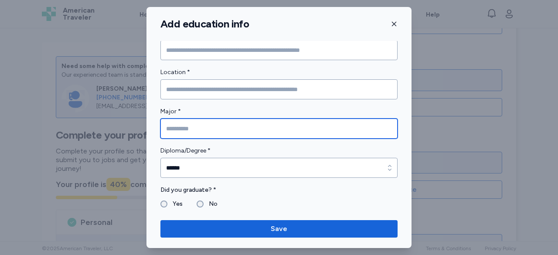
click at [239, 125] on input "Major *" at bounding box center [279, 129] width 237 height 20
type input "*******"
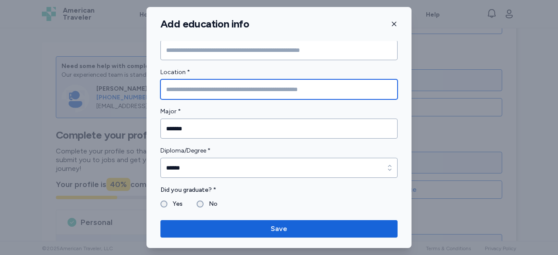
click at [309, 89] on input "Location *" at bounding box center [279, 89] width 237 height 20
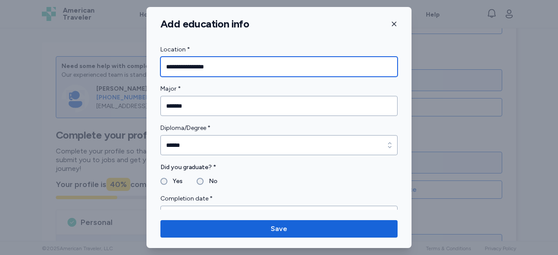
scroll to position [52, 0]
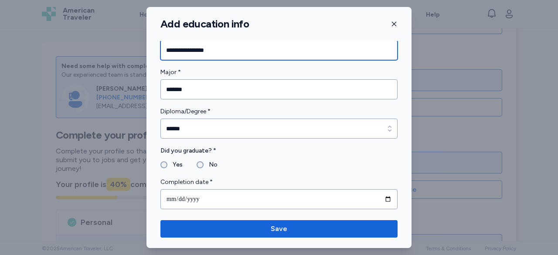
type input "**********"
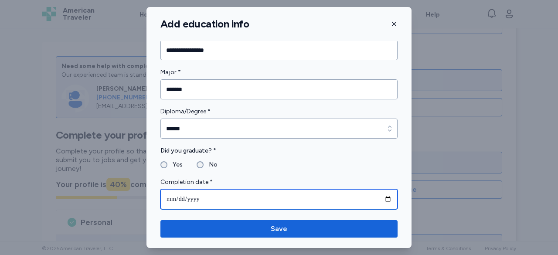
click at [174, 198] on input "date" at bounding box center [279, 199] width 237 height 20
click at [180, 197] on input "**********" at bounding box center [279, 199] width 237 height 20
type input "**********"
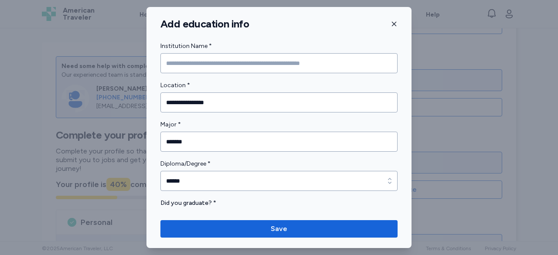
scroll to position [0, 0]
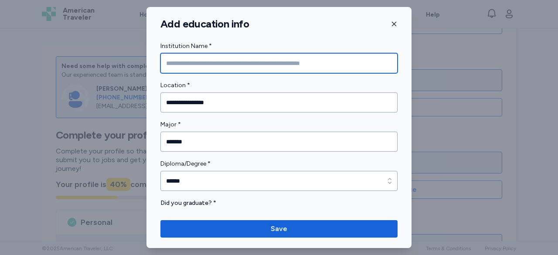
click at [238, 63] on input "Institution Name *" at bounding box center [279, 63] width 237 height 20
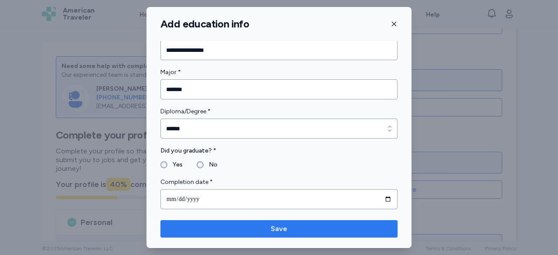
type input "**********"
click at [281, 230] on span "Save" at bounding box center [279, 229] width 17 height 10
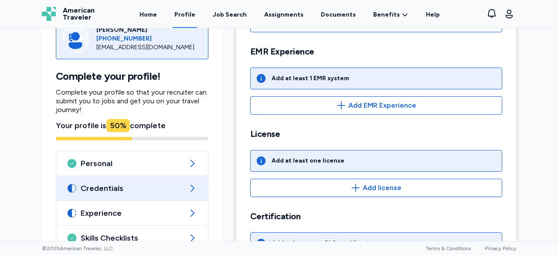
scroll to position [262, 0]
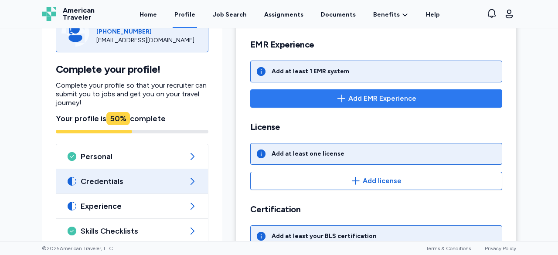
click at [351, 96] on span "Add EMR Experience" at bounding box center [383, 98] width 68 height 10
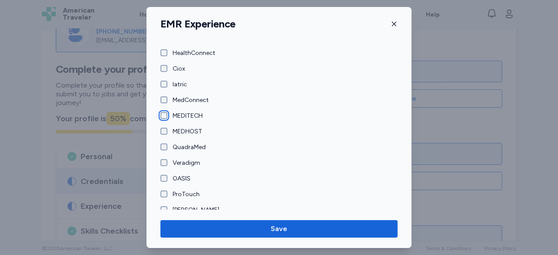
scroll to position [94, 0]
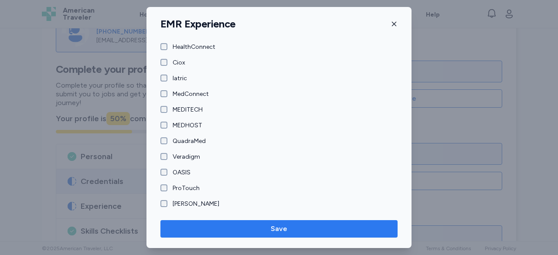
click at [282, 226] on span "Save" at bounding box center [279, 229] width 17 height 10
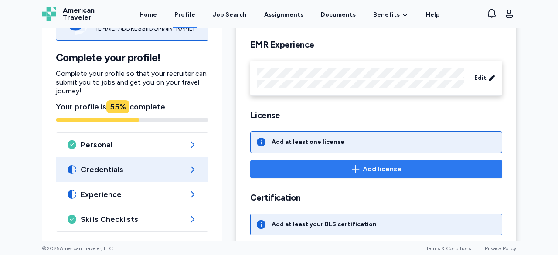
click at [375, 165] on span "Add license" at bounding box center [382, 169] width 39 height 10
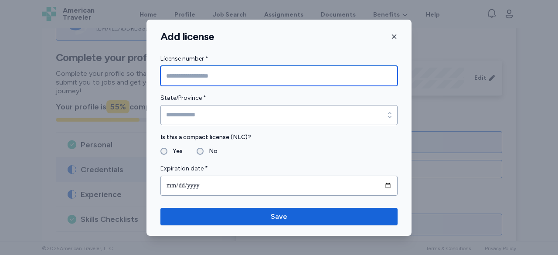
click at [215, 79] on input "License number *" at bounding box center [279, 76] width 237 height 20
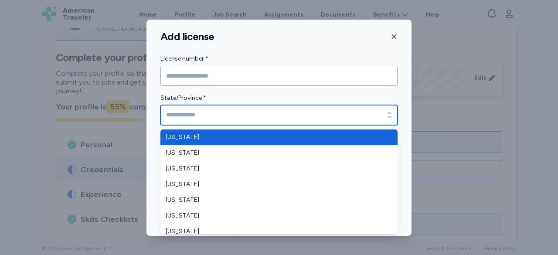
click at [208, 113] on input "State/Province *" at bounding box center [279, 115] width 237 height 20
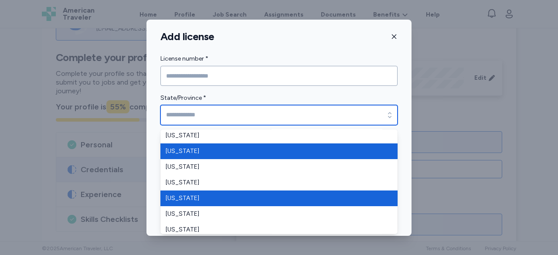
scroll to position [131, 0]
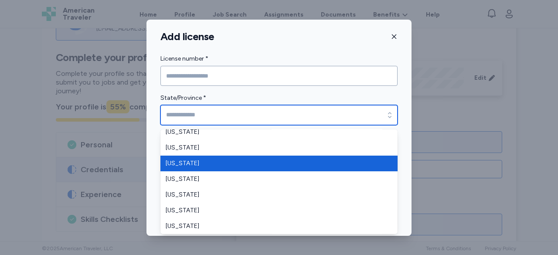
type input "*******"
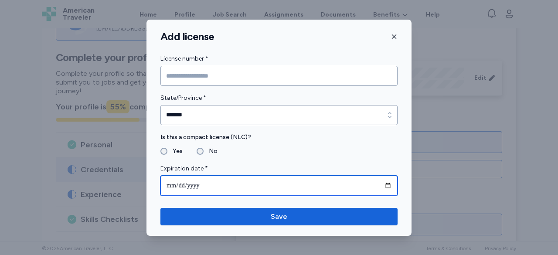
click at [174, 187] on input "date" at bounding box center [279, 186] width 237 height 20
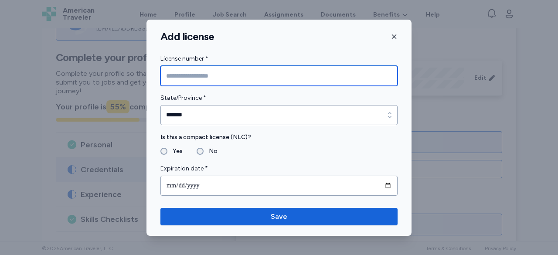
click at [259, 77] on input "License number *" at bounding box center [279, 76] width 237 height 20
type input "********"
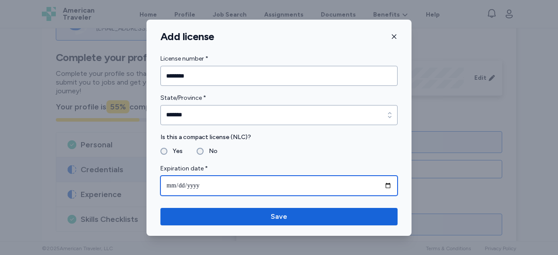
click at [176, 186] on input "date" at bounding box center [279, 186] width 237 height 20
type input "**********"
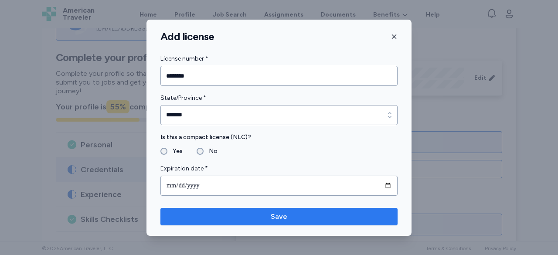
click at [281, 215] on span "Save" at bounding box center [279, 217] width 17 height 10
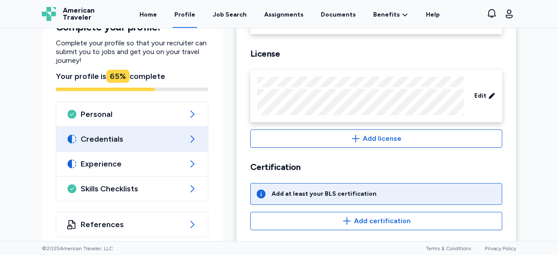
scroll to position [331, 0]
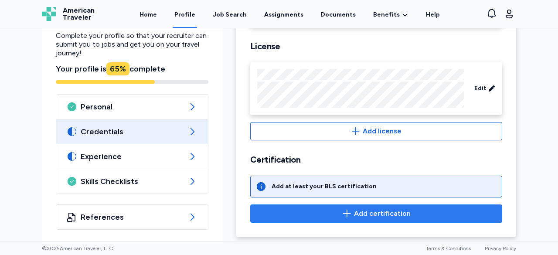
click at [373, 210] on span "Add certification" at bounding box center [382, 213] width 57 height 10
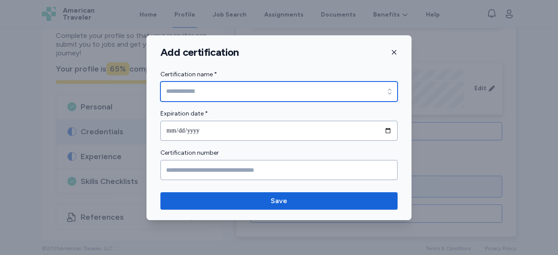
click at [232, 88] on input "Certification name *" at bounding box center [279, 92] width 237 height 20
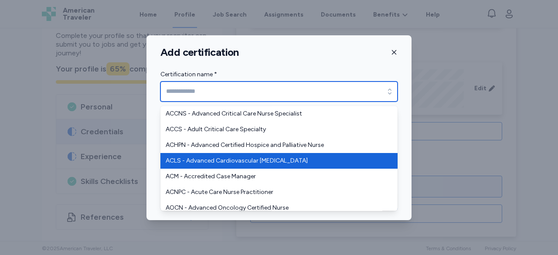
type input "**********"
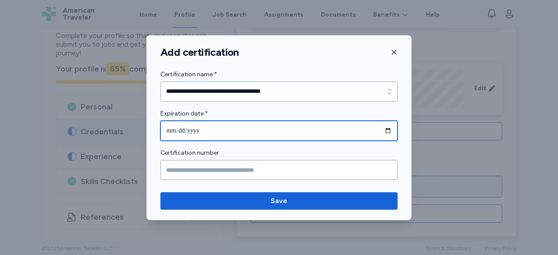
click at [220, 128] on input "date" at bounding box center [279, 131] width 237 height 20
type input "**********"
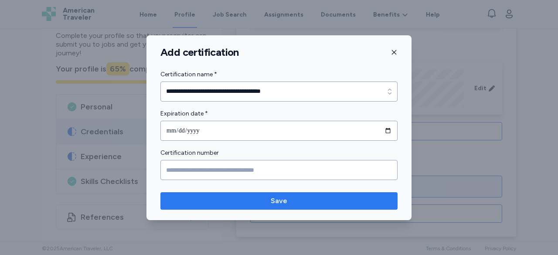
click at [281, 198] on span "Save" at bounding box center [279, 201] width 17 height 10
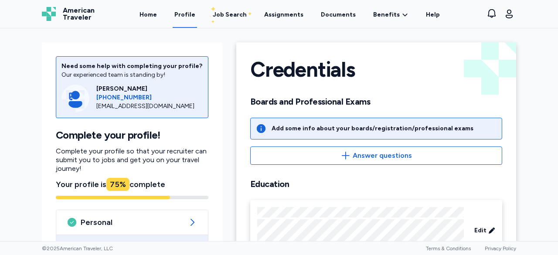
scroll to position [0, 0]
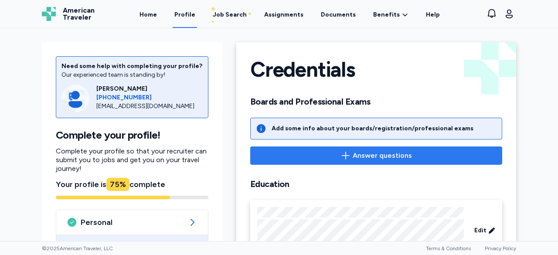
click at [350, 155] on span "Answer questions" at bounding box center [376, 155] width 237 height 10
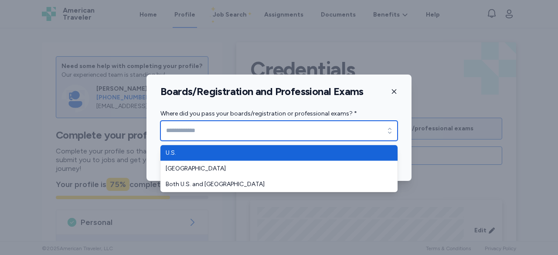
click at [392, 130] on icon "button" at bounding box center [390, 130] width 9 height 9
type input "****"
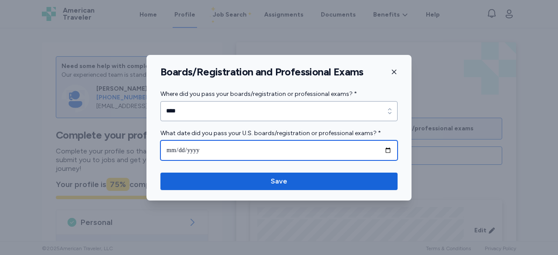
click at [388, 150] on input "date" at bounding box center [279, 150] width 237 height 20
type input "**********"
click at [181, 151] on input "**********" at bounding box center [279, 150] width 237 height 20
click at [171, 150] on input "**********" at bounding box center [279, 150] width 237 height 20
type input "**********"
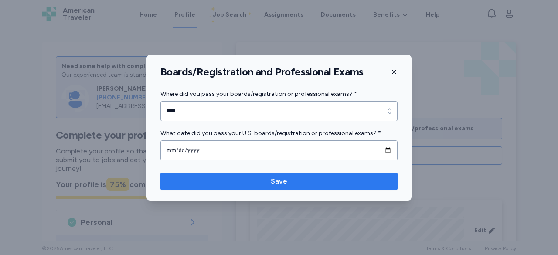
click at [281, 181] on span "Save" at bounding box center [279, 181] width 17 height 10
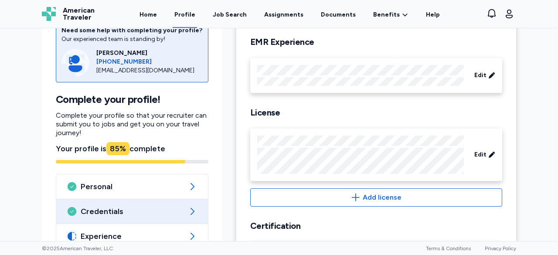
scroll to position [335, 0]
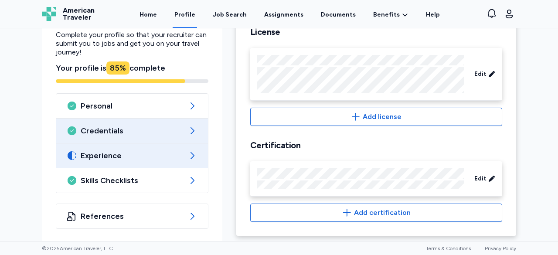
click at [98, 154] on span "Experience" at bounding box center [132, 155] width 103 height 10
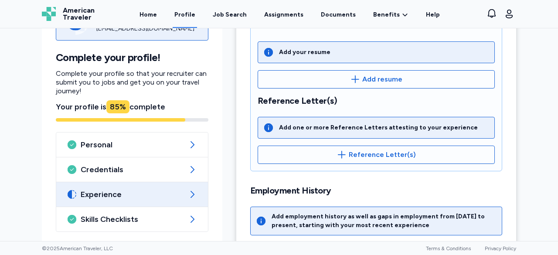
scroll to position [229, 0]
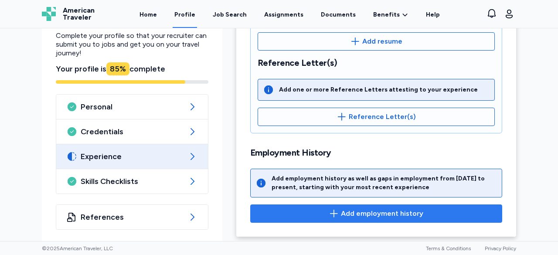
click at [345, 211] on span "Add employment history" at bounding box center [382, 213] width 82 height 10
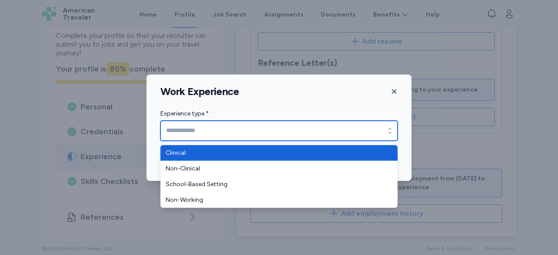
click at [388, 131] on icon "button" at bounding box center [390, 130] width 9 height 9
type input "********"
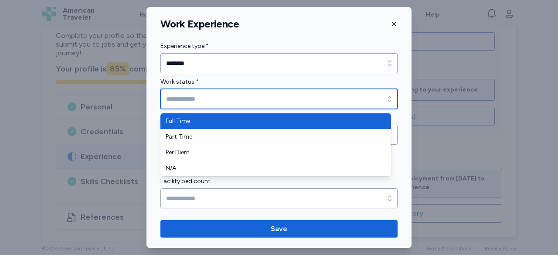
click at [386, 99] on icon "button" at bounding box center [390, 99] width 9 height 9
type input "*********"
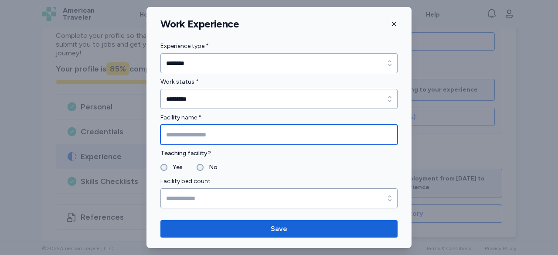
click at [254, 139] on input "Facility name *" at bounding box center [279, 135] width 237 height 20
type input "********"
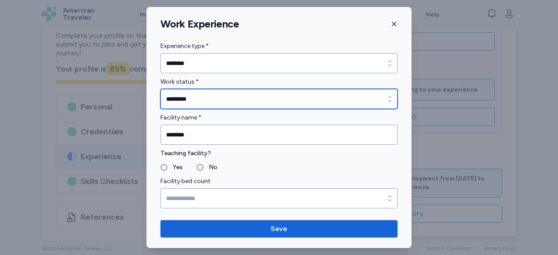
click at [386, 101] on icon "button" at bounding box center [390, 99] width 9 height 9
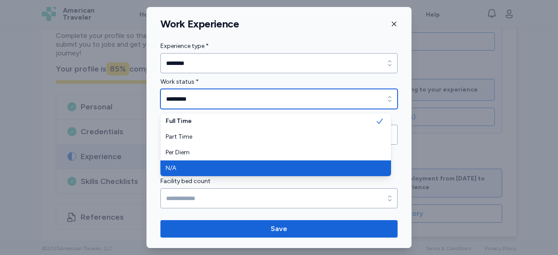
type input "***"
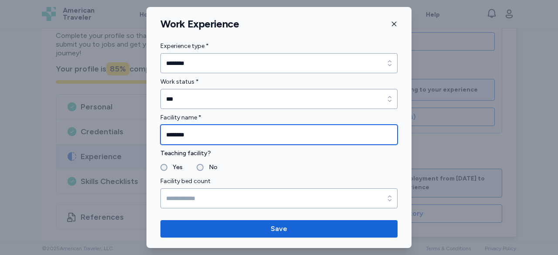
click at [219, 137] on input "********" at bounding box center [279, 135] width 237 height 20
type input "**********"
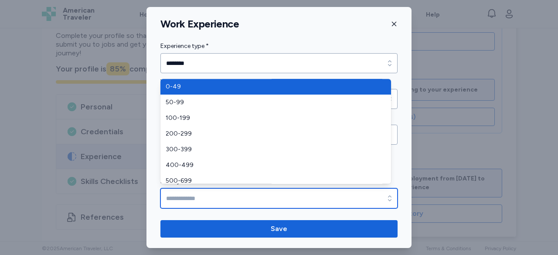
click at [386, 198] on icon "button" at bounding box center [390, 198] width 9 height 9
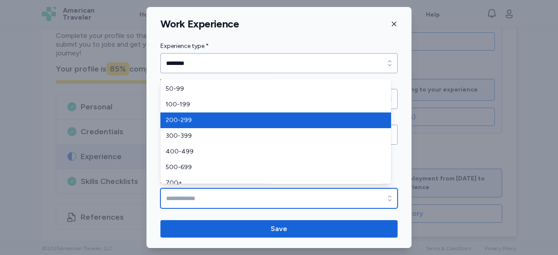
scroll to position [21, 0]
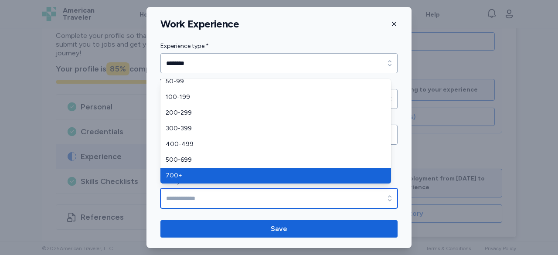
type input "****"
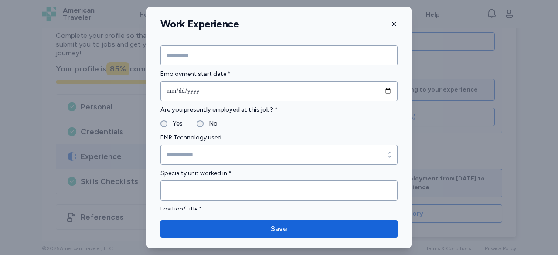
scroll to position [393, 0]
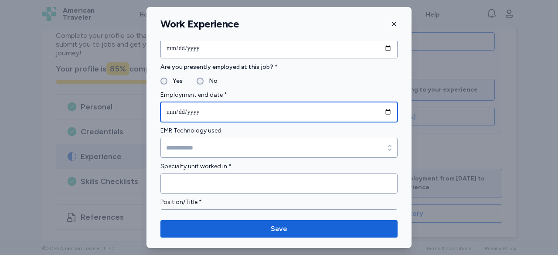
click at [381, 110] on input "date" at bounding box center [279, 112] width 237 height 20
type input "**********"
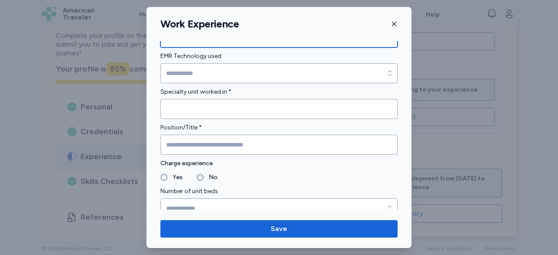
scroll to position [480, 0]
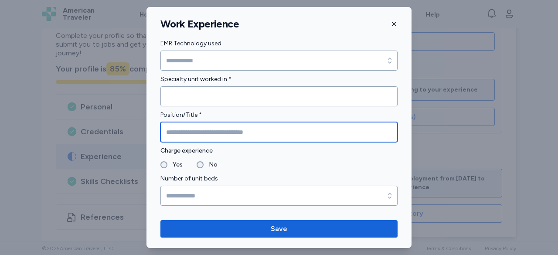
click at [196, 136] on input "Position/Title *" at bounding box center [279, 132] width 237 height 20
type input "**"
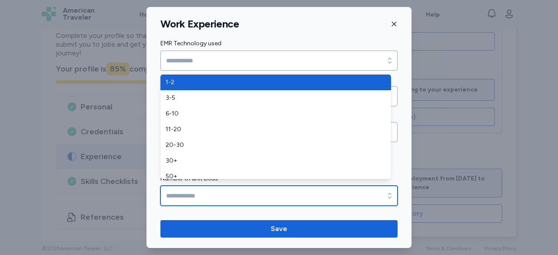
click at [386, 193] on icon "button" at bounding box center [390, 195] width 9 height 9
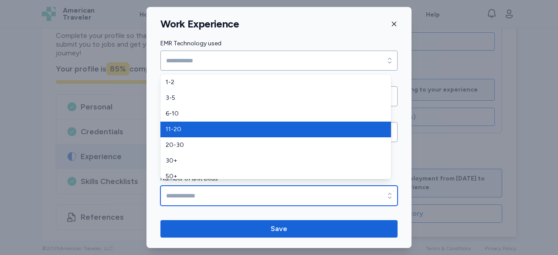
type input "*****"
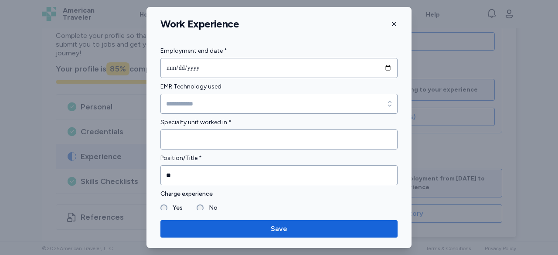
scroll to position [436, 0]
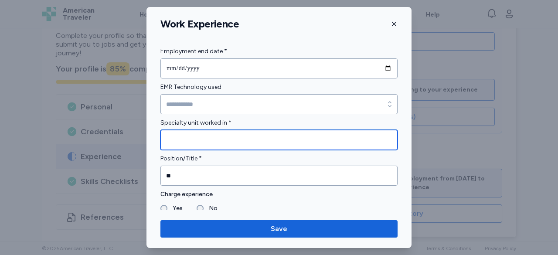
click at [210, 138] on input "Specialty unit worked in *" at bounding box center [279, 140] width 237 height 20
type input "*******"
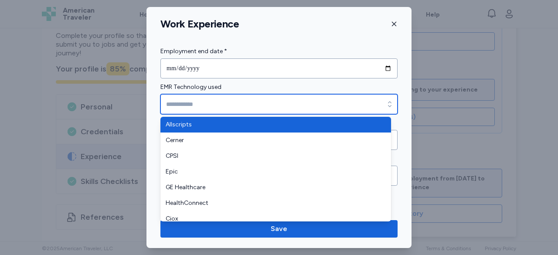
click at [251, 103] on input "EMR Technology used" at bounding box center [279, 104] width 237 height 20
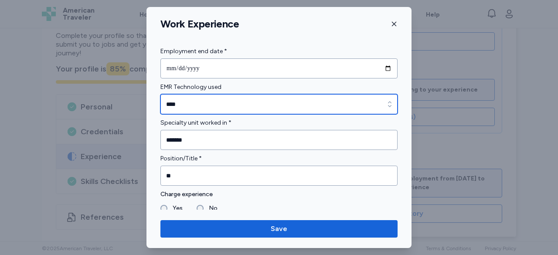
type input "****"
click at [386, 105] on icon "button" at bounding box center [390, 104] width 9 height 9
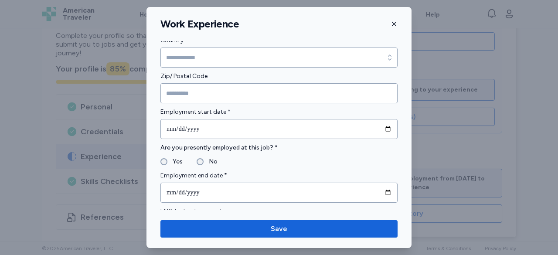
scroll to position [305, 0]
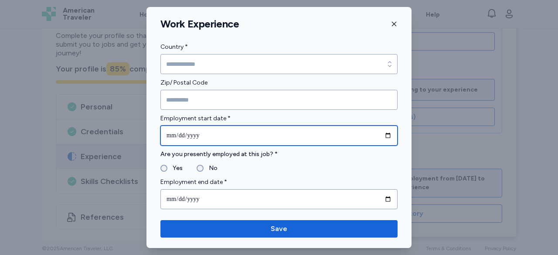
click at [380, 133] on input "date" at bounding box center [279, 136] width 237 height 20
type input "**********"
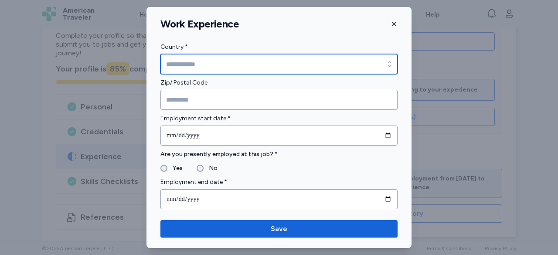
click at [386, 63] on icon "button" at bounding box center [390, 64] width 9 height 9
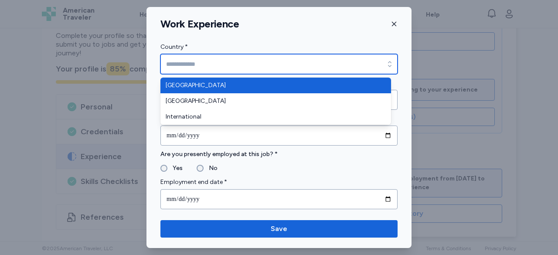
type input "**********"
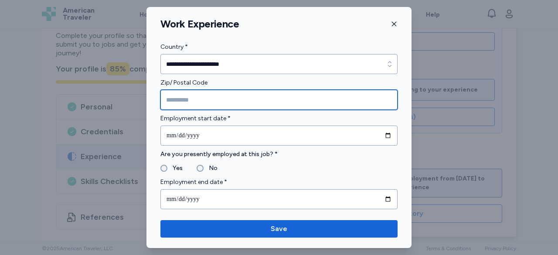
click at [265, 97] on input "Zip/ Postal Code" at bounding box center [279, 100] width 237 height 20
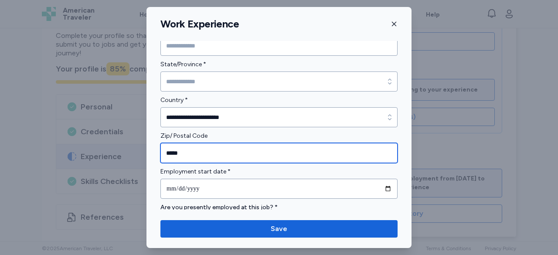
scroll to position [218, 0]
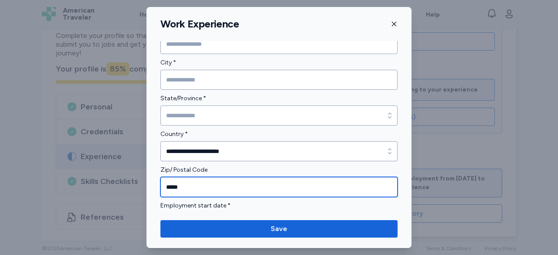
type input "*****"
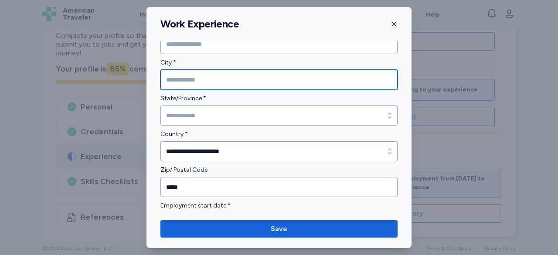
click at [234, 81] on input "City *" at bounding box center [279, 80] width 237 height 20
type input "*******"
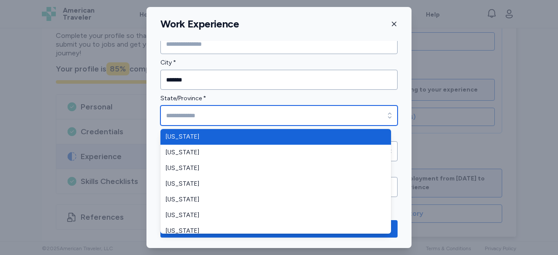
click at [233, 113] on input "State/Province *" at bounding box center [279, 116] width 237 height 20
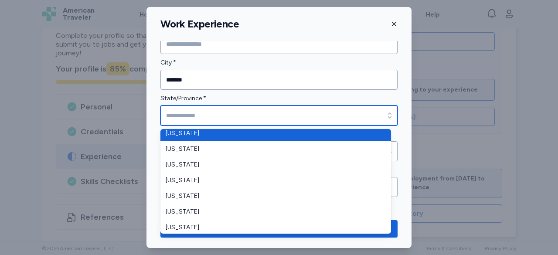
scroll to position [131, 0]
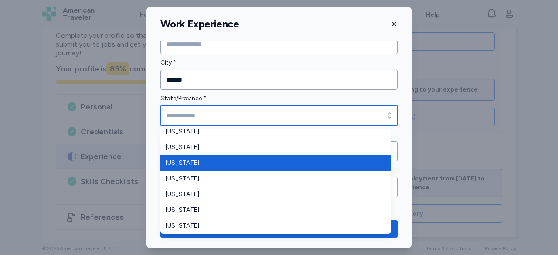
type input "*******"
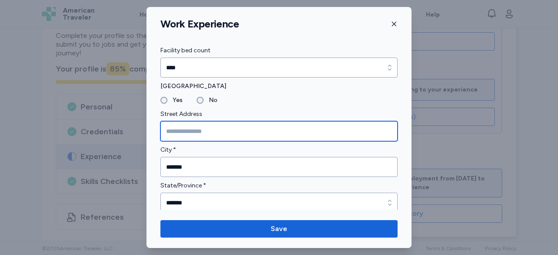
click at [222, 130] on input "Street Address" at bounding box center [279, 131] width 237 height 20
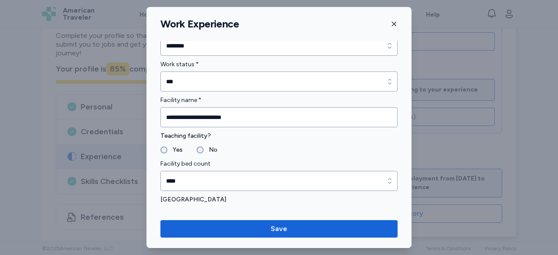
scroll to position [0, 0]
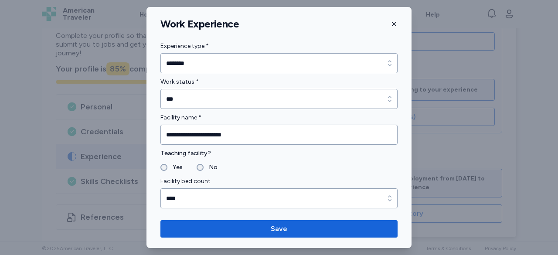
type input "**********"
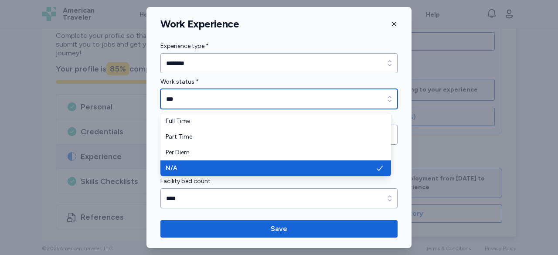
click at [386, 98] on icon "button" at bounding box center [390, 99] width 9 height 9
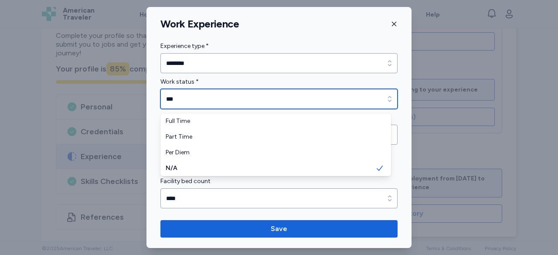
click at [386, 99] on icon "button" at bounding box center [390, 99] width 9 height 9
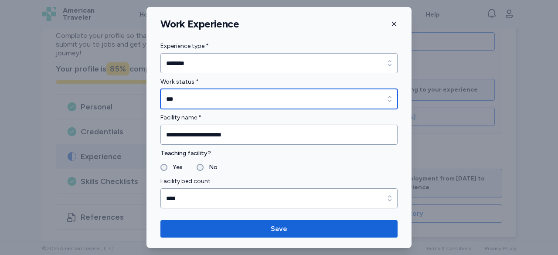
click at [177, 100] on input "***" at bounding box center [279, 99] width 237 height 20
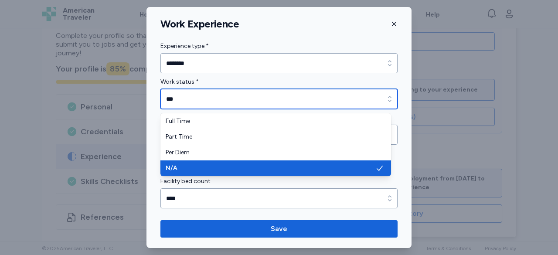
click at [388, 96] on icon "button" at bounding box center [389, 99] width 3 height 6
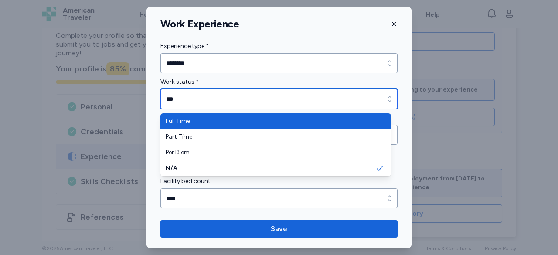
type input "*********"
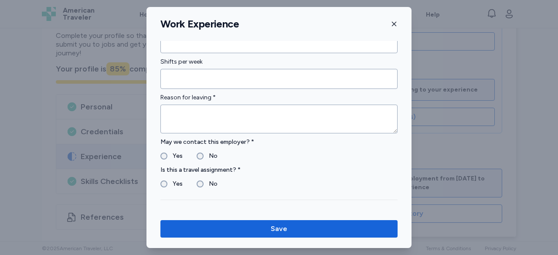
scroll to position [742, 0]
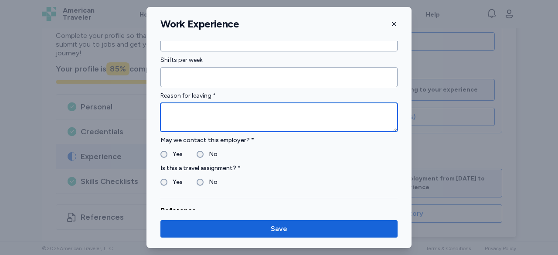
click at [201, 112] on textarea at bounding box center [279, 117] width 237 height 29
type textarea "**********"
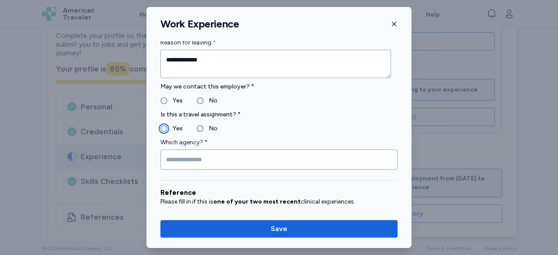
scroll to position [829, 0]
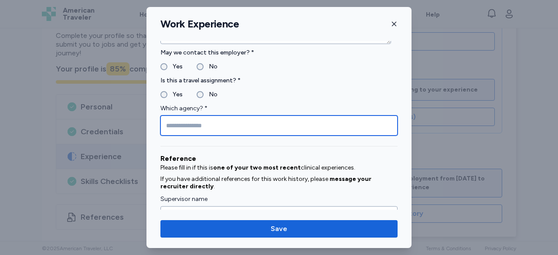
click at [240, 123] on input "Which agency? *" at bounding box center [279, 126] width 237 height 20
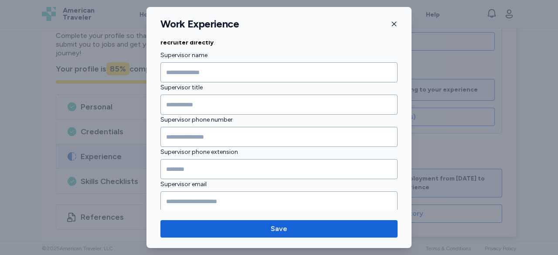
scroll to position [985, 0]
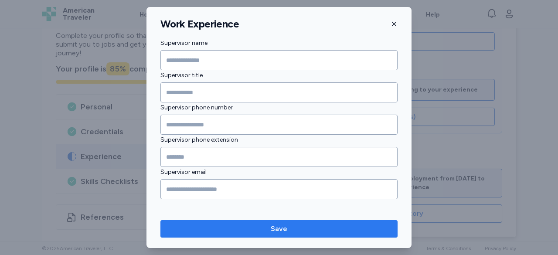
type input "***"
click at [275, 228] on span "Save" at bounding box center [279, 229] width 17 height 10
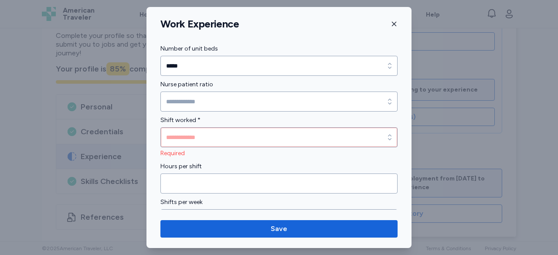
scroll to position [603, 0]
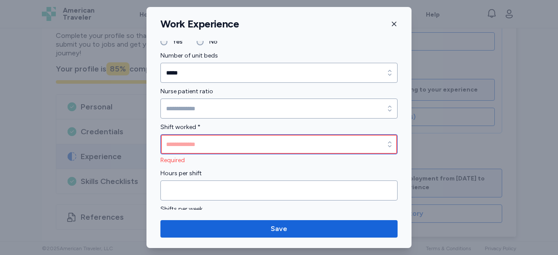
click at [386, 141] on icon "button" at bounding box center [390, 144] width 9 height 9
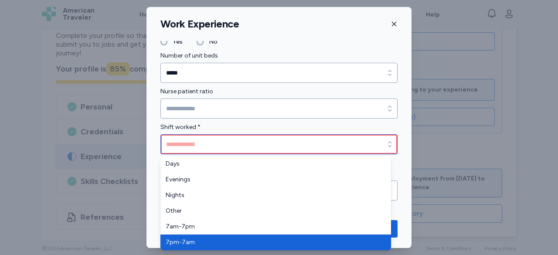
type input "*******"
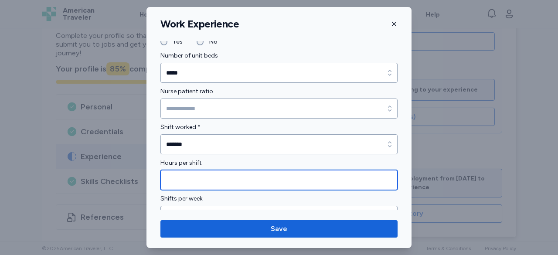
click at [218, 177] on input "Hours per shift" at bounding box center [279, 180] width 237 height 20
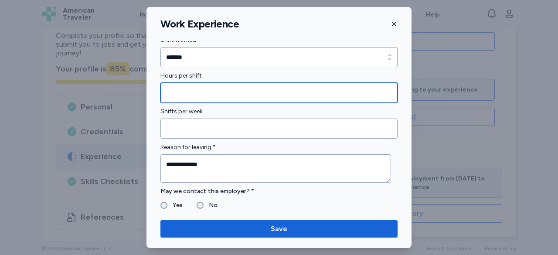
scroll to position [690, 0]
type input "**"
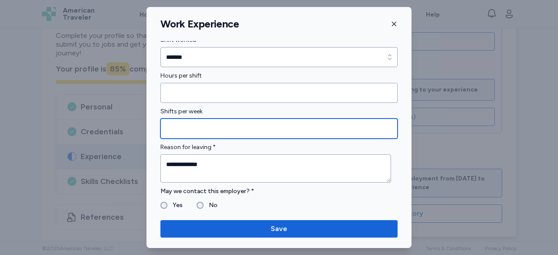
click at [195, 126] on input "Shifts per week" at bounding box center [279, 129] width 237 height 20
type input "*"
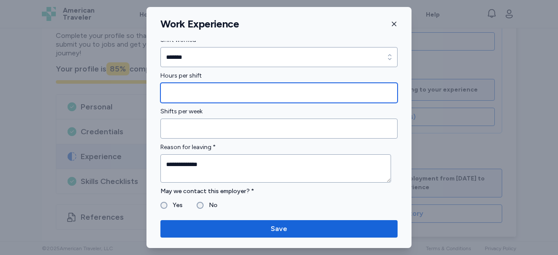
click at [179, 92] on input "**" at bounding box center [279, 93] width 237 height 20
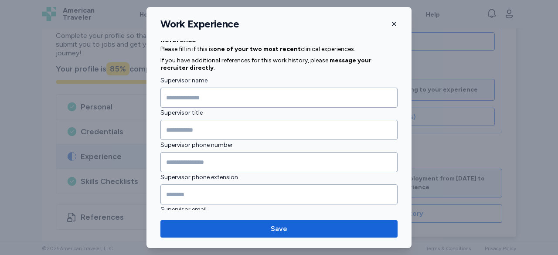
scroll to position [985, 0]
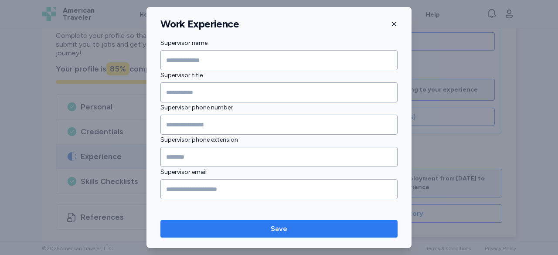
type input "**"
click at [271, 230] on span "Save" at bounding box center [279, 229] width 17 height 10
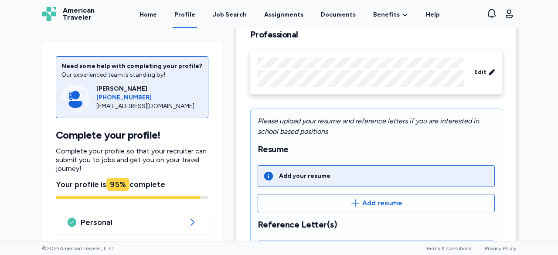
scroll to position [131, 0]
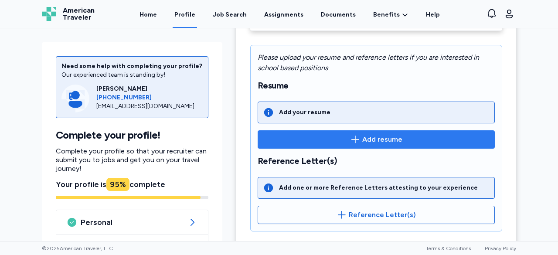
click at [367, 138] on span "Add resume" at bounding box center [382, 139] width 40 height 10
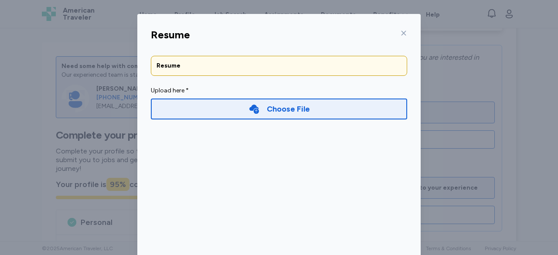
click at [286, 109] on div "Choose File" at bounding box center [288, 109] width 43 height 12
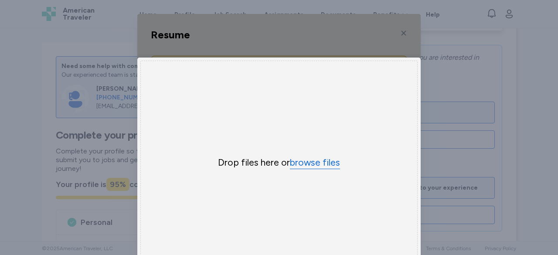
click at [304, 162] on button "browse files" at bounding box center [315, 163] width 50 height 13
click at [309, 164] on button "browse files" at bounding box center [315, 163] width 50 height 13
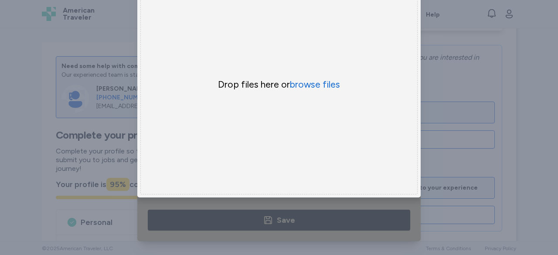
scroll to position [0, 15]
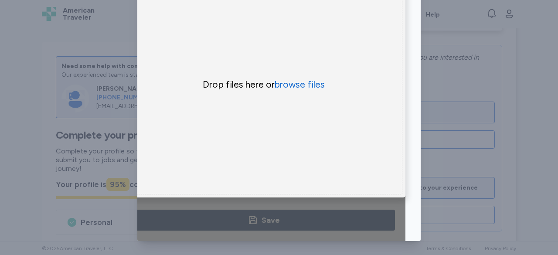
click at [261, 214] on div "Uppy Dashboard Window (Press escape to close)" at bounding box center [264, 88] width 284 height 305
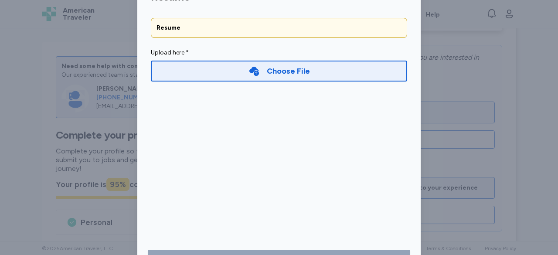
scroll to position [0, 0]
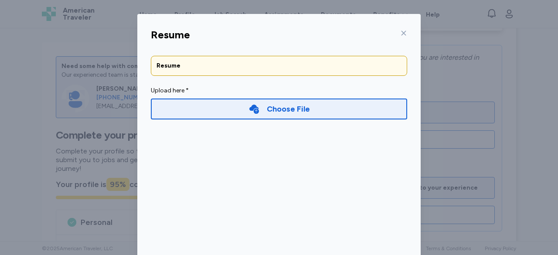
click at [287, 109] on div "Choose File" at bounding box center [288, 109] width 43 height 12
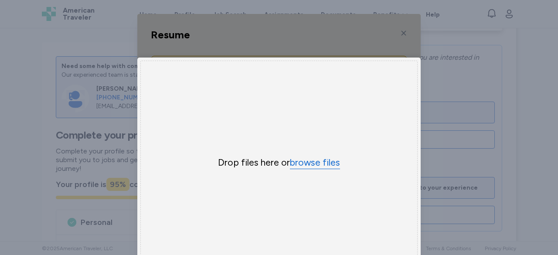
click at [314, 161] on button "browse files" at bounding box center [315, 163] width 50 height 13
click at [400, 32] on div "Uppy Dashboard Window (Press escape to close)" at bounding box center [279, 166] width 284 height 305
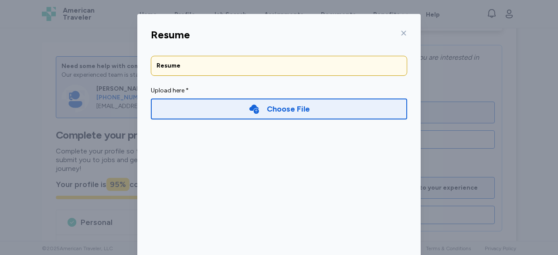
click at [271, 111] on div "Choose File" at bounding box center [288, 109] width 43 height 12
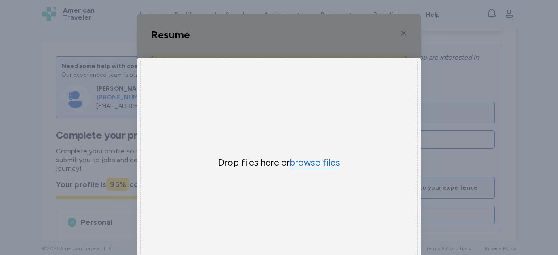
click at [302, 162] on button "browse files" at bounding box center [315, 163] width 50 height 13
click at [312, 162] on button "browse files" at bounding box center [315, 163] width 50 height 13
click at [313, 164] on button "browse files" at bounding box center [315, 163] width 50 height 13
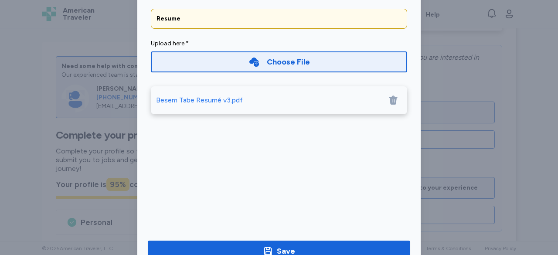
scroll to position [78, 0]
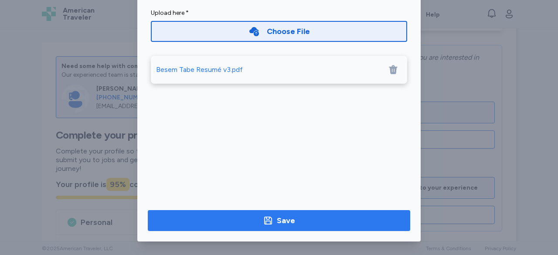
click at [277, 221] on div "Save" at bounding box center [286, 221] width 18 height 12
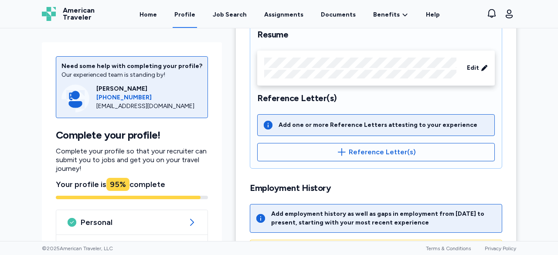
scroll to position [138, 0]
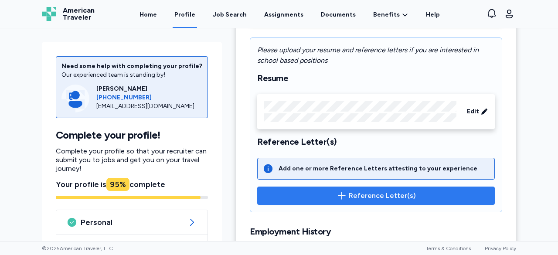
click at [365, 194] on span "Reference Letter(s)" at bounding box center [382, 196] width 67 height 10
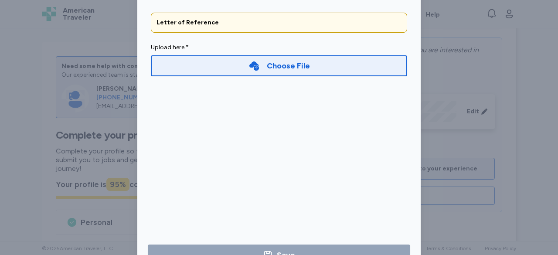
scroll to position [0, 0]
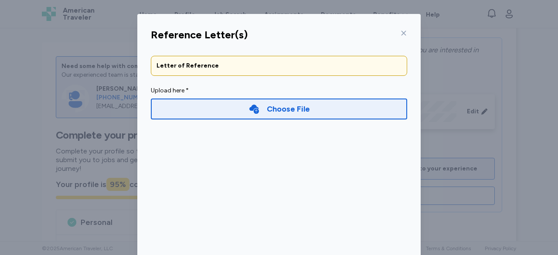
click at [400, 33] on icon at bounding box center [403, 33] width 7 height 7
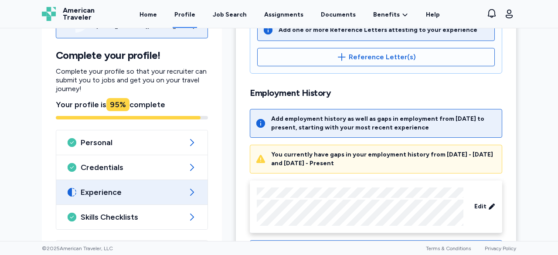
scroll to position [313, 0]
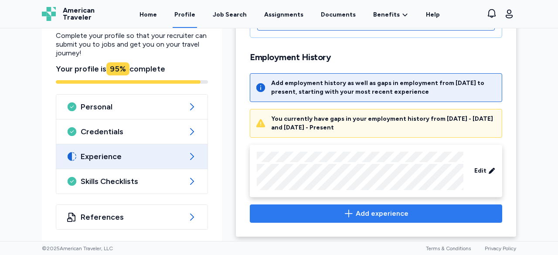
click at [370, 211] on span "Add experience" at bounding box center [382, 213] width 53 height 10
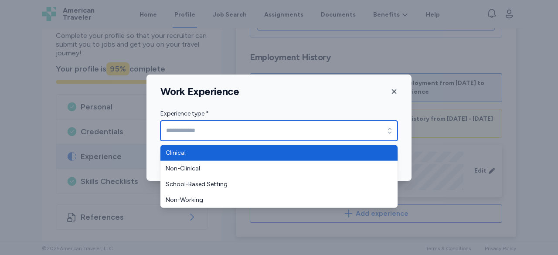
click at [390, 128] on icon "button" at bounding box center [389, 131] width 3 height 6
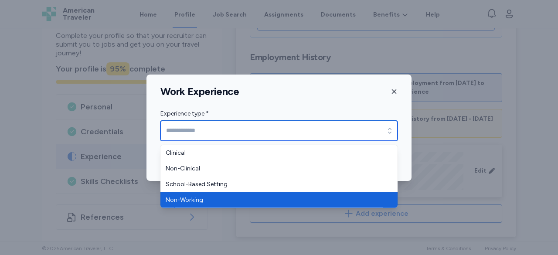
type input "**********"
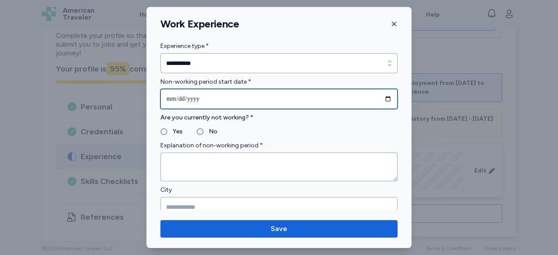
click at [172, 99] on input "date" at bounding box center [279, 99] width 237 height 20
click at [381, 99] on input "date" at bounding box center [279, 99] width 237 height 20
type input "**********"
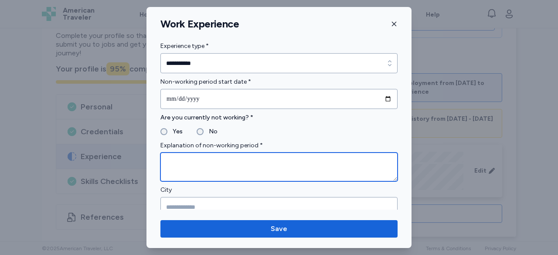
click at [183, 166] on textarea at bounding box center [279, 167] width 237 height 29
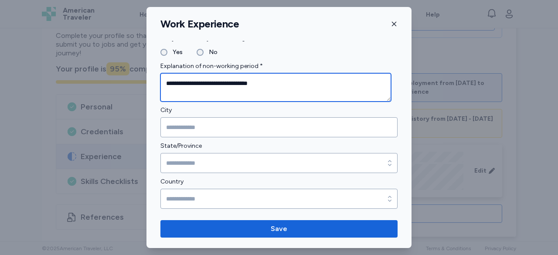
type textarea "**********"
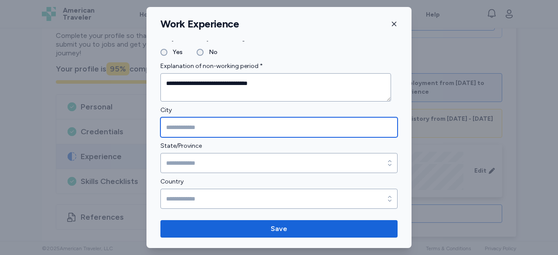
click at [218, 128] on input "City" at bounding box center [279, 127] width 237 height 20
type input "**********"
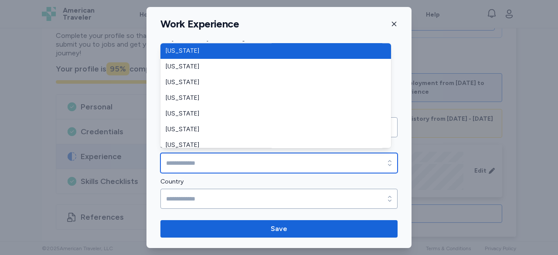
click at [388, 161] on icon "button" at bounding box center [389, 164] width 3 height 6
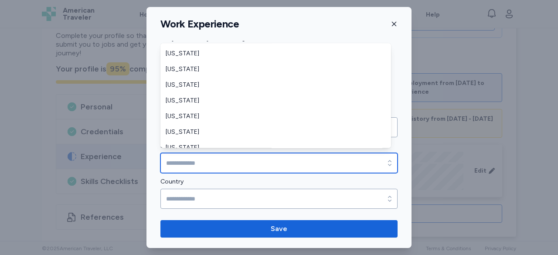
scroll to position [131, 0]
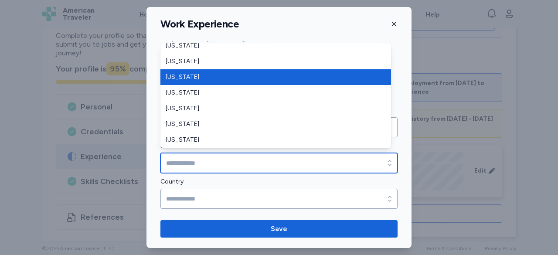
type input "*******"
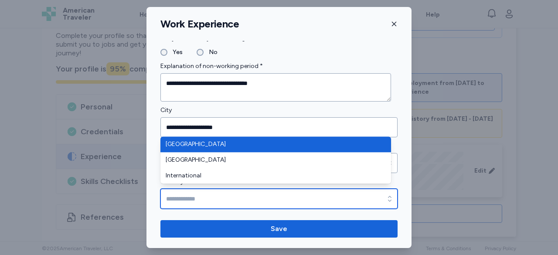
click at [386, 197] on icon "button" at bounding box center [390, 199] width 9 height 9
type input "**********"
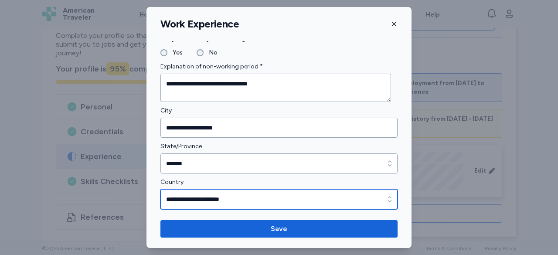
scroll to position [79, 0]
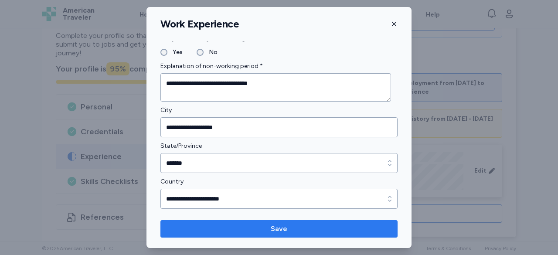
click at [280, 231] on span "Save" at bounding box center [279, 229] width 17 height 10
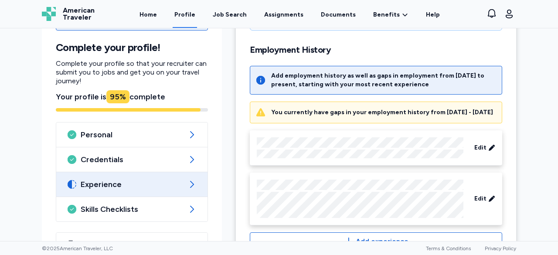
scroll to position [348, 0]
